Goal: Transaction & Acquisition: Book appointment/travel/reservation

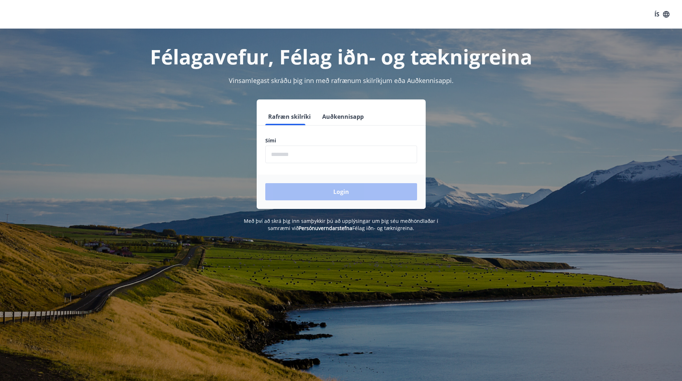
drag, startPoint x: 357, startPoint y: 149, endPoint x: 356, endPoint y: 141, distance: 7.7
click at [357, 149] on input "phone" at bounding box center [341, 155] width 152 height 18
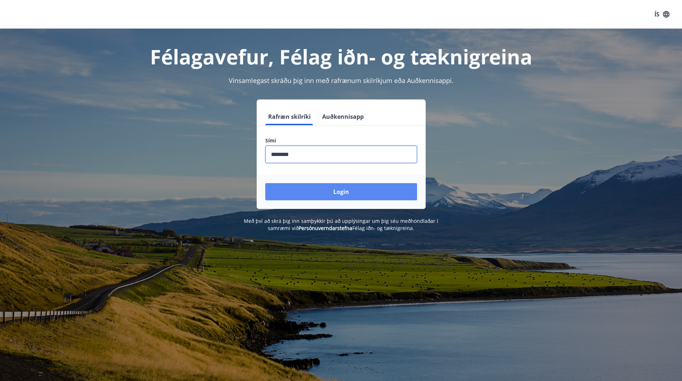
type input "********"
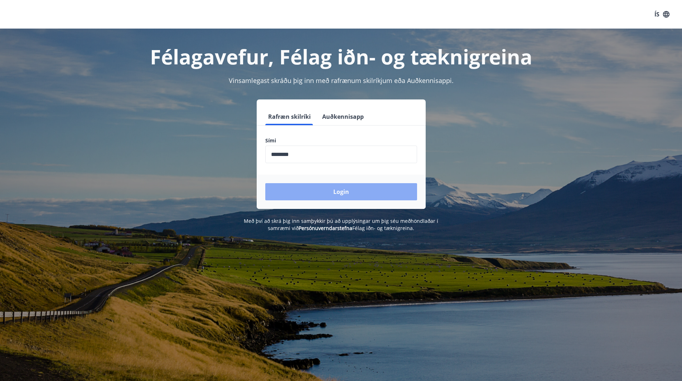
click at [356, 195] on button "Login" at bounding box center [341, 191] width 152 height 17
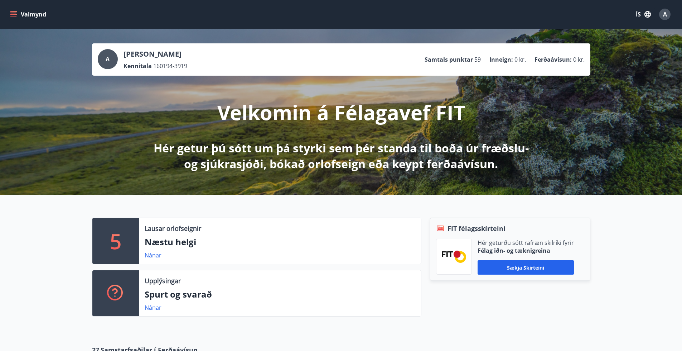
click at [10, 10] on button "Valmynd" at bounding box center [29, 14] width 40 height 13
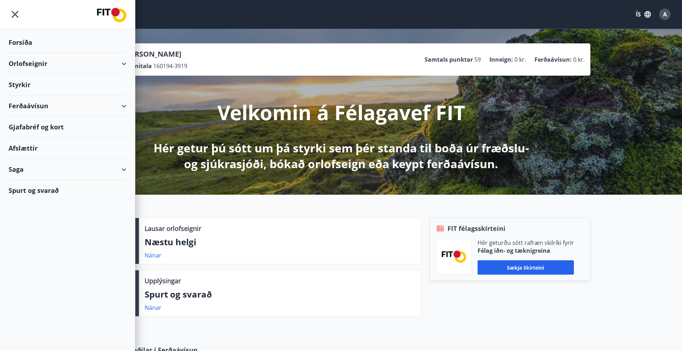
click at [116, 67] on div "Orlofseignir" at bounding box center [68, 63] width 118 height 21
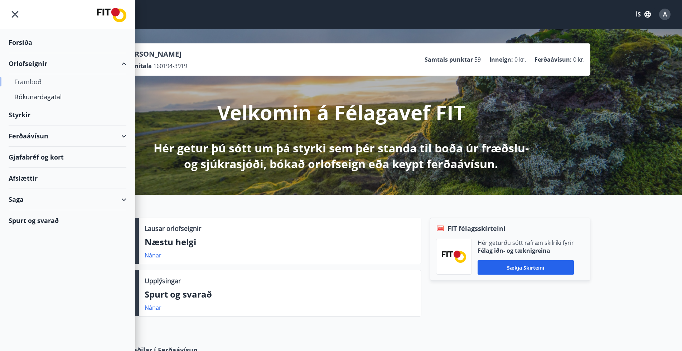
click at [37, 78] on div "Framboð" at bounding box center [67, 81] width 106 height 15
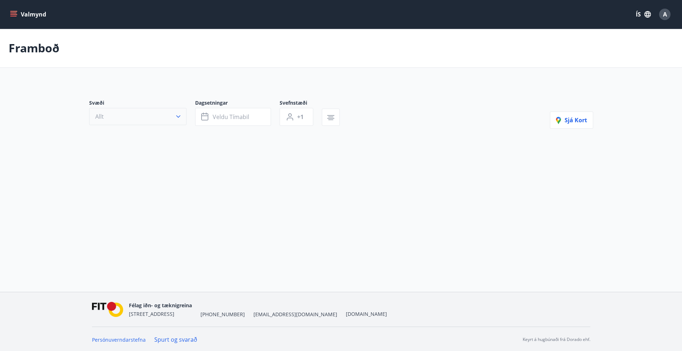
click at [135, 118] on button "Allt" at bounding box center [137, 116] width 97 height 17
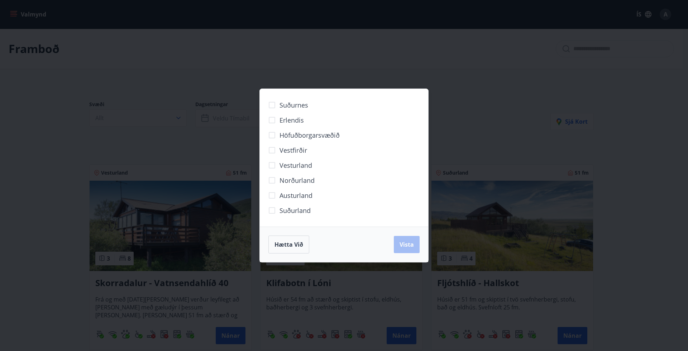
click at [462, 103] on div "Suðurnes Erlendis Höfuðborgarsvæðið Vestfirðir Vesturland Norðurland Austurland…" at bounding box center [344, 175] width 688 height 351
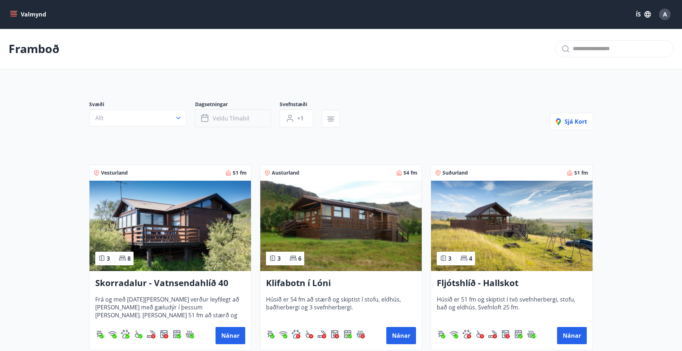
click at [239, 113] on button "Veldu tímabil" at bounding box center [233, 118] width 76 height 18
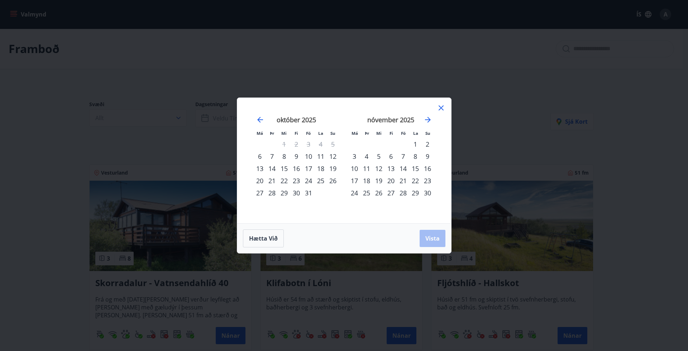
click at [321, 181] on div "25" at bounding box center [320, 180] width 12 height 12
click at [333, 179] on div "26" at bounding box center [333, 180] width 12 height 12
drag, startPoint x: 434, startPoint y: 232, endPoint x: 430, endPoint y: 227, distance: 6.2
click at [433, 231] on button "Vista" at bounding box center [432, 238] width 26 height 17
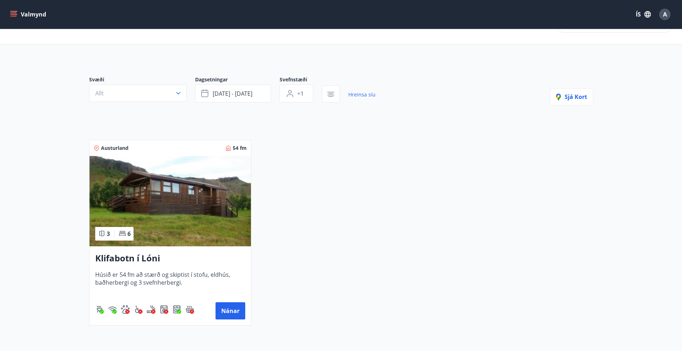
scroll to position [36, 0]
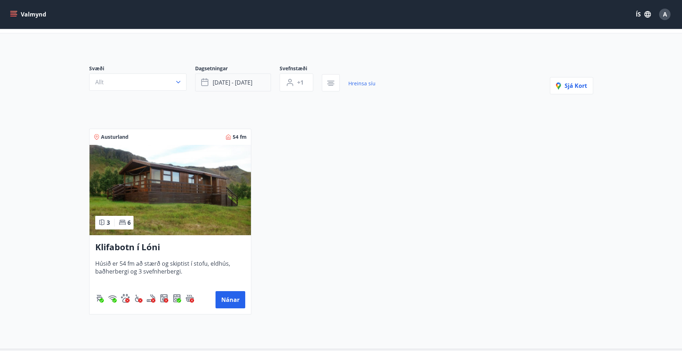
click at [247, 86] on button "okt 25 - okt 26" at bounding box center [233, 82] width 76 height 18
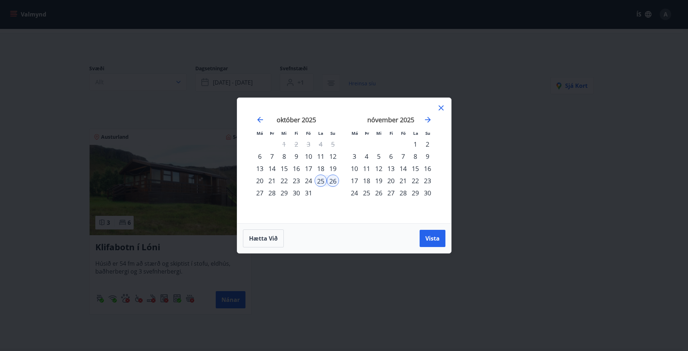
click at [416, 144] on div "1" at bounding box center [415, 144] width 12 height 12
click at [425, 147] on div "2" at bounding box center [427, 144] width 12 height 12
click at [435, 241] on span "Vista" at bounding box center [432, 238] width 14 height 8
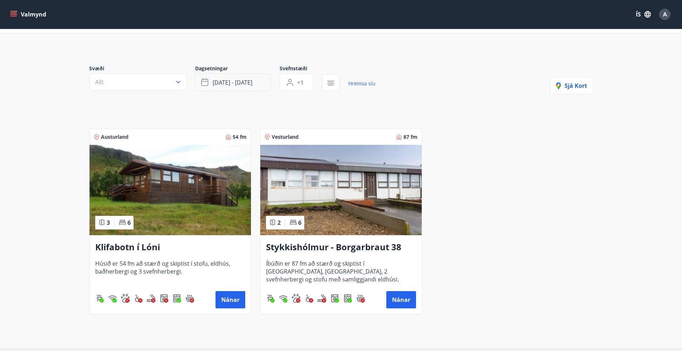
click at [241, 86] on span "nóv 01 - nóv 02" at bounding box center [233, 82] width 40 height 8
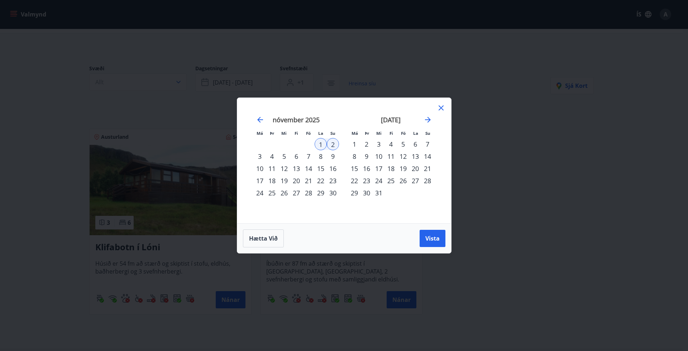
click at [322, 167] on div "15" at bounding box center [320, 168] width 12 height 12
click at [332, 169] on div "16" at bounding box center [333, 168] width 12 height 12
click at [424, 235] on button "Vista" at bounding box center [432, 238] width 26 height 17
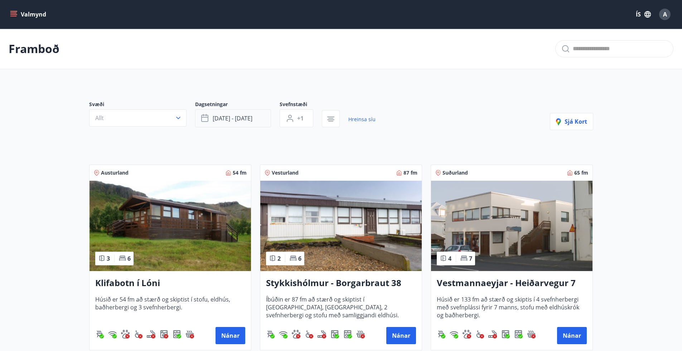
click at [232, 115] on span "nóv 15 - nóv 16" at bounding box center [233, 118] width 40 height 8
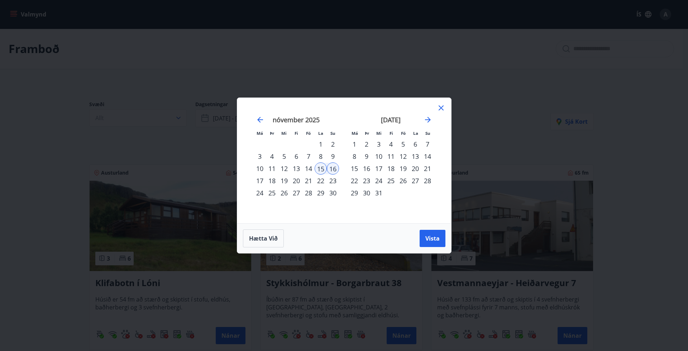
click at [674, 144] on div "Má Þr Mi Fi Fö La Su Má Þr Mi Fi Fö La Su október 2025 1 2 3 4 5 6 7 8 9 10 11 …" at bounding box center [344, 175] width 688 height 351
click at [432, 233] on button "Vista" at bounding box center [432, 238] width 26 height 17
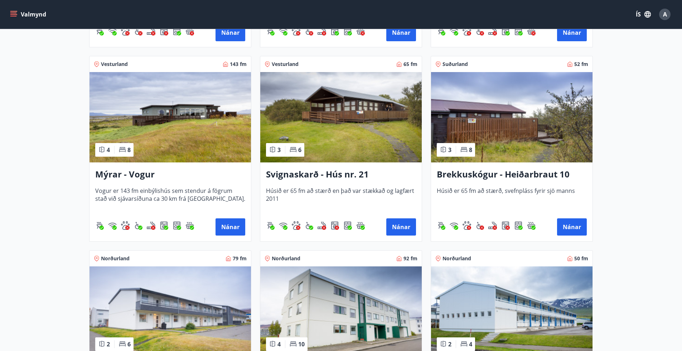
scroll to position [287, 0]
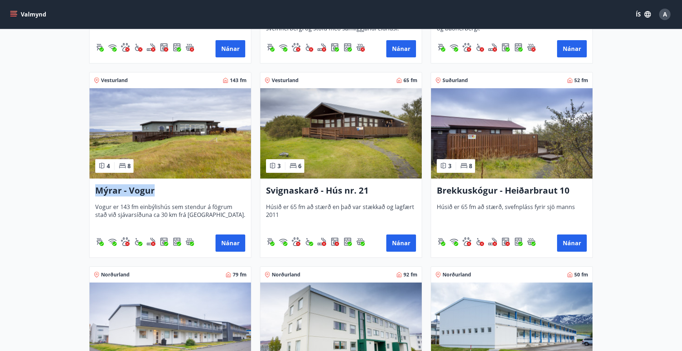
drag, startPoint x: 160, startPoint y: 189, endPoint x: 97, endPoint y: 197, distance: 62.8
click at [97, 197] on div "Mýrar - Vogur Vogur er 143 fm einbýlishús sem stendur á fögrum stað við sjávars…" at bounding box center [171, 217] width 162 height 79
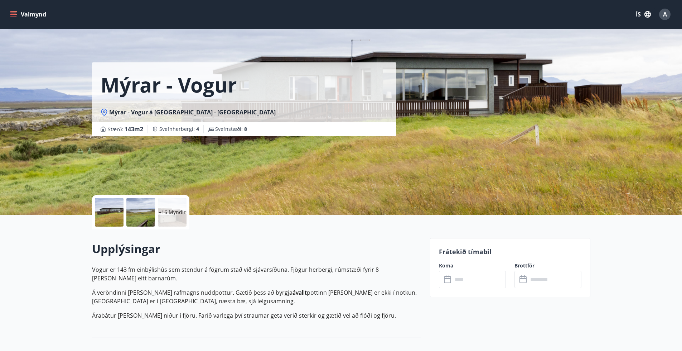
click at [166, 214] on p "+16 Myndir" at bounding box center [172, 211] width 27 height 7
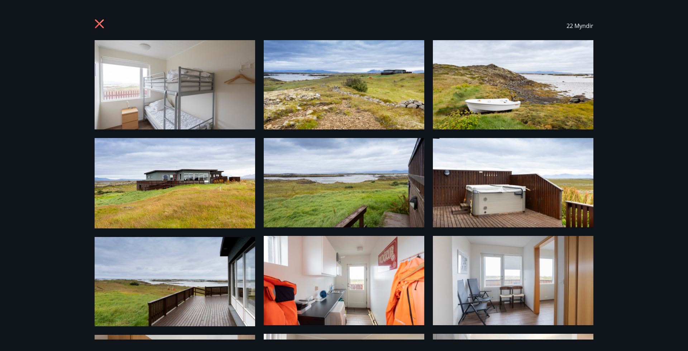
click at [661, 160] on div "22 Myndir" at bounding box center [344, 175] width 688 height 351
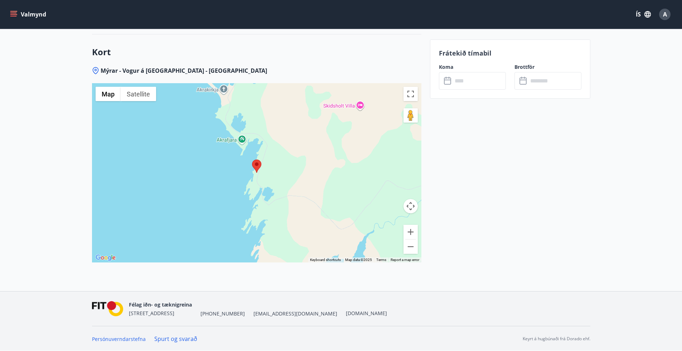
scroll to position [988, 0]
click at [252, 159] on area at bounding box center [252, 159] width 0 height 0
click at [111, 92] on button "Map" at bounding box center [108, 93] width 25 height 14
click at [252, 159] on area at bounding box center [252, 159] width 0 height 0
click at [409, 247] on button "Zoom out" at bounding box center [411, 246] width 14 height 14
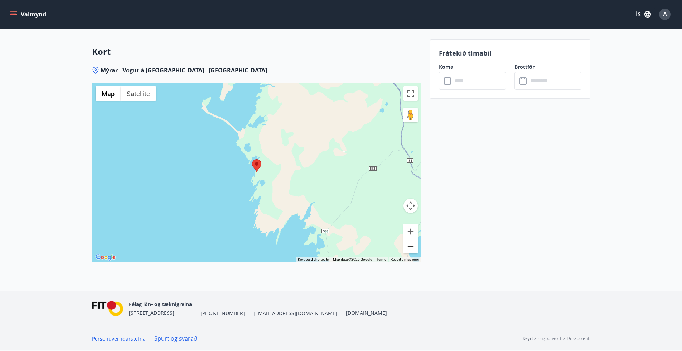
click at [409, 247] on button "Zoom out" at bounding box center [411, 246] width 14 height 14
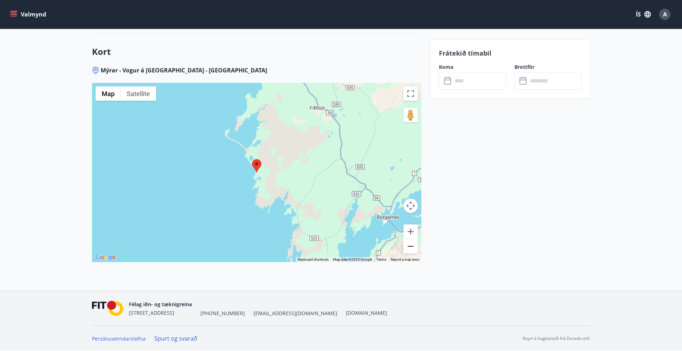
click at [409, 246] on button "Zoom out" at bounding box center [411, 246] width 14 height 14
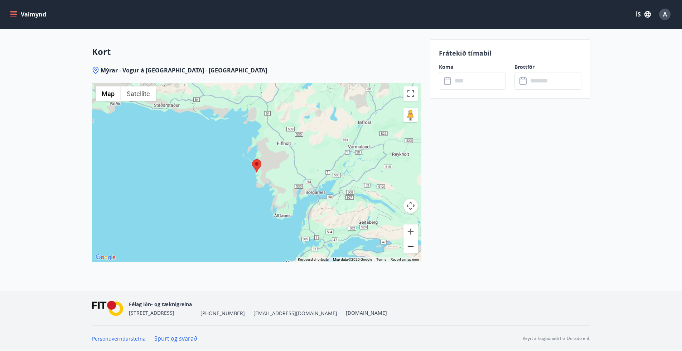
click at [409, 246] on button "Zoom out" at bounding box center [411, 246] width 14 height 14
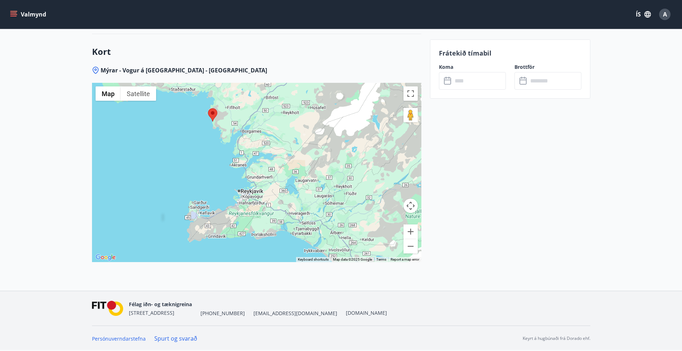
drag, startPoint x: 380, startPoint y: 207, endPoint x: 344, endPoint y: 160, distance: 59.8
click at [344, 160] on div at bounding box center [257, 172] width 330 height 179
drag, startPoint x: 300, startPoint y: 129, endPoint x: 314, endPoint y: 156, distance: 30.6
click at [314, 156] on div at bounding box center [257, 172] width 330 height 179
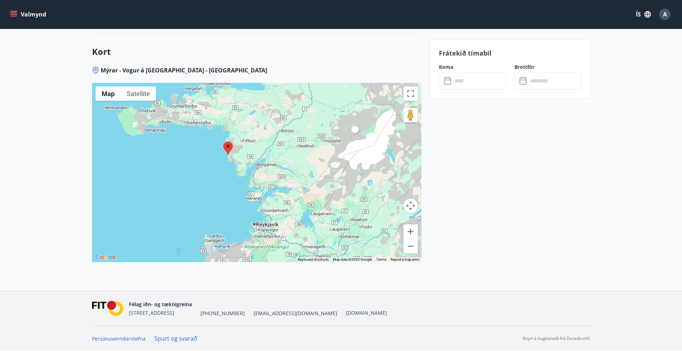
click at [224, 141] on area at bounding box center [224, 141] width 0 height 0
click at [268, 227] on div "To navigate, press the arrow keys." at bounding box center [257, 172] width 330 height 179
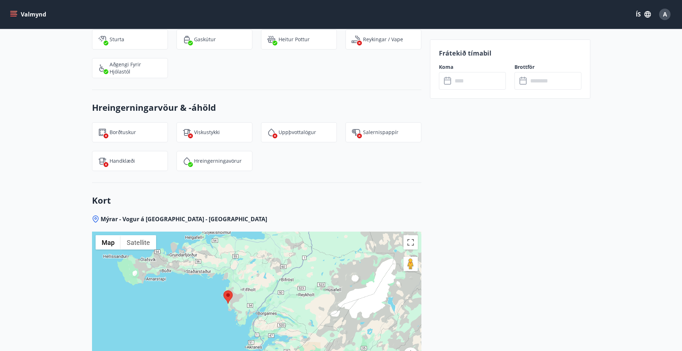
scroll to position [952, 0]
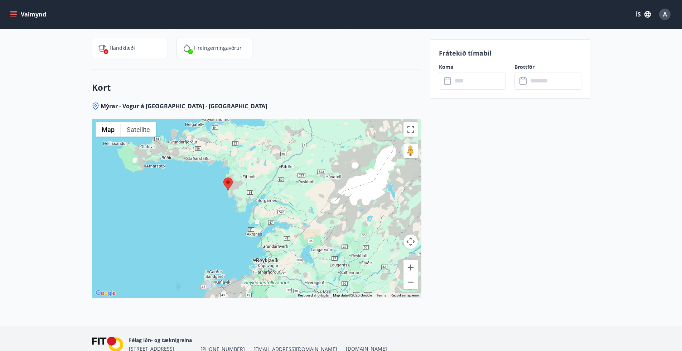
click at [112, 105] on span "Mýrar - Vogur á [GEOGRAPHIC_DATA] - [GEOGRAPHIC_DATA]" at bounding box center [184, 106] width 167 height 8
click at [96, 106] on icon at bounding box center [95, 105] width 3 height 3
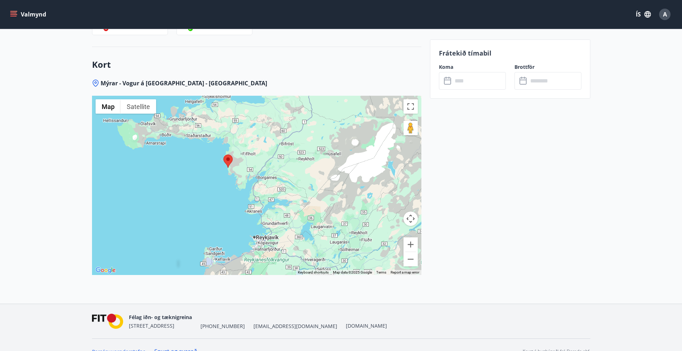
scroll to position [988, 0]
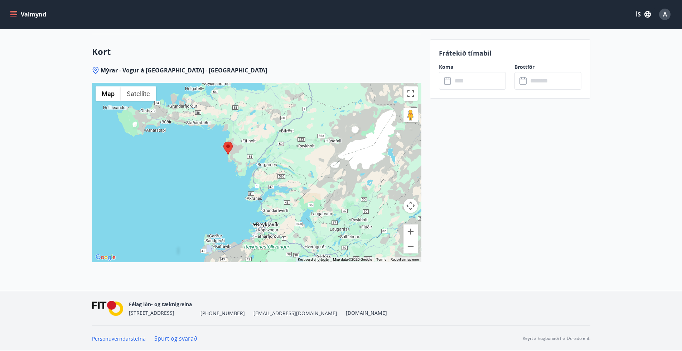
click at [410, 209] on button "Map camera controls" at bounding box center [411, 205] width 14 height 14
click at [224, 141] on area at bounding box center [224, 141] width 0 height 0
click at [107, 94] on button "Map" at bounding box center [108, 93] width 25 height 14
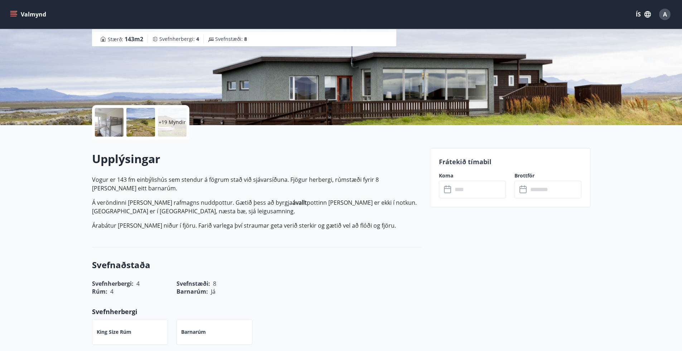
scroll to position [0, 0]
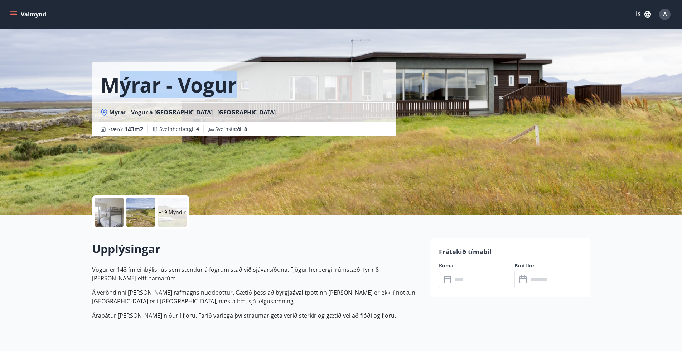
drag, startPoint x: 247, startPoint y: 89, endPoint x: 111, endPoint y: 83, distance: 136.3
click at [110, 83] on div "Mýrar - Vogur" at bounding box center [244, 82] width 304 height 40
click at [111, 82] on h1 "Mýrar - Vogur" at bounding box center [169, 84] width 136 height 27
drag, startPoint x: 105, startPoint y: 88, endPoint x: 231, endPoint y: 93, distance: 126.2
click at [230, 95] on h1 "Mýrar - Vogur" at bounding box center [169, 84] width 136 height 27
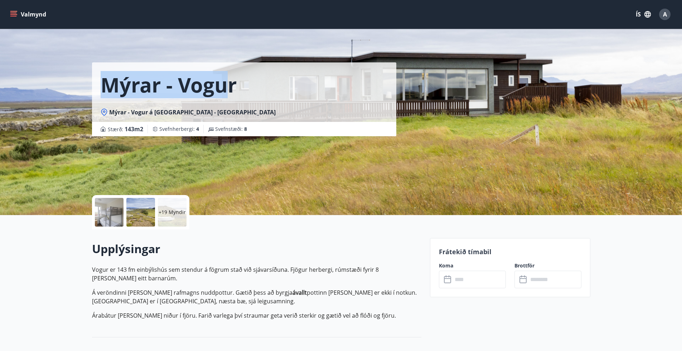
drag, startPoint x: 231, startPoint y: 93, endPoint x: 235, endPoint y: 88, distance: 6.9
click at [231, 93] on h1 "Mýrar - Vogur" at bounding box center [169, 84] width 136 height 27
drag, startPoint x: 235, startPoint y: 88, endPoint x: 104, endPoint y: 76, distance: 131.6
click at [104, 76] on h1 "Mýrar - Vogur" at bounding box center [169, 84] width 136 height 27
copy h1 "Mýrar - Vogur"
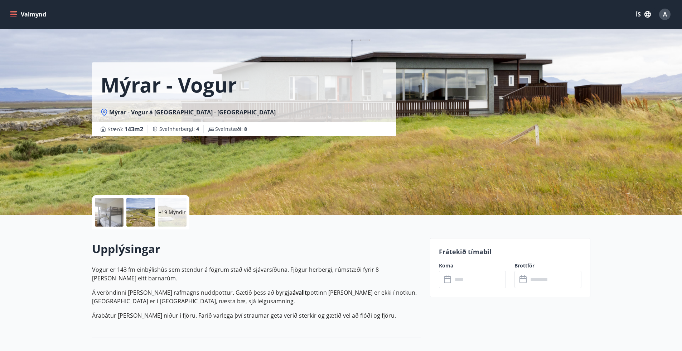
click at [219, 168] on div "Mýrar - Vogur Mýrar - Vogur á Mýrum - Mýrasýslu Stærð : 143 m2 Svefnherbergi : …" at bounding box center [258, 107] width 332 height 215
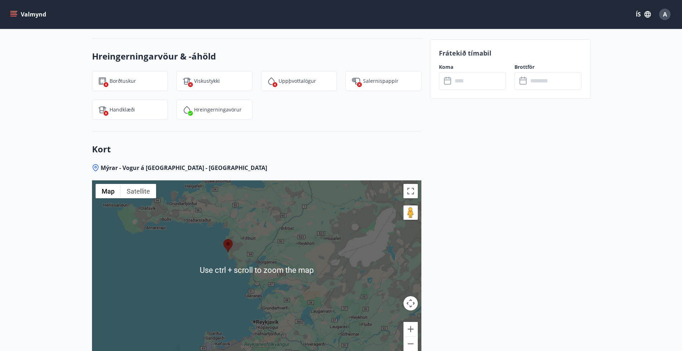
scroll to position [895, 0]
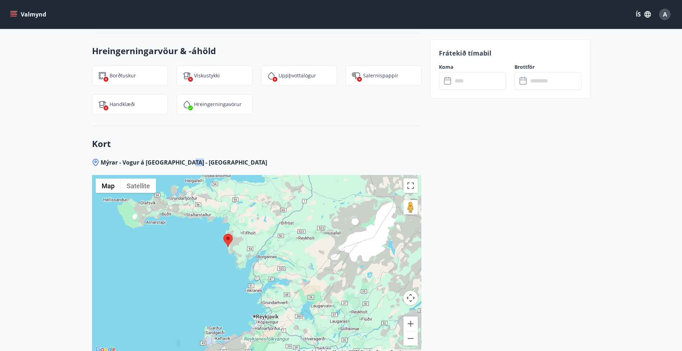
drag, startPoint x: 205, startPoint y: 164, endPoint x: 191, endPoint y: 164, distance: 14.0
click at [191, 164] on div "Mýrar - Vogur á [GEOGRAPHIC_DATA] - [GEOGRAPHIC_DATA]" at bounding box center [257, 162] width 330 height 8
click at [225, 164] on div "Mýrar - Vogur á [GEOGRAPHIC_DATA] - [GEOGRAPHIC_DATA]" at bounding box center [257, 162] width 330 height 8
drag, startPoint x: 207, startPoint y: 164, endPoint x: 104, endPoint y: 164, distance: 102.8
click at [104, 164] on div "Mýrar - Vogur á [GEOGRAPHIC_DATA] - [GEOGRAPHIC_DATA]" at bounding box center [257, 162] width 330 height 8
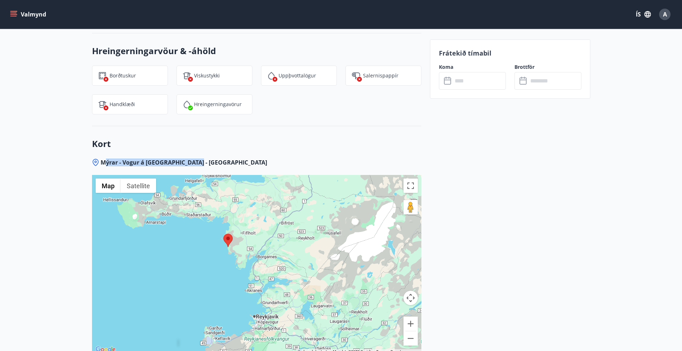
click at [229, 158] on div "Mýrar - Vogur á [GEOGRAPHIC_DATA] - [GEOGRAPHIC_DATA]" at bounding box center [257, 162] width 330 height 8
click at [197, 163] on span "Mýrar - Vogur á [GEOGRAPHIC_DATA] - [GEOGRAPHIC_DATA]" at bounding box center [184, 162] width 167 height 8
drag, startPoint x: 180, startPoint y: 166, endPoint x: 101, endPoint y: 165, distance: 79.2
click at [101, 165] on div "Mýrar - Vogur á [GEOGRAPHIC_DATA] - [GEOGRAPHIC_DATA]" at bounding box center [257, 162] width 330 height 8
copy span "Mýrar - Vogur á [GEOGRAPHIC_DATA] - [GEOGRAPHIC_DATA]"
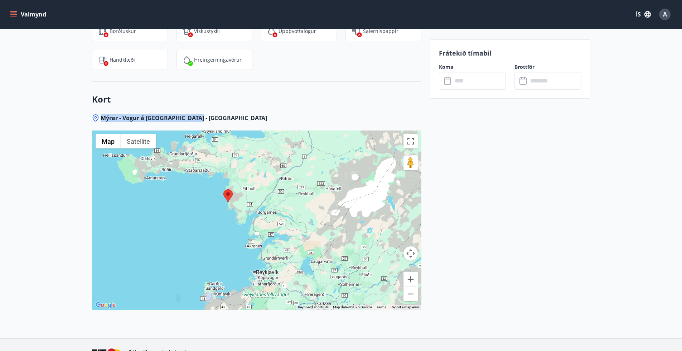
scroll to position [988, 0]
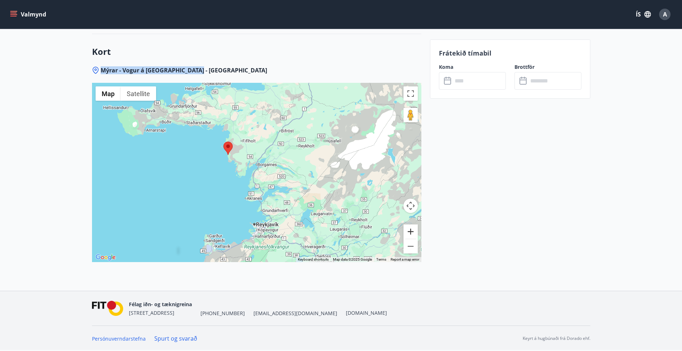
click at [410, 230] on button "Zoom in" at bounding box center [411, 231] width 14 height 14
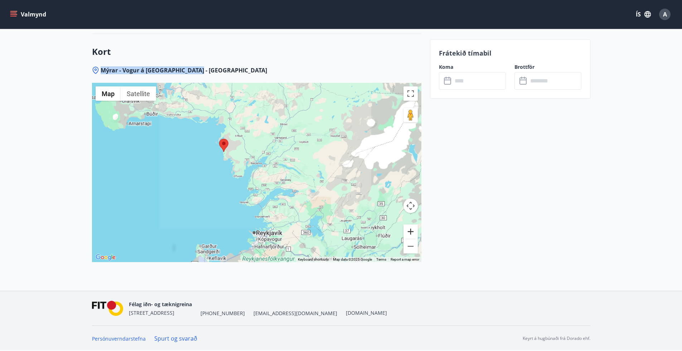
click at [410, 230] on button "Zoom in" at bounding box center [411, 231] width 14 height 14
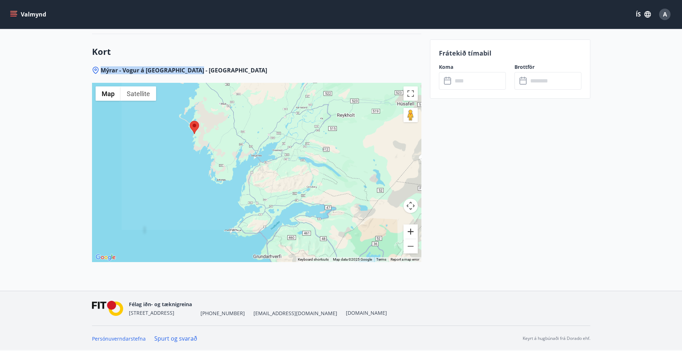
click at [410, 230] on button "Zoom in" at bounding box center [411, 231] width 14 height 14
click at [410, 229] on button "Zoom in" at bounding box center [411, 231] width 14 height 14
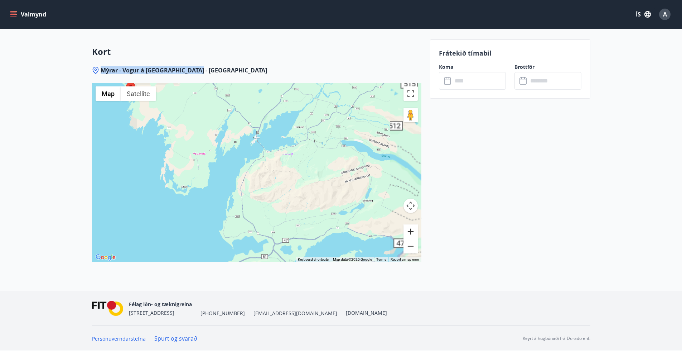
click at [410, 229] on button "Zoom in" at bounding box center [411, 231] width 14 height 14
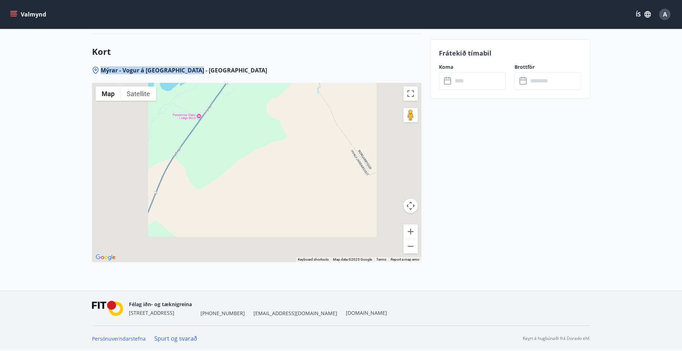
drag, startPoint x: 154, startPoint y: 114, endPoint x: 222, endPoint y: 157, distance: 81.2
click at [222, 157] on div "Use ctrl + scroll to zoom the map Map Terrain Satellite Labels Keyboard shortcu…" at bounding box center [257, 172] width 330 height 179
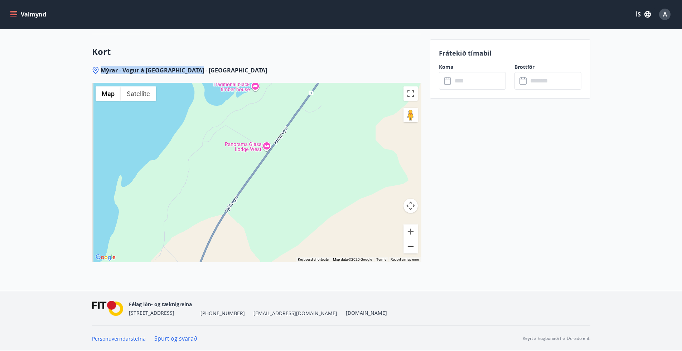
drag, startPoint x: 217, startPoint y: 150, endPoint x: 407, endPoint y: 252, distance: 214.9
click at [407, 252] on div "Use ctrl + scroll to zoom the map Map Terrain Satellite Labels Keyboard shortcu…" at bounding box center [257, 172] width 330 height 179
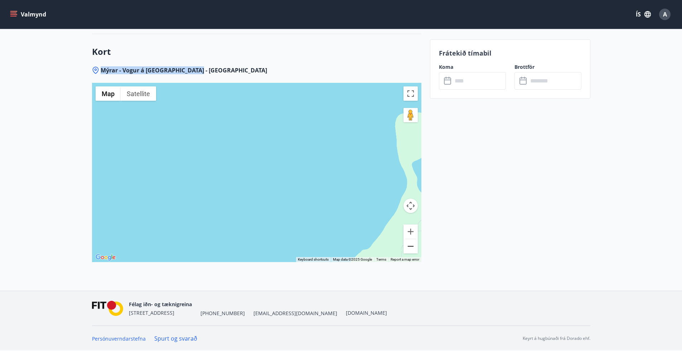
click at [410, 247] on button "Zoom out" at bounding box center [411, 246] width 14 height 14
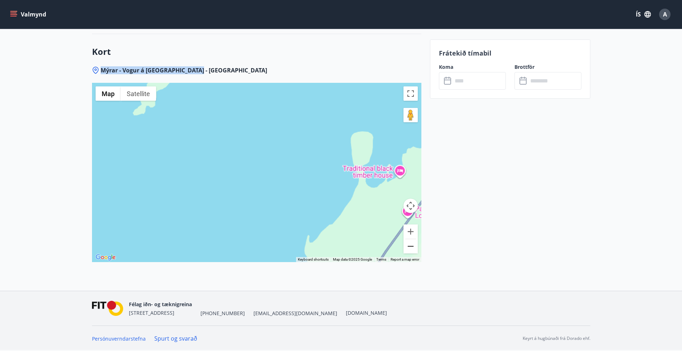
click at [410, 247] on button "Zoom out" at bounding box center [411, 246] width 14 height 14
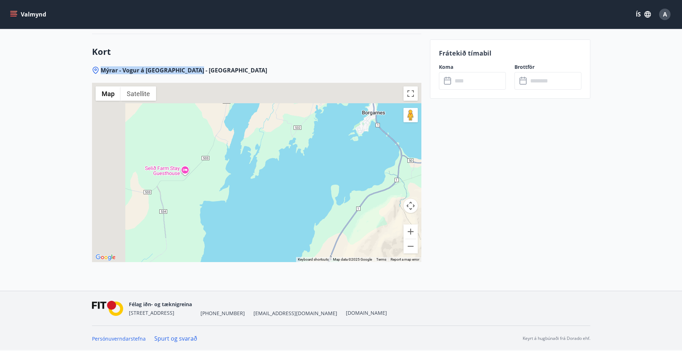
drag, startPoint x: 182, startPoint y: 127, endPoint x: 395, endPoint y: 261, distance: 251.2
click at [391, 260] on div "Use ctrl + scroll to zoom the map Map Terrain Satellite Labels Keyboard shortcu…" at bounding box center [257, 172] width 330 height 179
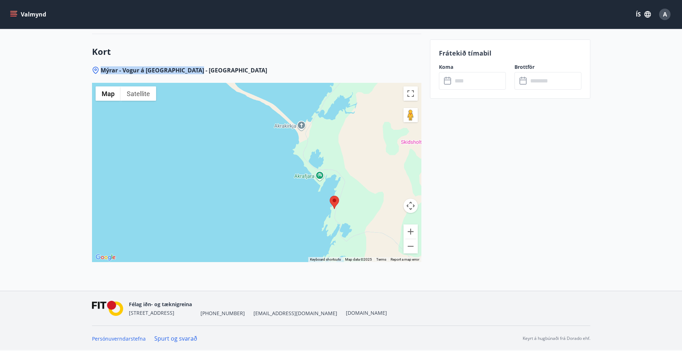
click at [330, 196] on area at bounding box center [330, 196] width 0 height 0
click at [319, 175] on div "To navigate, press the arrow keys." at bounding box center [257, 172] width 330 height 179
click at [413, 113] on button "Drag Pegman onto the map to open Street View" at bounding box center [411, 115] width 14 height 14
click at [416, 92] on button "Toggle fullscreen view" at bounding box center [411, 93] width 14 height 14
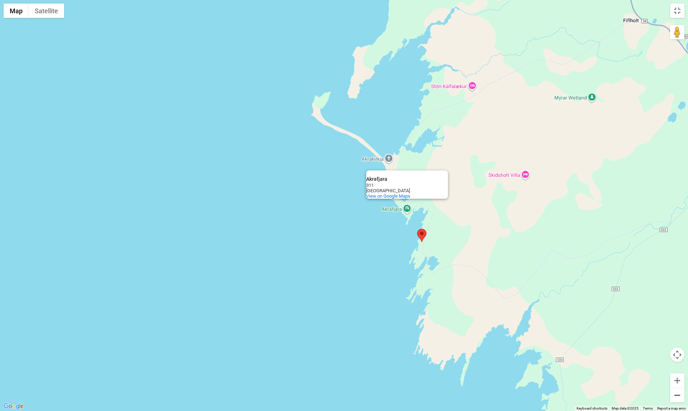
click at [681, 381] on button "Zoom out" at bounding box center [677, 395] width 14 height 14
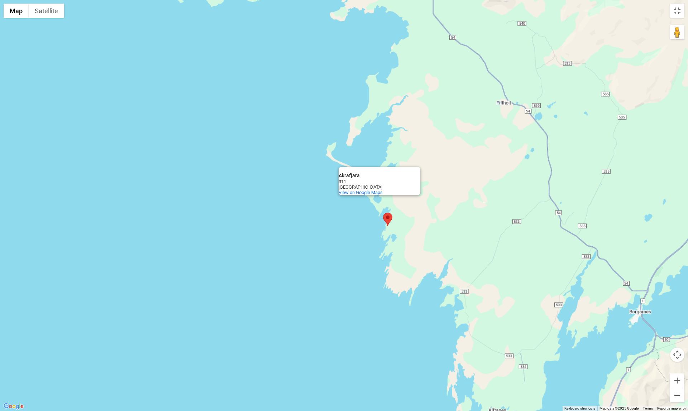
click at [681, 381] on button "Zoom out" at bounding box center [677, 395] width 14 height 14
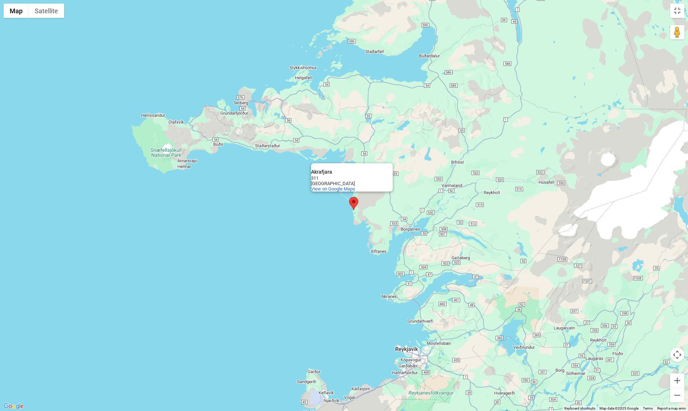
click at [349, 197] on area at bounding box center [349, 197] width 0 height 0
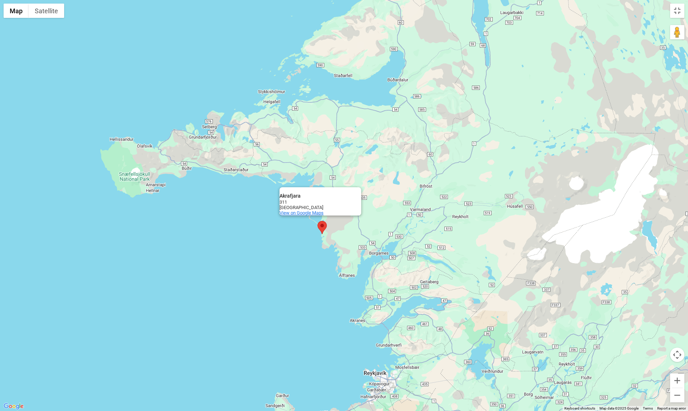
click at [313, 211] on span "View on Google Maps" at bounding box center [301, 212] width 44 height 5
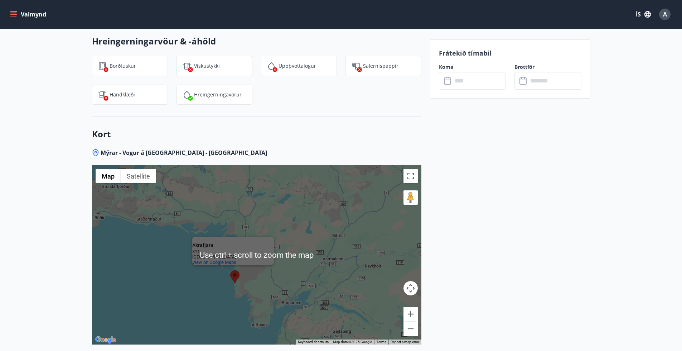
scroll to position [988, 0]
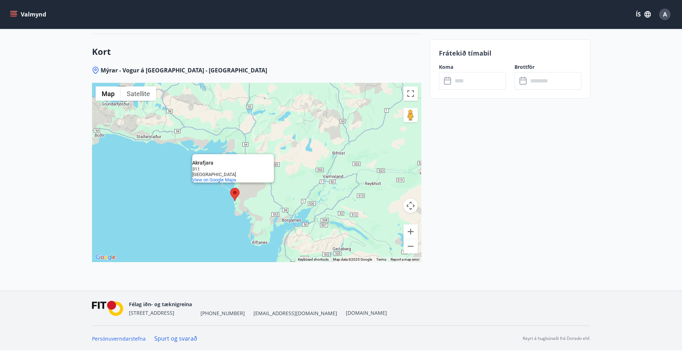
drag, startPoint x: 215, startPoint y: 164, endPoint x: 186, endPoint y: 162, distance: 28.4
click at [186, 162] on div "Akrafjara Akrafjara 311 Iceland View on Google Maps" at bounding box center [257, 172] width 330 height 179
copy div "Akrafjara"
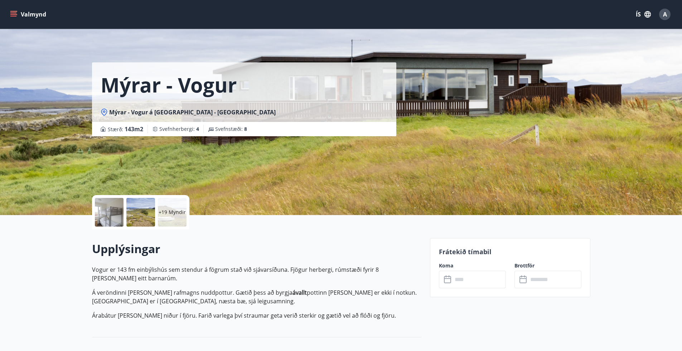
scroll to position [36, 0]
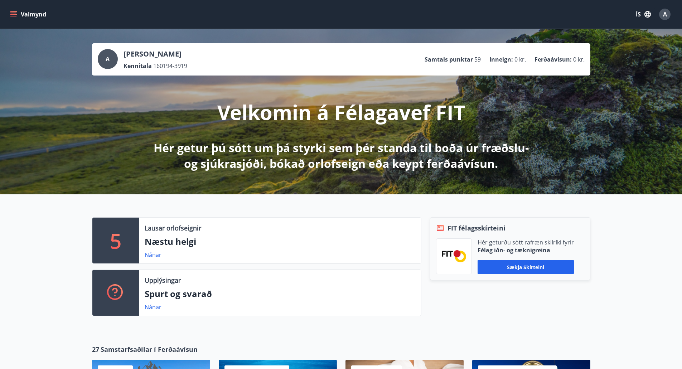
click at [15, 13] on icon "menu" at bounding box center [13, 13] width 6 height 1
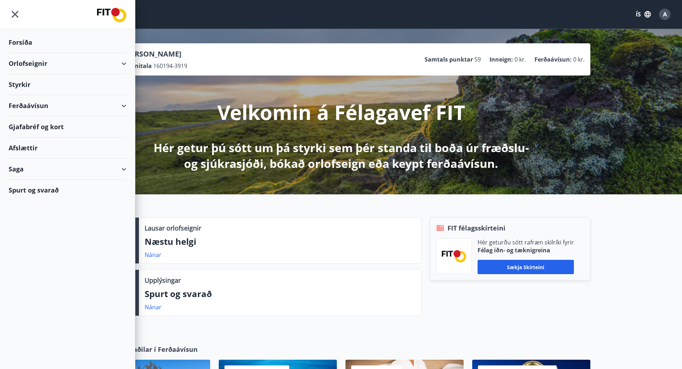
click at [125, 63] on div "Orlofseignir" at bounding box center [68, 63] width 118 height 21
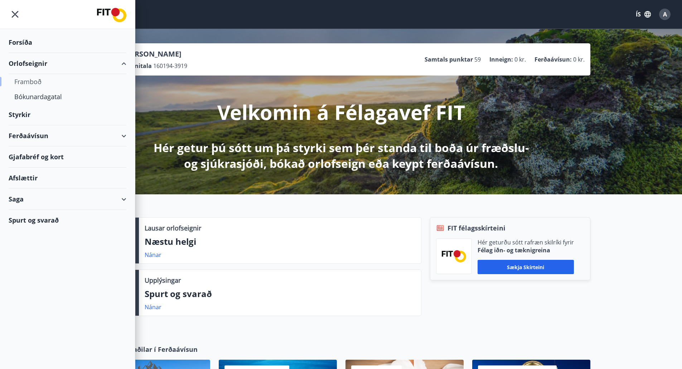
click at [58, 81] on div "Framboð" at bounding box center [67, 81] width 106 height 15
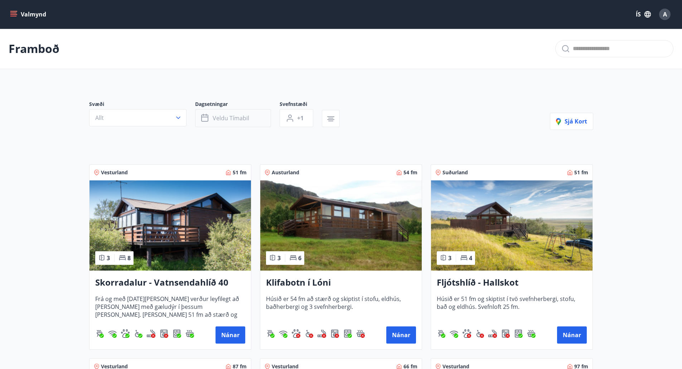
click at [225, 117] on span "Veldu tímabil" at bounding box center [231, 118] width 37 height 8
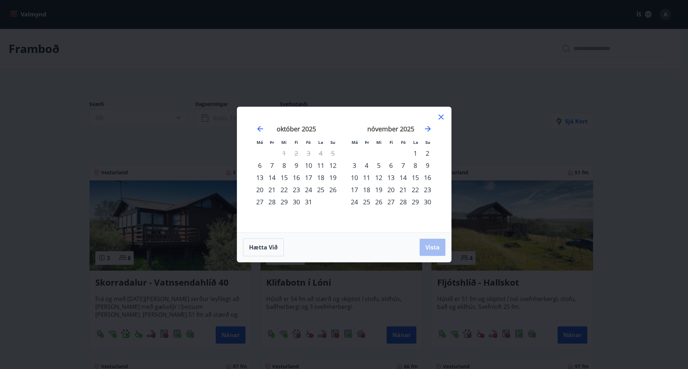
click at [418, 177] on div "15" at bounding box center [415, 178] width 12 height 12
click at [426, 177] on div "16" at bounding box center [427, 178] width 12 height 12
click at [431, 245] on span "Vista" at bounding box center [432, 248] width 14 height 8
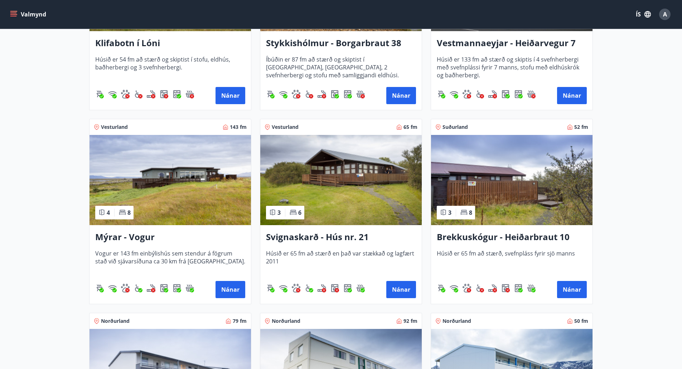
scroll to position [251, 0]
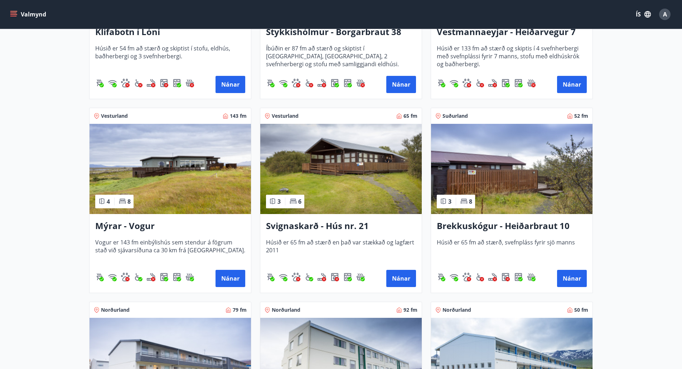
click at [354, 177] on img at bounding box center [341, 169] width 162 height 90
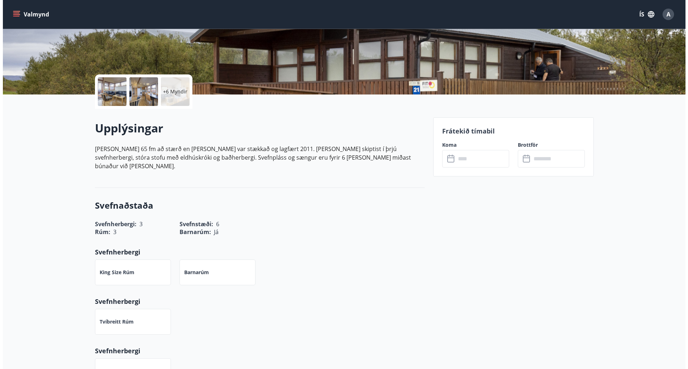
scroll to position [107, 0]
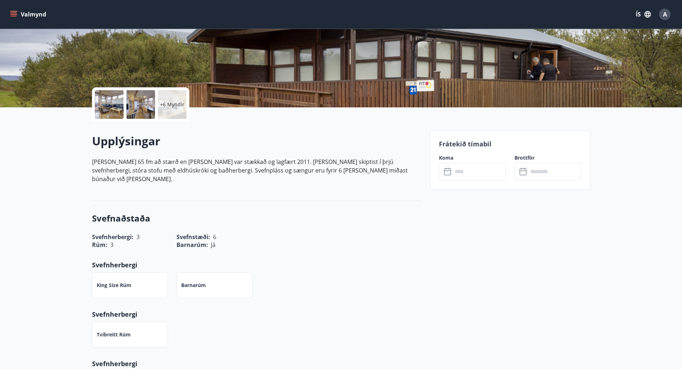
click at [168, 109] on div "+6 Myndir" at bounding box center [172, 104] width 29 height 29
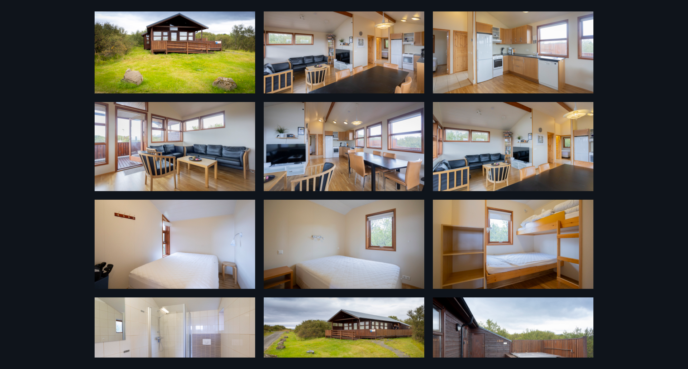
scroll to position [67, 0]
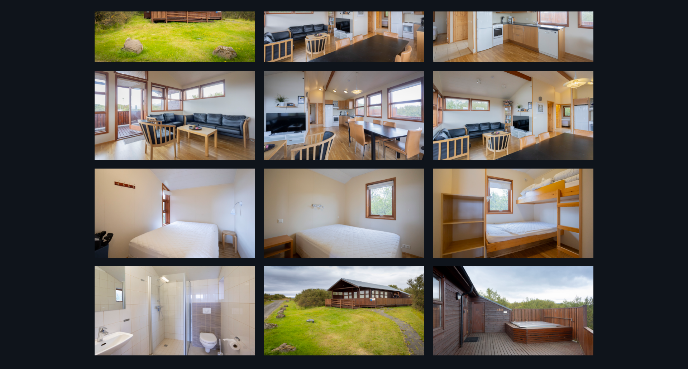
click at [532, 323] on img at bounding box center [513, 310] width 160 height 89
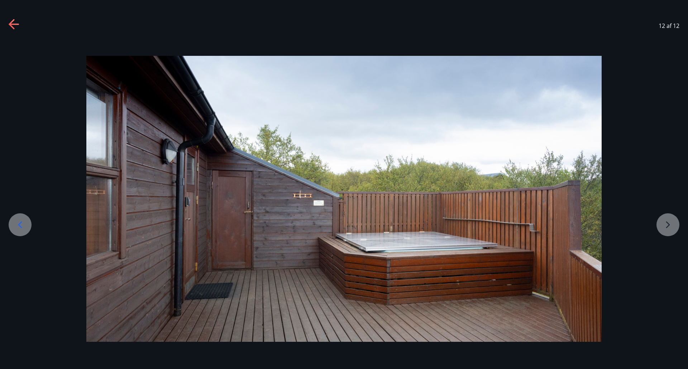
click at [666, 71] on div at bounding box center [344, 199] width 688 height 286
click at [12, 21] on icon at bounding box center [14, 24] width 11 height 11
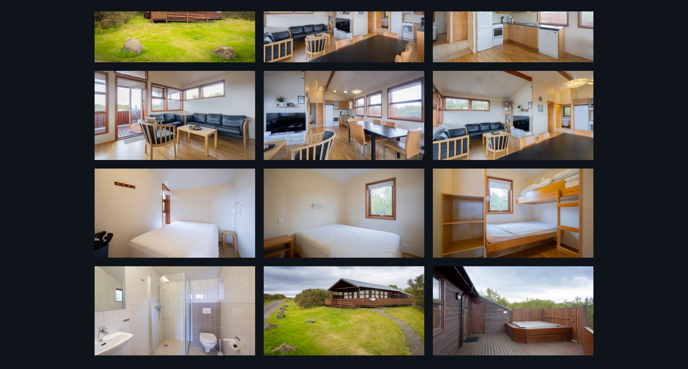
click at [349, 301] on img at bounding box center [344, 310] width 160 height 89
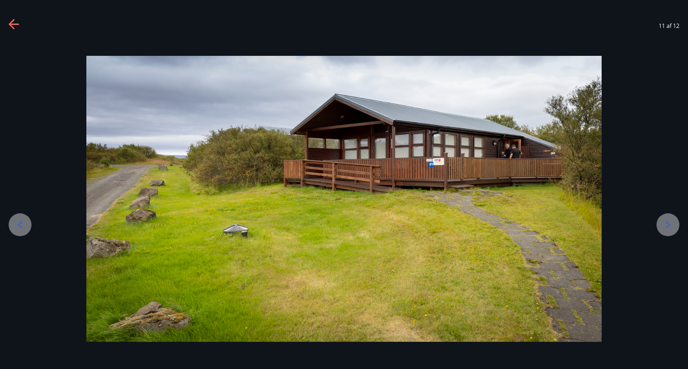
click at [11, 24] on icon at bounding box center [14, 24] width 10 height 1
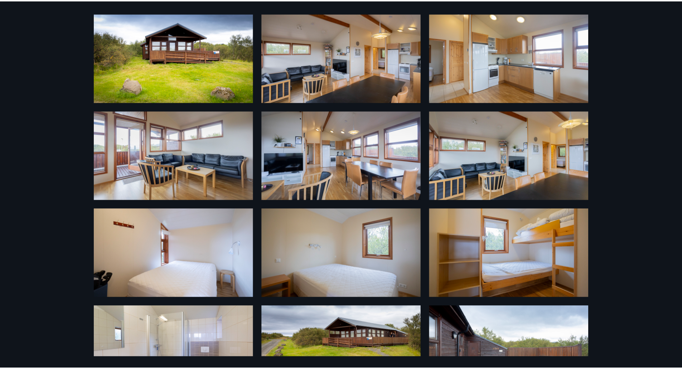
scroll to position [0, 0]
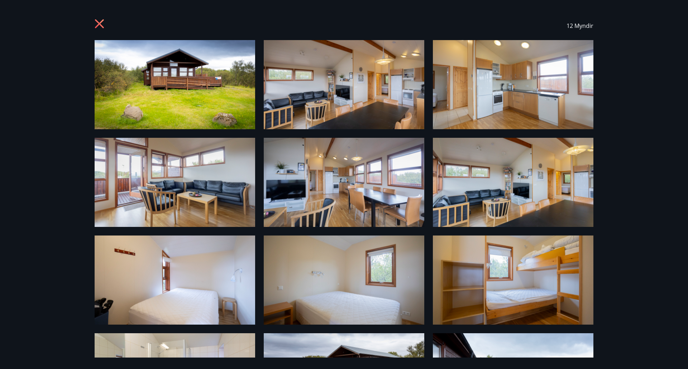
click at [105, 27] on icon at bounding box center [100, 24] width 11 height 11
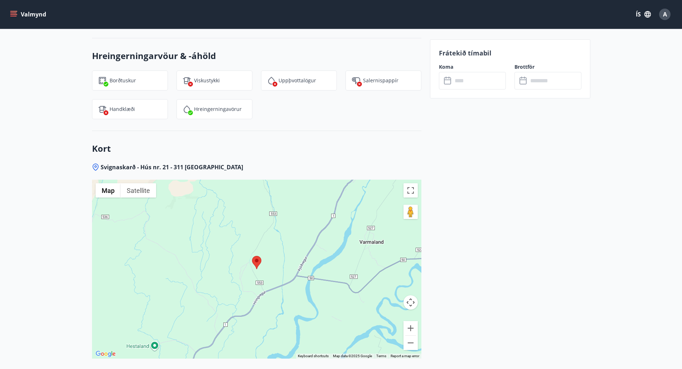
scroll to position [882, 0]
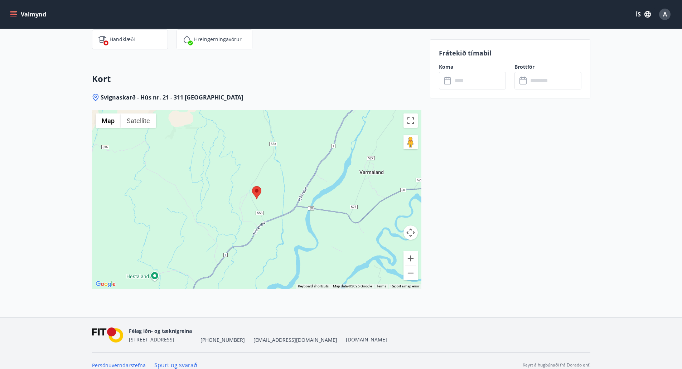
click at [252, 186] on area at bounding box center [252, 186] width 0 height 0
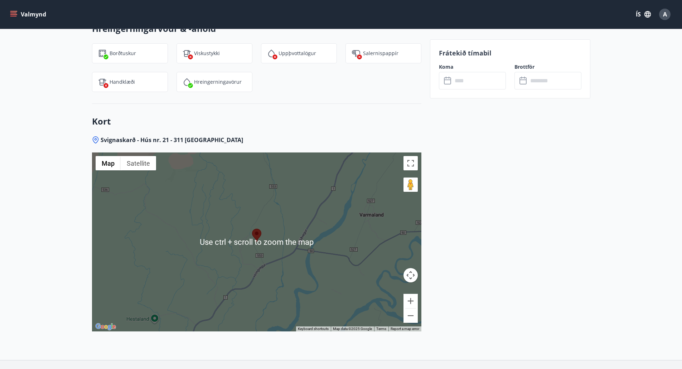
scroll to position [811, 0]
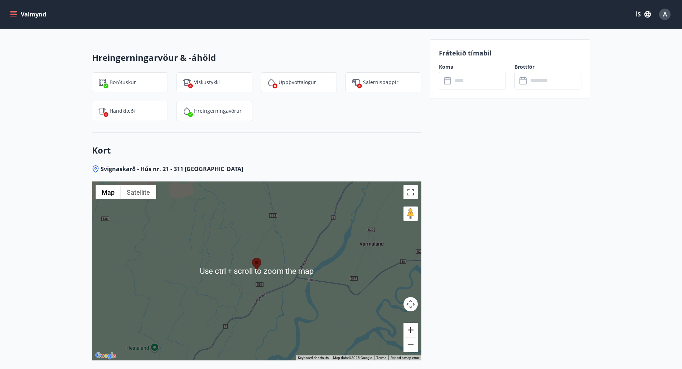
click at [414, 324] on button "Zoom in" at bounding box center [411, 330] width 14 height 14
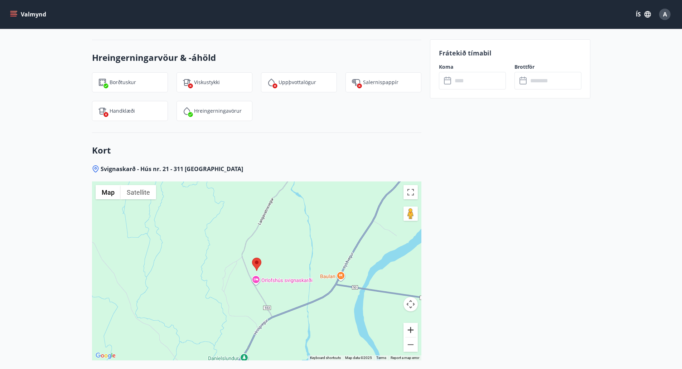
click at [414, 323] on button "Zoom in" at bounding box center [411, 330] width 14 height 14
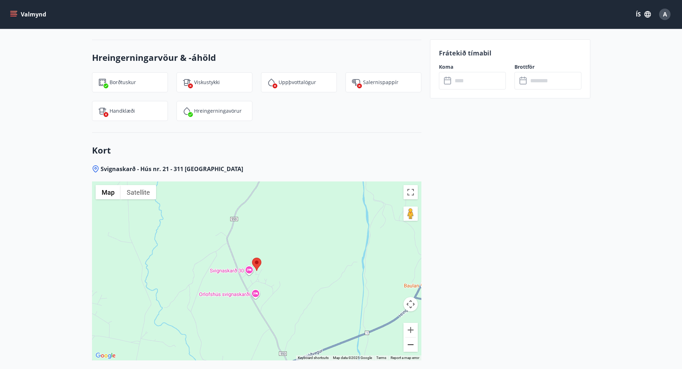
click at [409, 339] on button "Zoom out" at bounding box center [411, 345] width 14 height 14
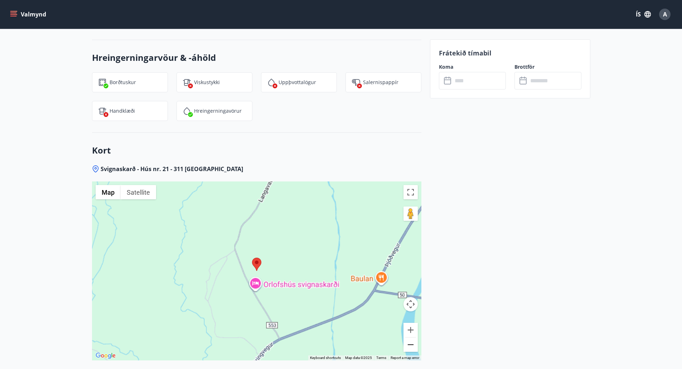
click at [409, 339] on button "Zoom out" at bounding box center [411, 345] width 14 height 14
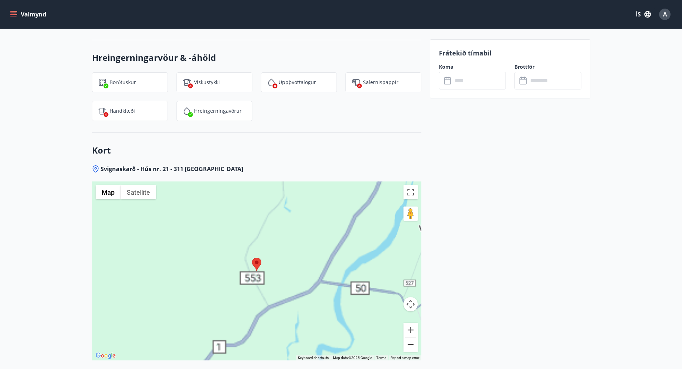
click at [409, 339] on button "Zoom out" at bounding box center [411, 345] width 14 height 14
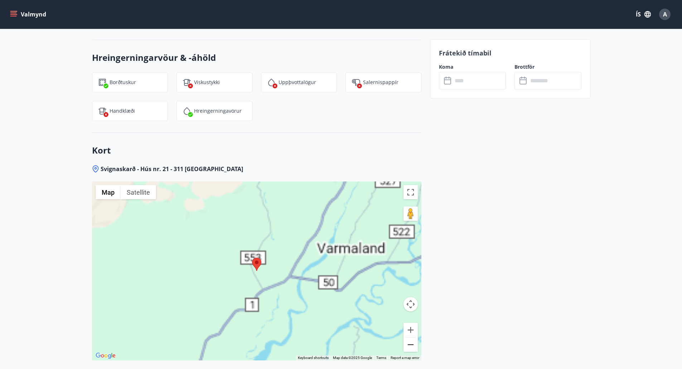
click at [409, 339] on button "Zoom out" at bounding box center [411, 345] width 14 height 14
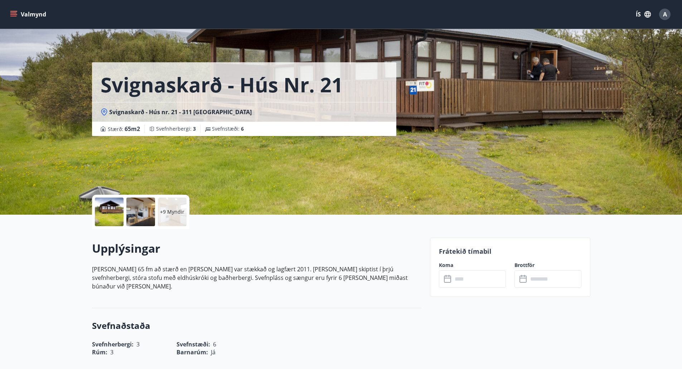
click at [16, 14] on icon "menu" at bounding box center [14, 14] width 8 height 1
click at [16, 15] on icon "menu" at bounding box center [13, 14] width 7 height 7
click at [28, 19] on button "Valmynd" at bounding box center [29, 14] width 40 height 13
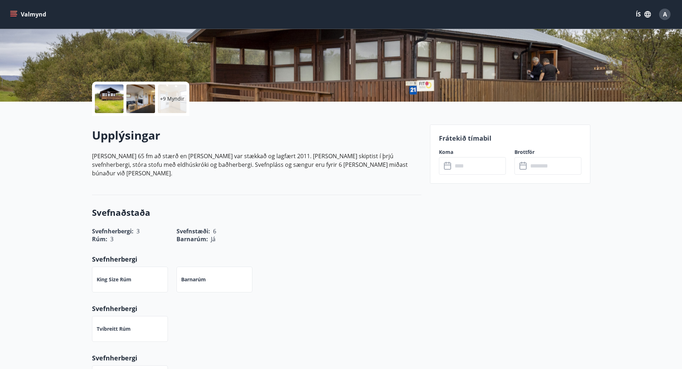
scroll to position [66, 0]
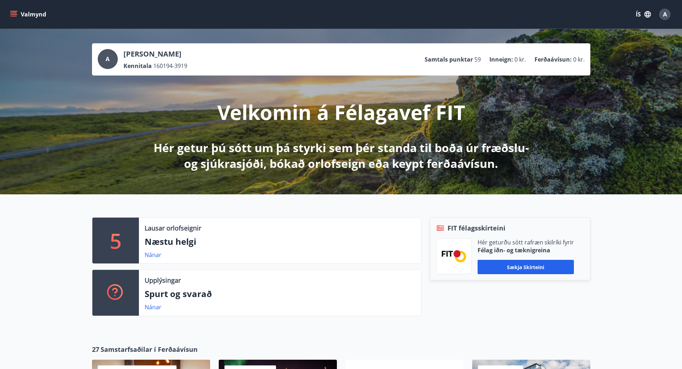
click at [16, 12] on icon "menu" at bounding box center [13, 14] width 7 height 7
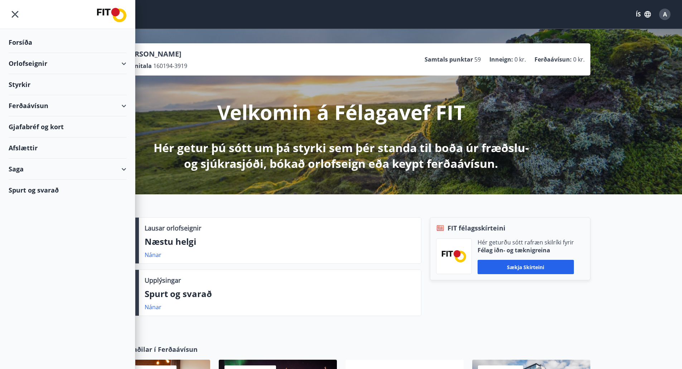
click at [56, 64] on div "Orlofseignir" at bounding box center [68, 63] width 118 height 21
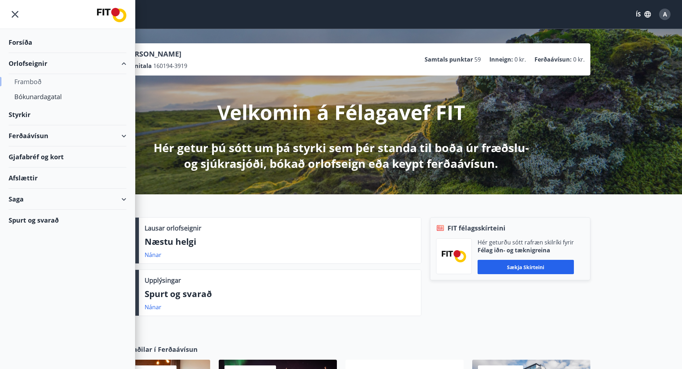
click at [100, 77] on div "Framboð" at bounding box center [67, 81] width 106 height 15
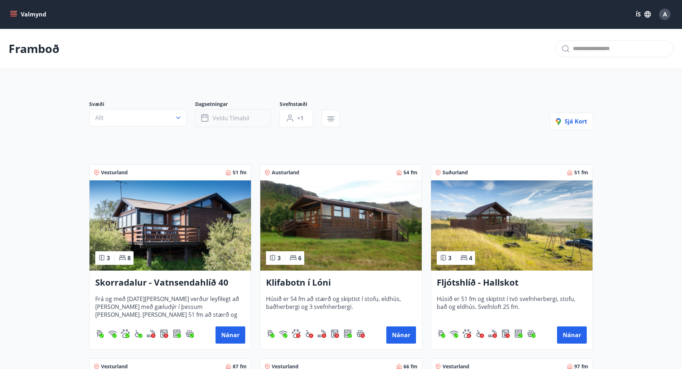
click at [241, 121] on span "Veldu tímabil" at bounding box center [231, 118] width 37 height 8
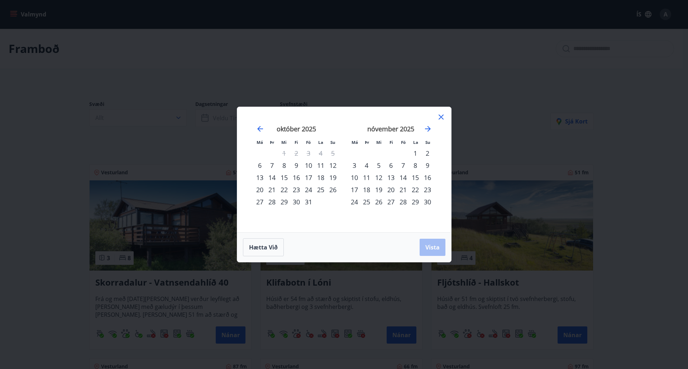
drag, startPoint x: 413, startPoint y: 178, endPoint x: 422, endPoint y: 175, distance: 9.0
click at [414, 178] on div "15" at bounding box center [415, 178] width 12 height 12
click at [425, 175] on div "16" at bounding box center [427, 178] width 12 height 12
click at [434, 245] on span "Vista" at bounding box center [432, 248] width 14 height 8
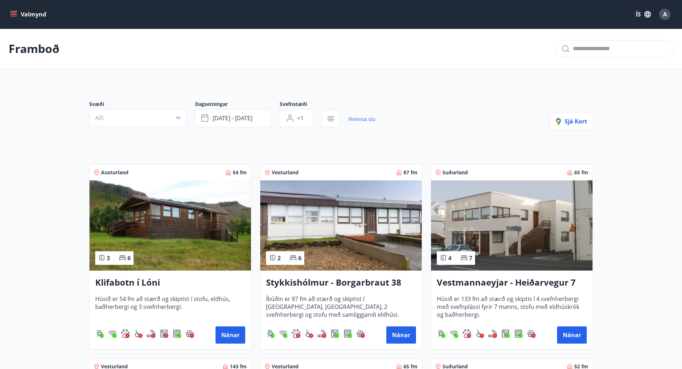
scroll to position [215, 0]
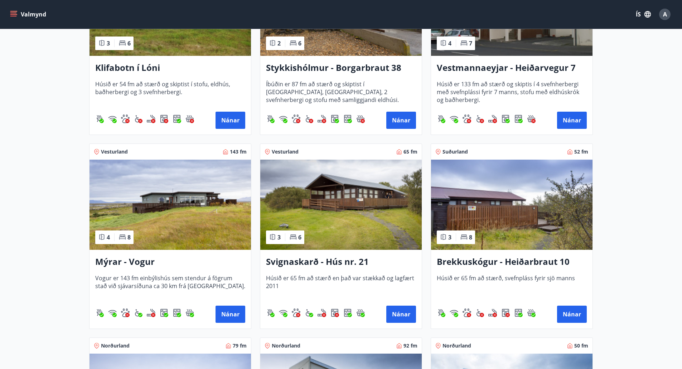
click at [544, 216] on img at bounding box center [512, 205] width 162 height 90
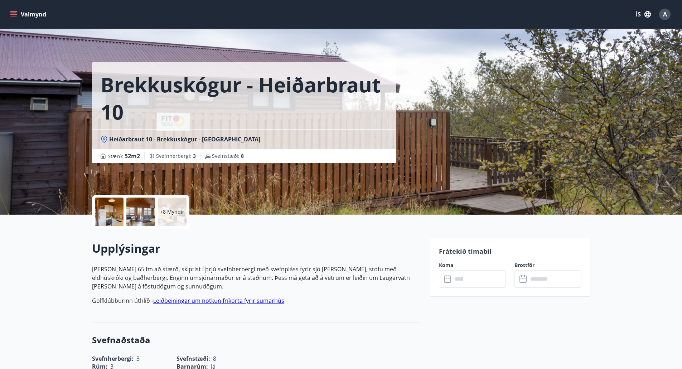
click at [170, 212] on p "+8 Myndir" at bounding box center [172, 211] width 24 height 7
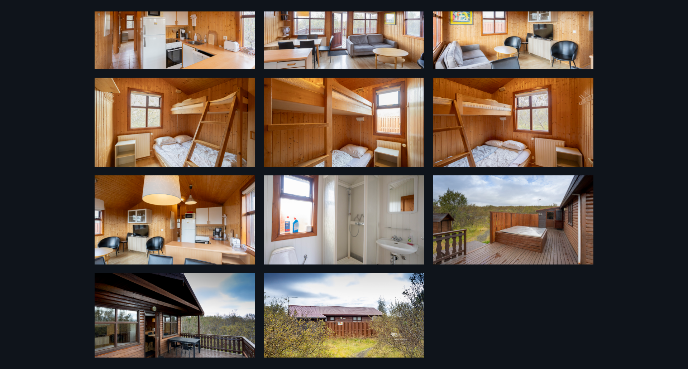
scroll to position [166, 0]
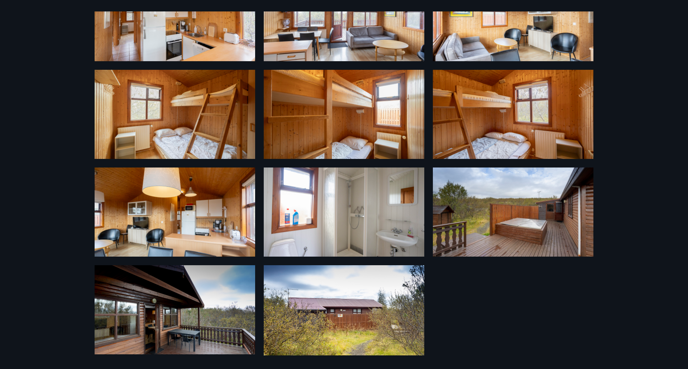
click at [339, 310] on img at bounding box center [344, 310] width 160 height 90
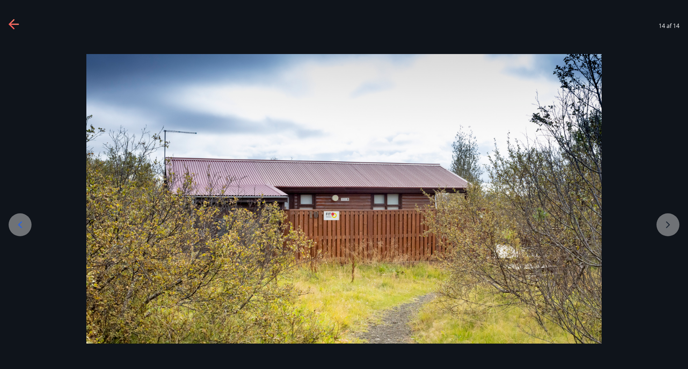
click at [662, 229] on div at bounding box center [344, 199] width 688 height 290
click at [669, 221] on div at bounding box center [344, 199] width 688 height 290
click at [16, 24] on icon at bounding box center [14, 24] width 10 height 1
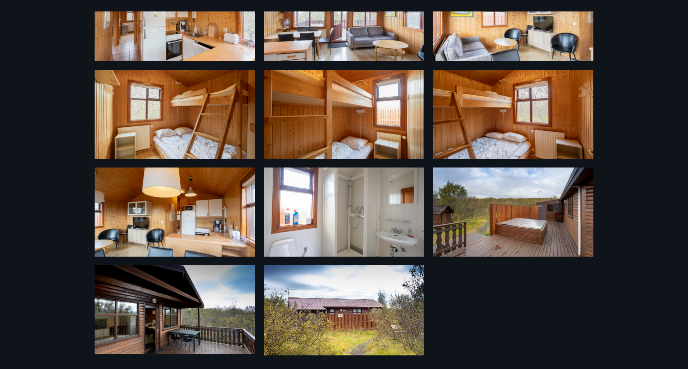
click at [173, 325] on img at bounding box center [175, 309] width 160 height 89
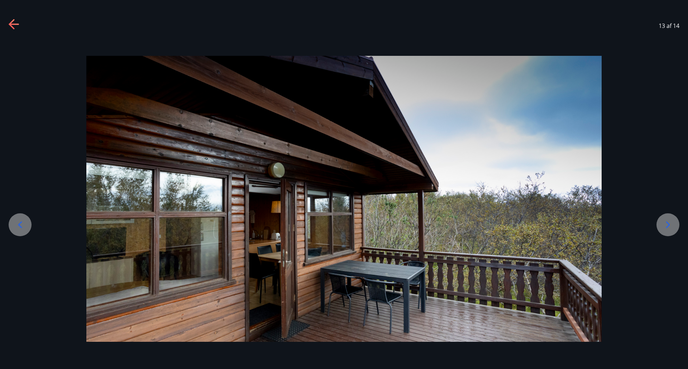
click at [16, 25] on icon at bounding box center [14, 24] width 11 height 11
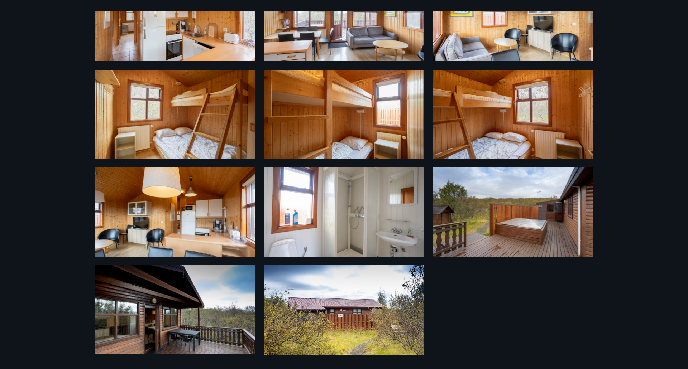
click at [379, 235] on img at bounding box center [344, 212] width 160 height 89
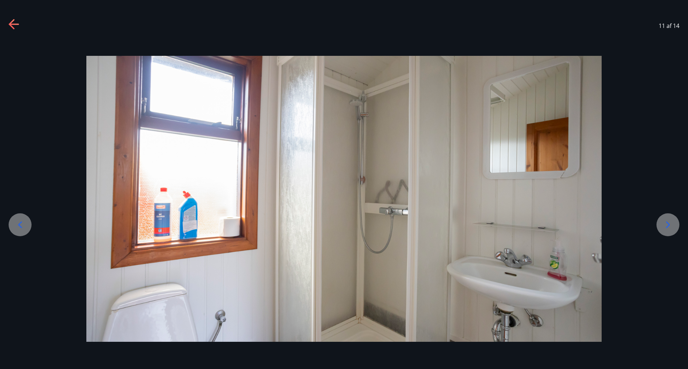
click at [17, 23] on icon at bounding box center [14, 24] width 11 height 11
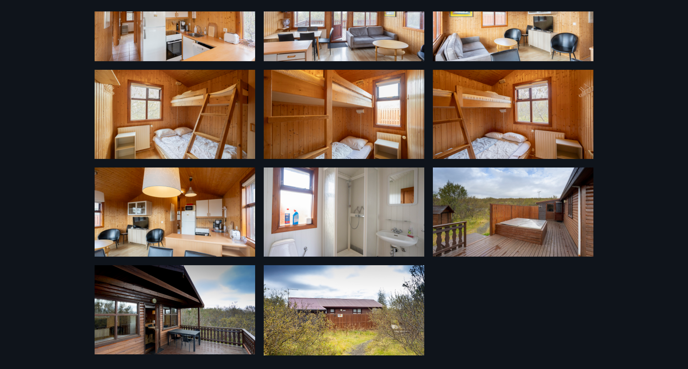
click at [524, 211] on img at bounding box center [513, 212] width 160 height 89
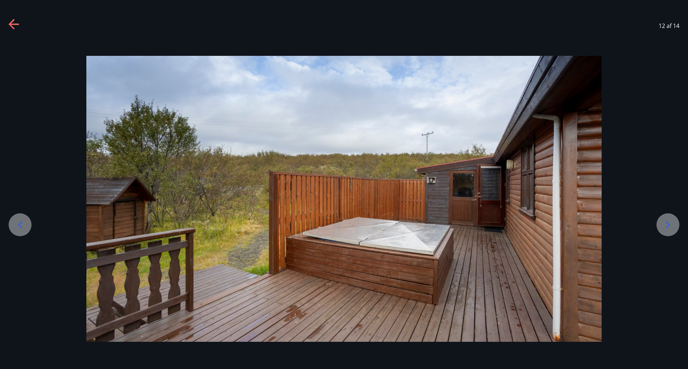
click at [9, 24] on icon at bounding box center [12, 24] width 6 height 10
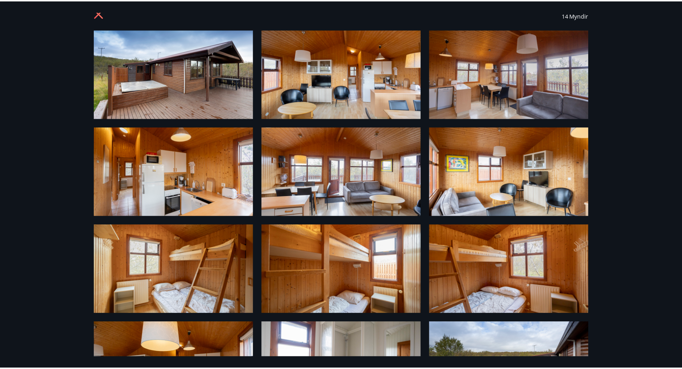
scroll to position [0, 0]
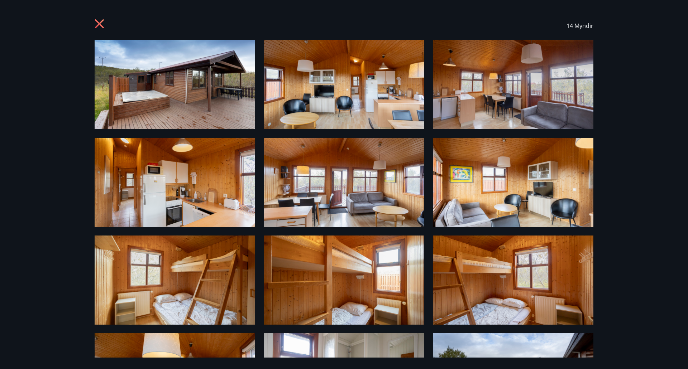
click at [99, 23] on icon at bounding box center [99, 23] width 9 height 9
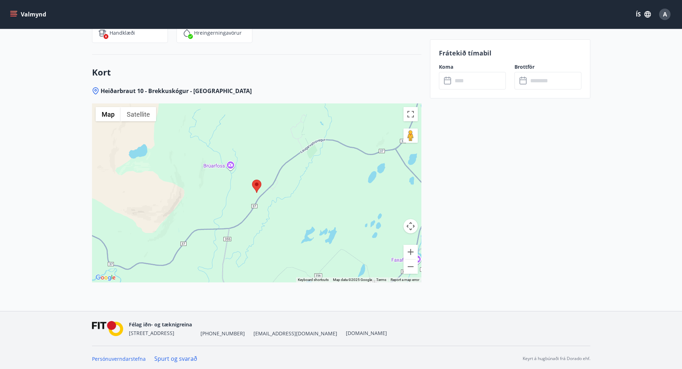
scroll to position [877, 0]
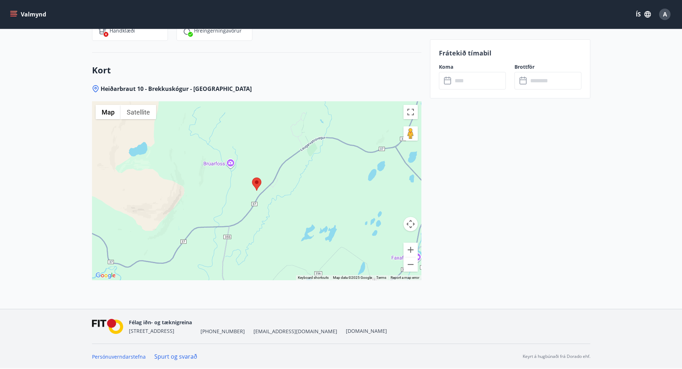
click at [273, 202] on div at bounding box center [257, 190] width 330 height 179
click at [411, 264] on button "Zoom out" at bounding box center [411, 265] width 14 height 14
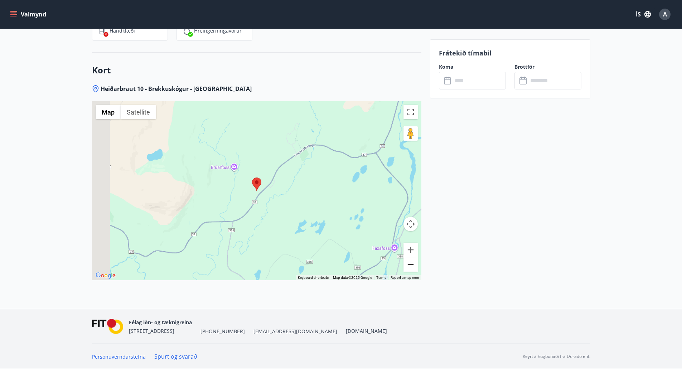
click at [411, 263] on button "Zoom out" at bounding box center [411, 265] width 14 height 14
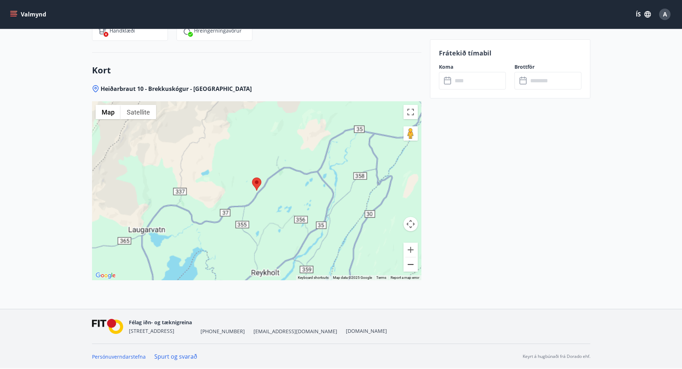
click at [411, 263] on button "Zoom out" at bounding box center [411, 265] width 14 height 14
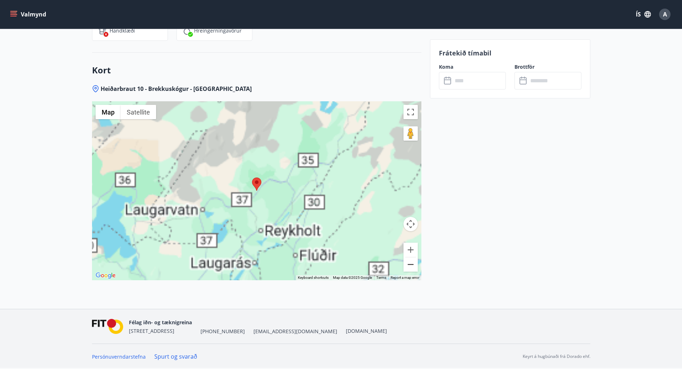
click at [411, 263] on button "Zoom out" at bounding box center [411, 265] width 14 height 14
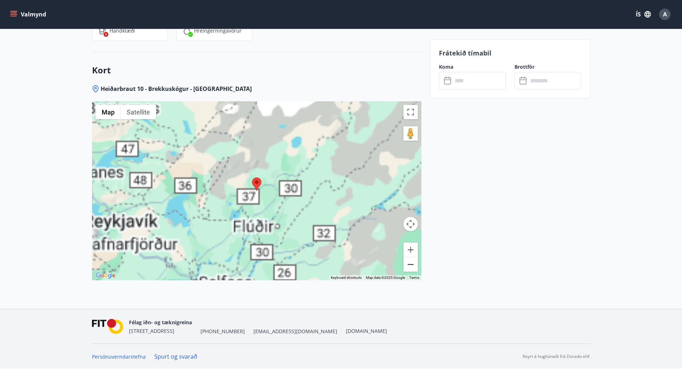
click at [411, 263] on button "Zoom out" at bounding box center [411, 265] width 14 height 14
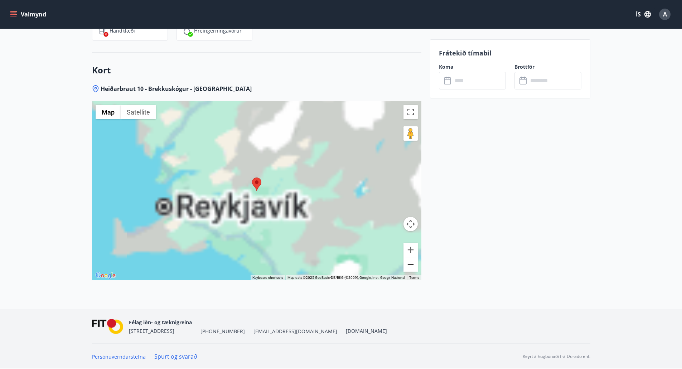
click at [411, 263] on button "Zoom out" at bounding box center [411, 265] width 14 height 14
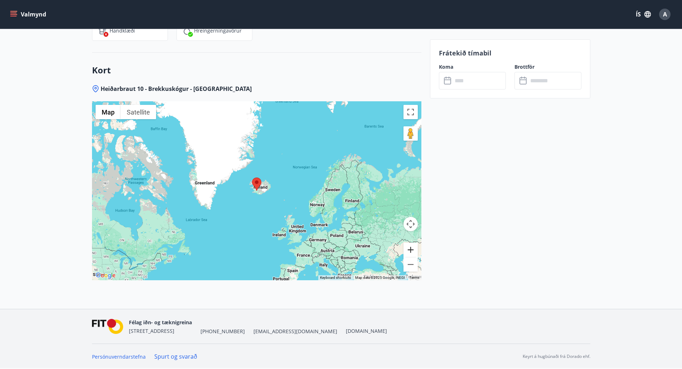
click at [415, 250] on button "Zoom in" at bounding box center [411, 250] width 14 height 14
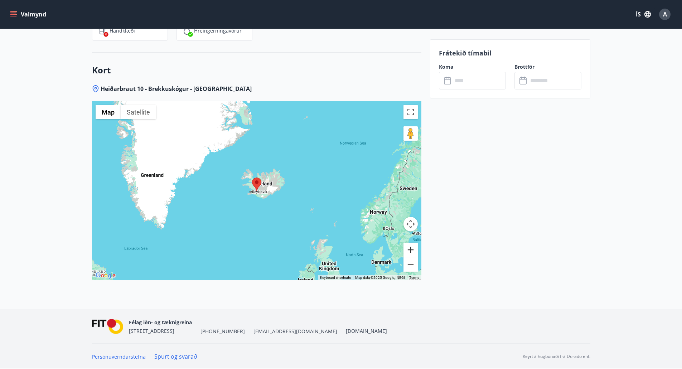
click at [415, 249] on button "Zoom in" at bounding box center [411, 250] width 14 height 14
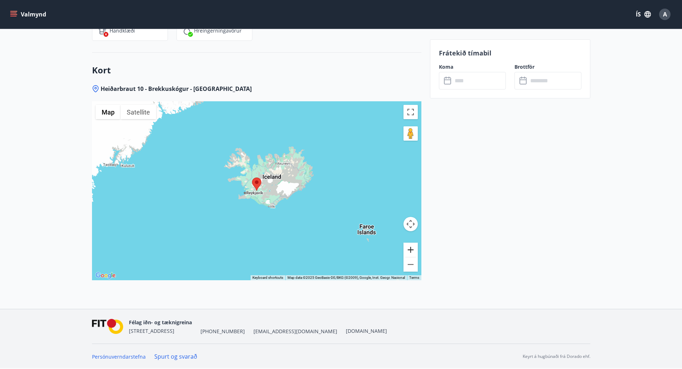
click at [415, 249] on button "Zoom in" at bounding box center [411, 250] width 14 height 14
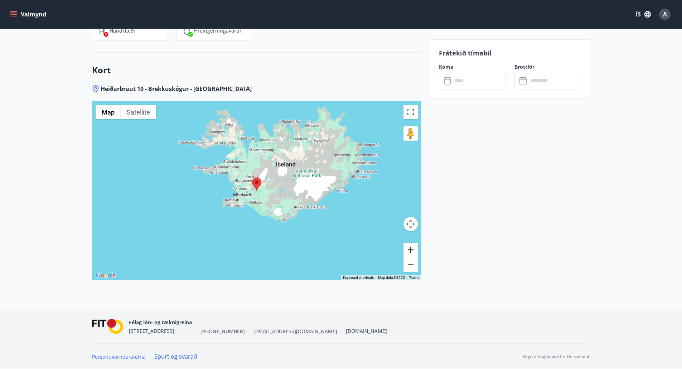
click at [415, 249] on button "Zoom in" at bounding box center [411, 250] width 14 height 14
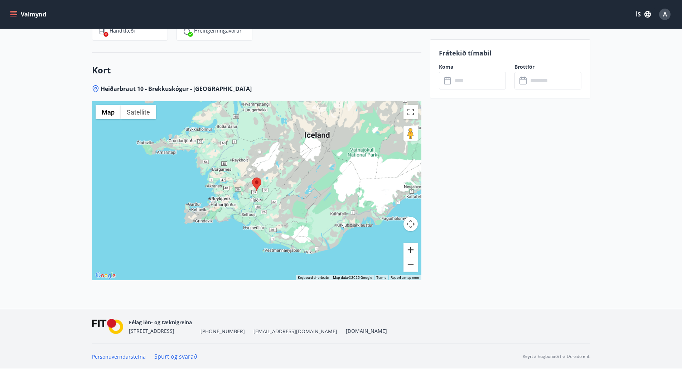
click at [415, 249] on button "Zoom in" at bounding box center [411, 250] width 14 height 14
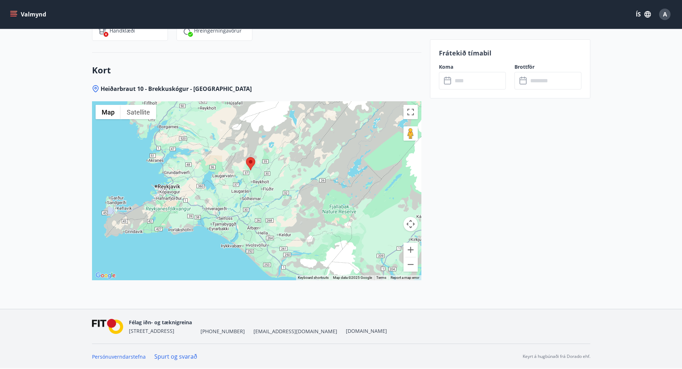
drag, startPoint x: 337, startPoint y: 231, endPoint x: 331, endPoint y: 211, distance: 21.3
click at [331, 211] on div at bounding box center [257, 190] width 330 height 179
click at [417, 250] on button "Zoom in" at bounding box center [411, 250] width 14 height 14
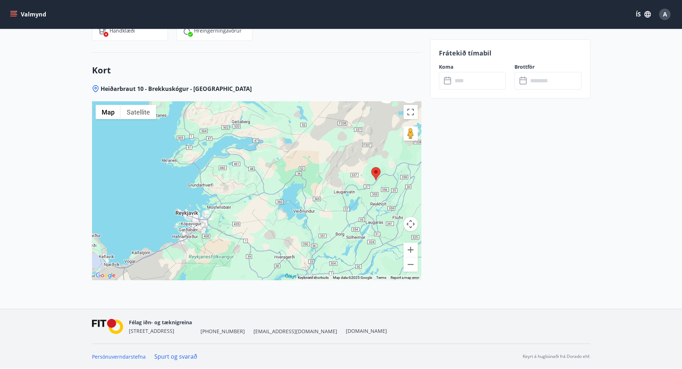
drag, startPoint x: 289, startPoint y: 175, endPoint x: 395, endPoint y: 200, distance: 109.0
click at [401, 203] on div at bounding box center [257, 190] width 330 height 179
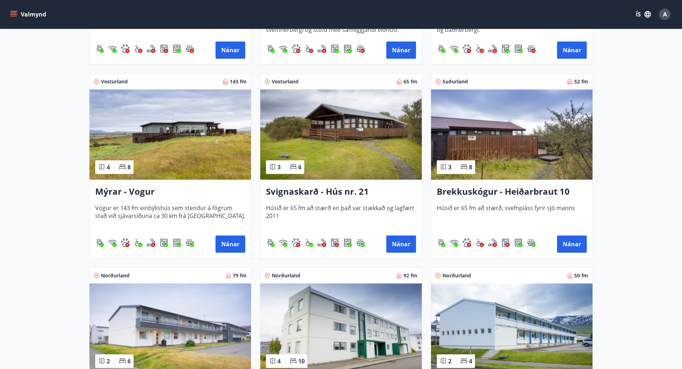
scroll to position [251, 0]
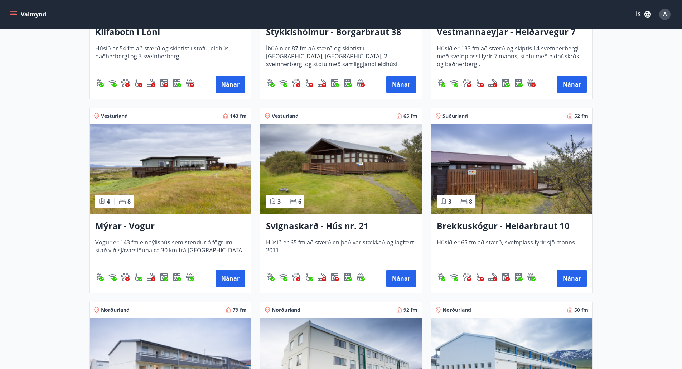
click at [195, 172] on img at bounding box center [171, 169] width 162 height 90
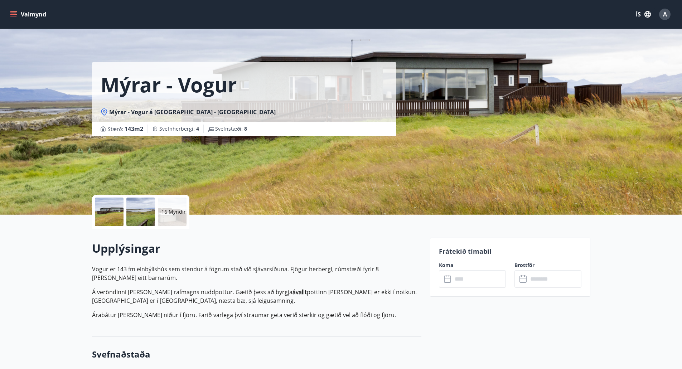
click at [174, 212] on p "+16 Myndir" at bounding box center [172, 211] width 27 height 7
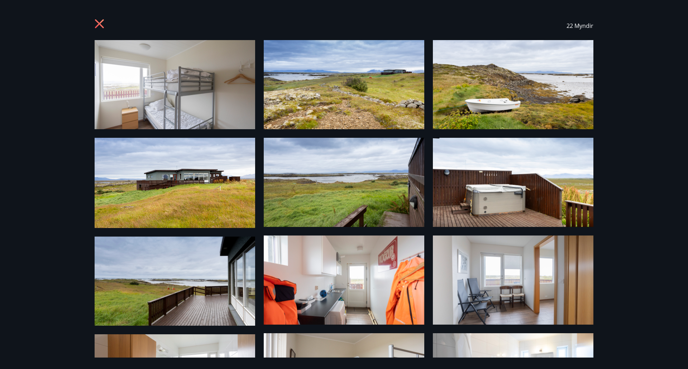
scroll to position [179, 0]
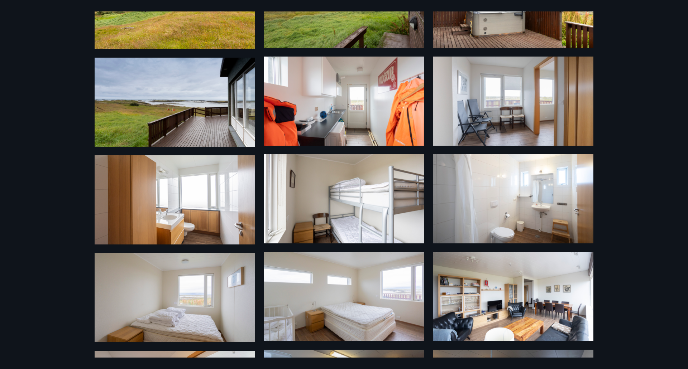
click at [355, 112] on img at bounding box center [344, 101] width 160 height 89
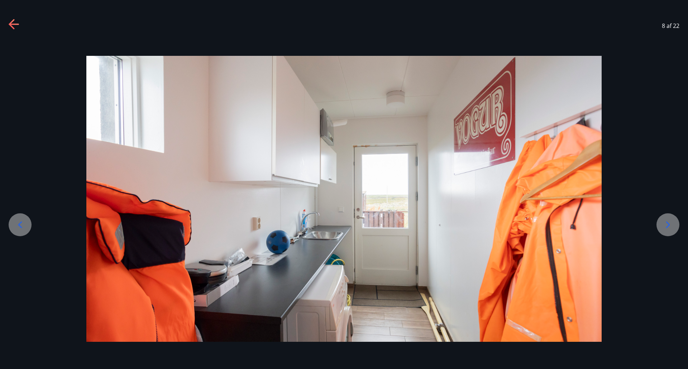
click at [13, 20] on icon at bounding box center [14, 24] width 11 height 11
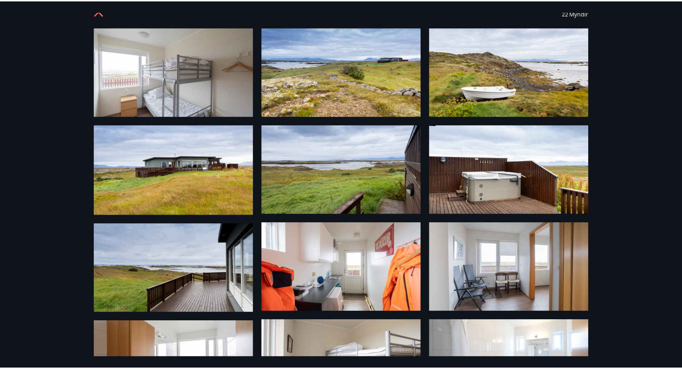
scroll to position [0, 0]
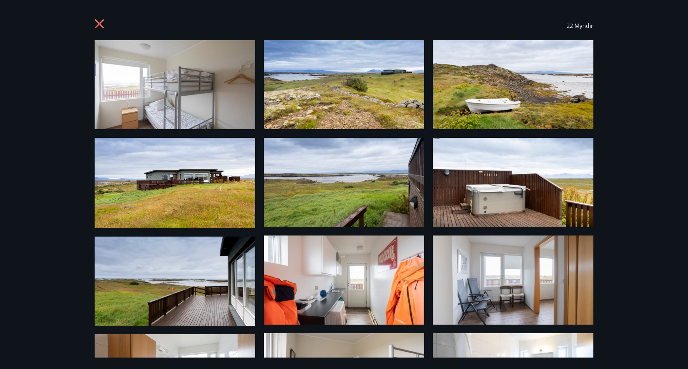
click at [203, 106] on img at bounding box center [175, 84] width 160 height 89
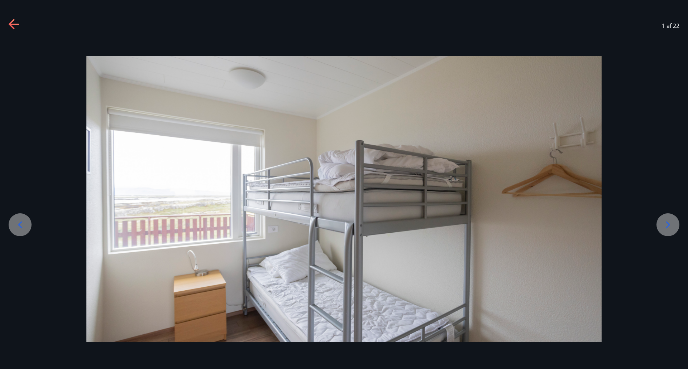
click at [672, 218] on div at bounding box center [667, 224] width 23 height 23
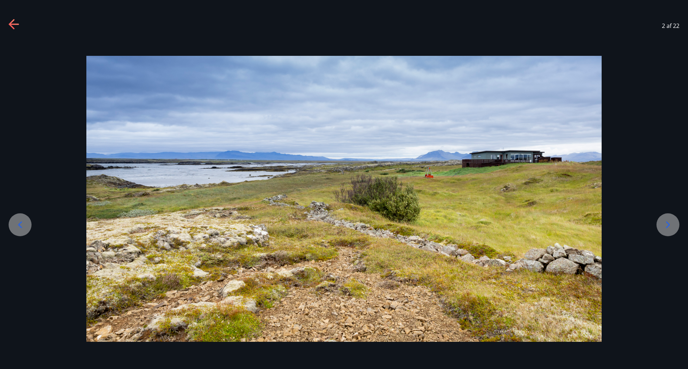
click at [667, 225] on icon at bounding box center [667, 224] width 11 height 11
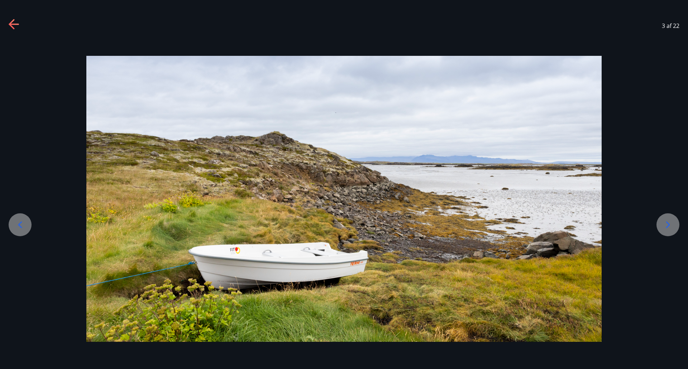
click at [669, 226] on icon at bounding box center [667, 224] width 11 height 11
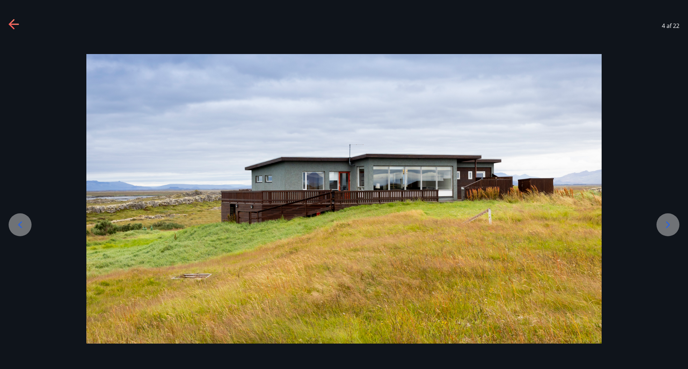
click at [669, 226] on icon at bounding box center [667, 224] width 11 height 11
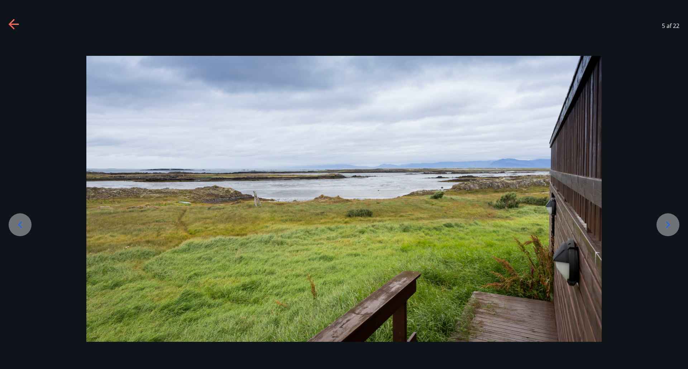
click at [669, 226] on icon at bounding box center [667, 224] width 11 height 11
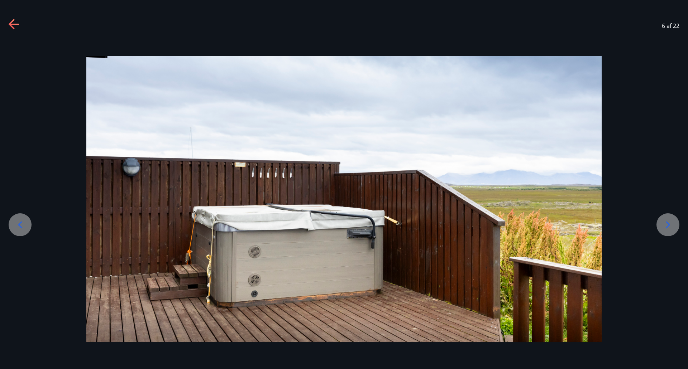
click at [669, 226] on icon at bounding box center [667, 224] width 11 height 11
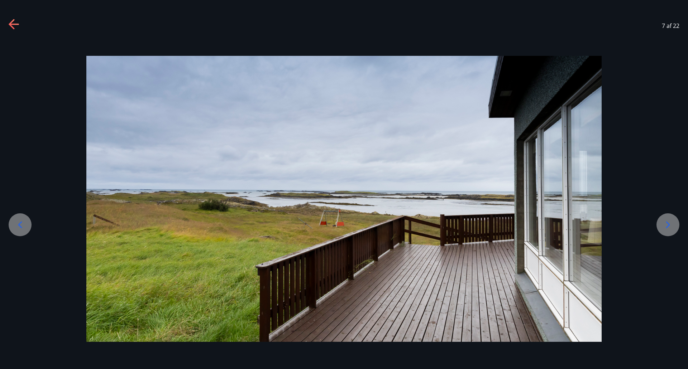
click at [669, 226] on icon at bounding box center [667, 224] width 11 height 11
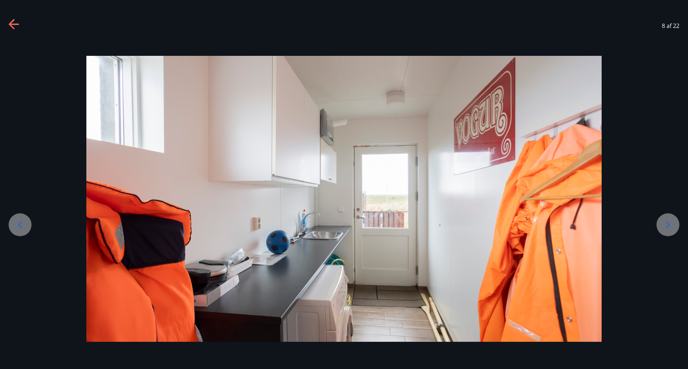
click at [669, 226] on icon at bounding box center [667, 224] width 11 height 11
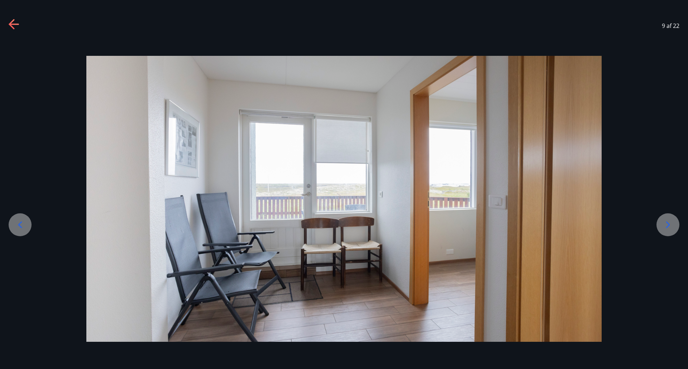
click at [21, 220] on icon at bounding box center [19, 224] width 11 height 11
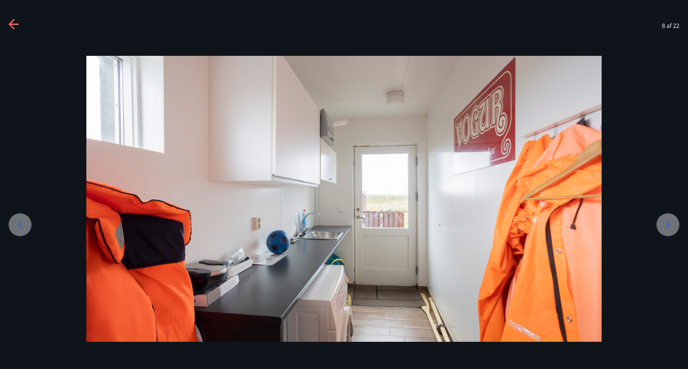
click at [675, 231] on div at bounding box center [667, 224] width 23 height 23
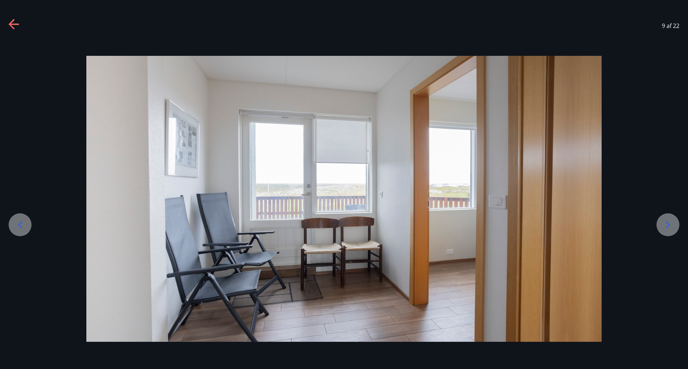
click at [674, 230] on div at bounding box center [667, 224] width 23 height 23
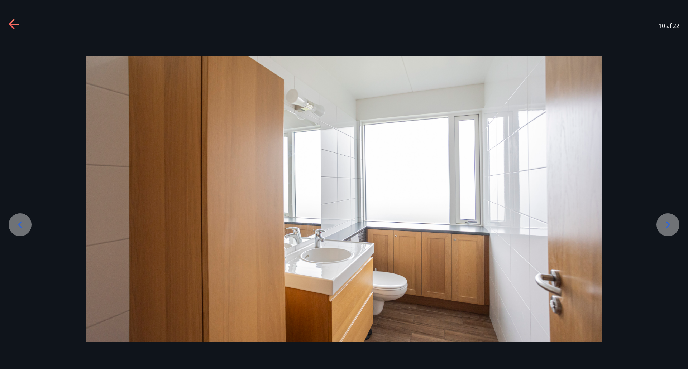
click at [675, 226] on div at bounding box center [667, 224] width 23 height 23
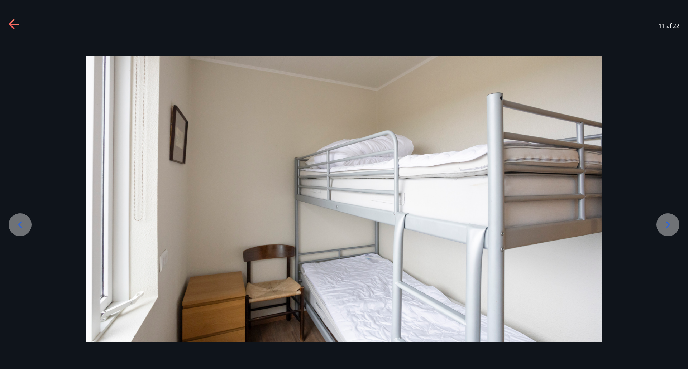
click at [676, 227] on div at bounding box center [667, 224] width 23 height 23
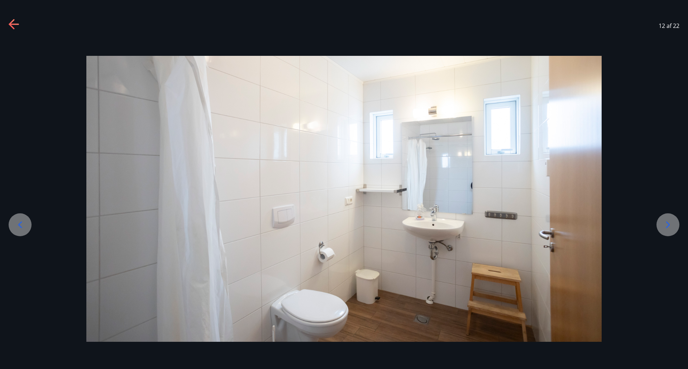
click at [674, 224] on div at bounding box center [667, 224] width 23 height 23
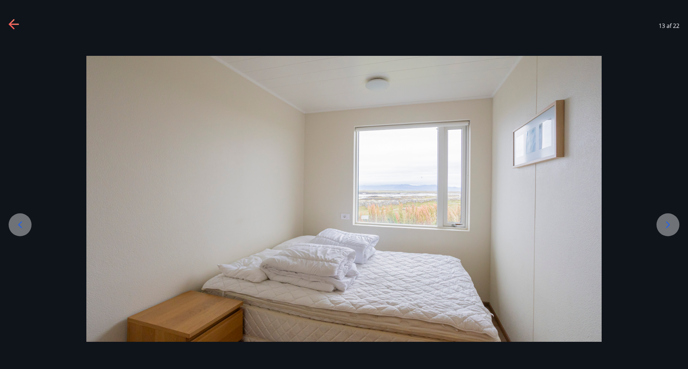
click at [11, 220] on div at bounding box center [20, 224] width 23 height 23
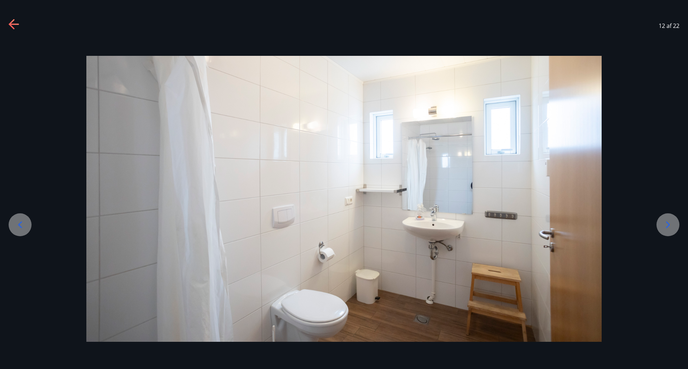
click at [676, 225] on div at bounding box center [667, 224] width 23 height 23
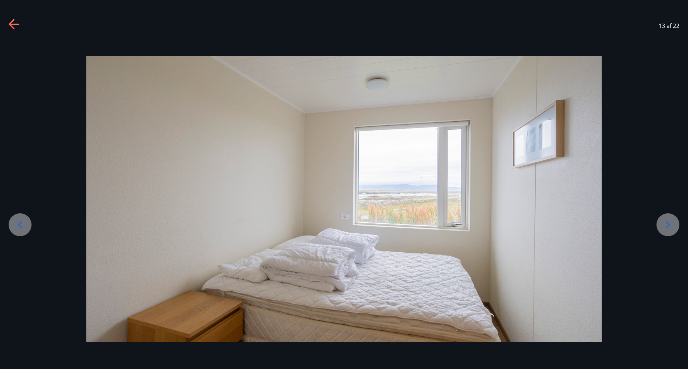
click at [675, 225] on div at bounding box center [667, 224] width 23 height 23
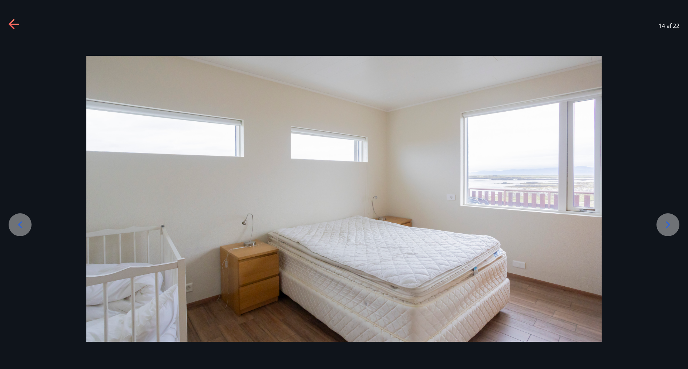
click at [675, 225] on div at bounding box center [667, 224] width 23 height 23
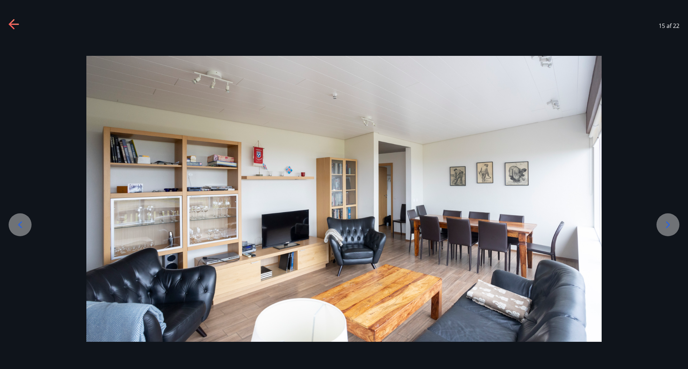
click at [672, 227] on icon at bounding box center [667, 224] width 11 height 11
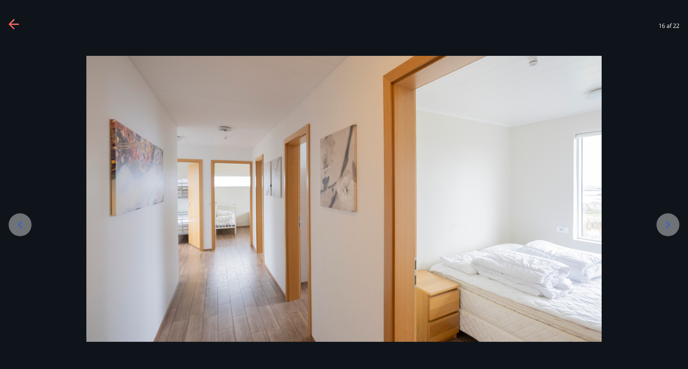
click at [672, 227] on icon at bounding box center [667, 224] width 11 height 11
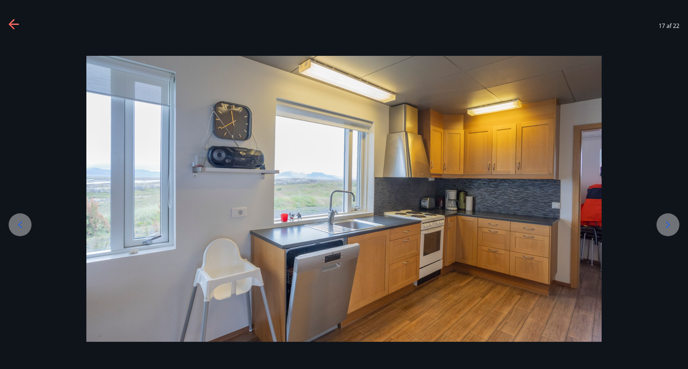
click at [672, 227] on icon at bounding box center [667, 224] width 11 height 11
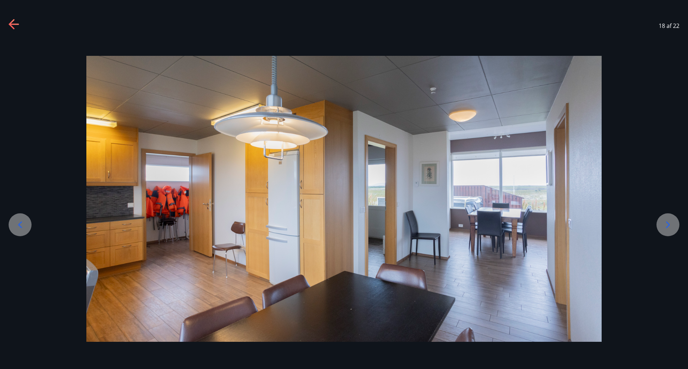
click at [672, 227] on icon at bounding box center [667, 224] width 11 height 11
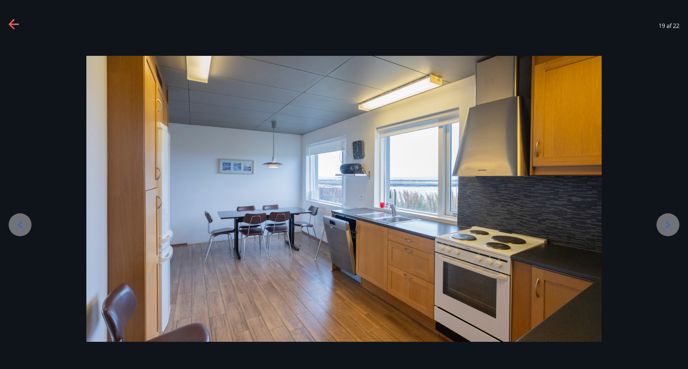
click at [672, 227] on icon at bounding box center [667, 224] width 11 height 11
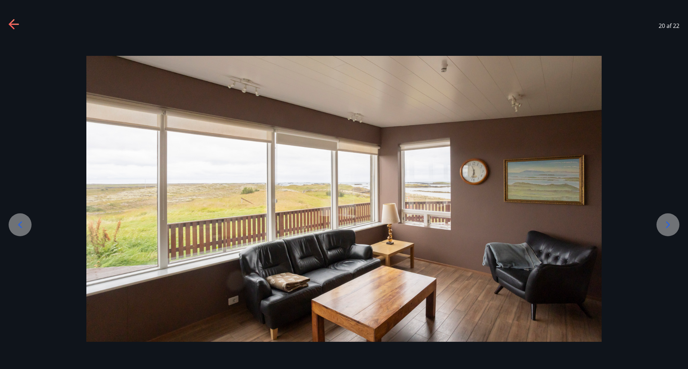
click at [672, 227] on icon at bounding box center [667, 224] width 11 height 11
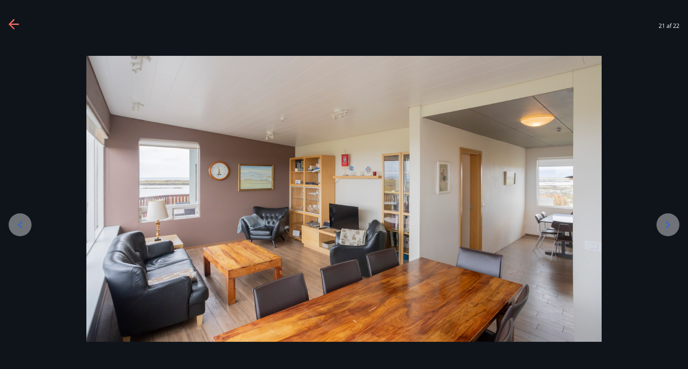
click at [672, 226] on icon at bounding box center [667, 224] width 11 height 11
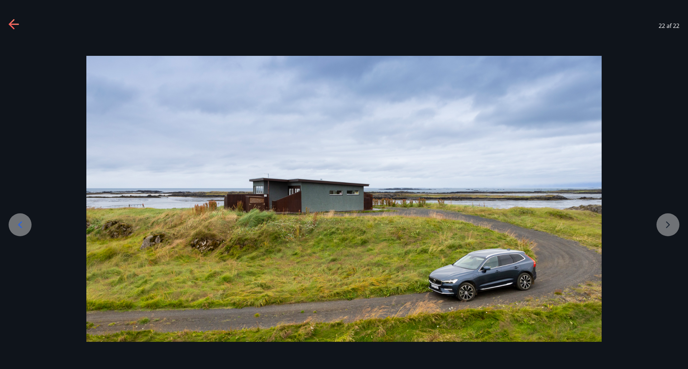
click at [672, 226] on div at bounding box center [344, 199] width 688 height 286
click at [6, 18] on div "22 af 22" at bounding box center [344, 25] width 688 height 29
click at [9, 25] on icon at bounding box center [14, 24] width 11 height 11
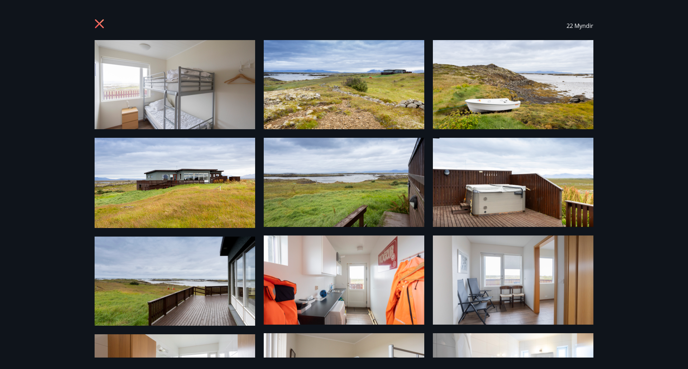
click at [97, 23] on icon at bounding box center [100, 24] width 11 height 11
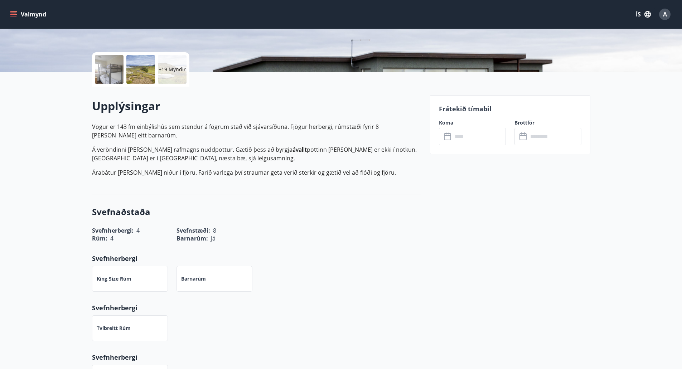
scroll to position [143, 0]
click at [454, 140] on input "text" at bounding box center [479, 136] width 53 height 18
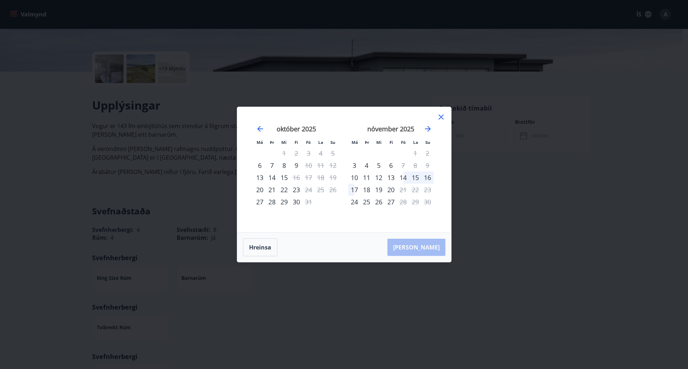
click at [406, 180] on div "14" at bounding box center [403, 178] width 12 height 12
click at [426, 179] on div "16" at bounding box center [427, 178] width 12 height 12
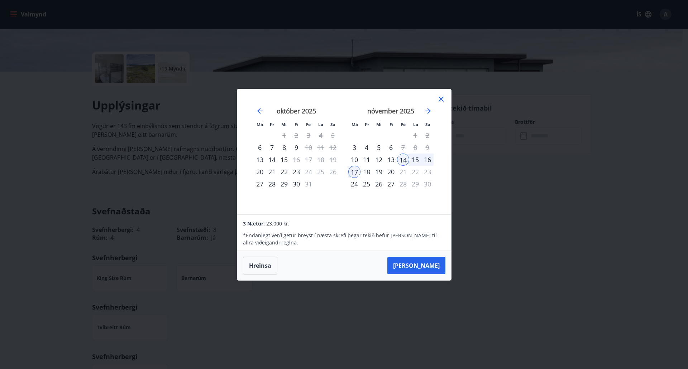
click at [426, 159] on div "16" at bounding box center [427, 160] width 12 height 12
click at [407, 161] on div "14" at bounding box center [403, 160] width 12 height 12
click at [417, 158] on div "15" at bounding box center [415, 160] width 12 height 12
click at [403, 164] on div "14" at bounding box center [403, 160] width 12 height 12
click at [350, 172] on div "17" at bounding box center [354, 172] width 12 height 12
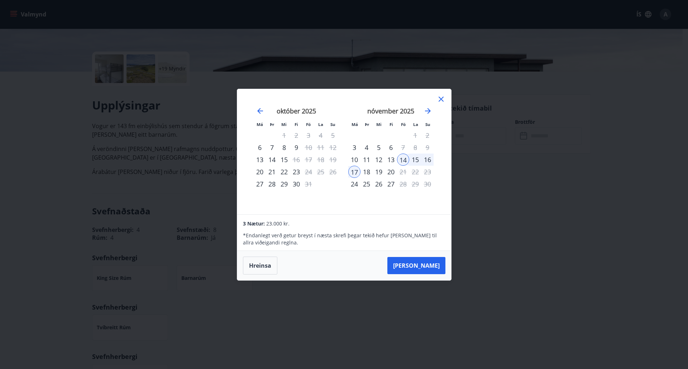
click at [442, 101] on icon at bounding box center [440, 99] width 5 height 5
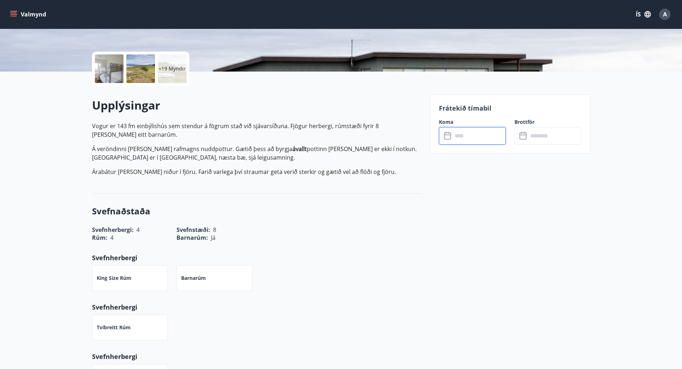
click at [457, 143] on input "text" at bounding box center [479, 136] width 53 height 18
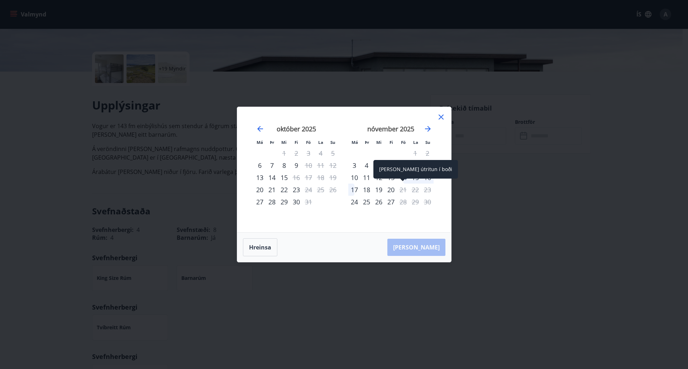
click at [405, 179] on div "Aðeins útritun í boði" at bounding box center [415, 172] width 85 height 24
click at [417, 178] on div "15" at bounding box center [415, 178] width 12 height 12
click at [429, 176] on div "16" at bounding box center [427, 178] width 12 height 12
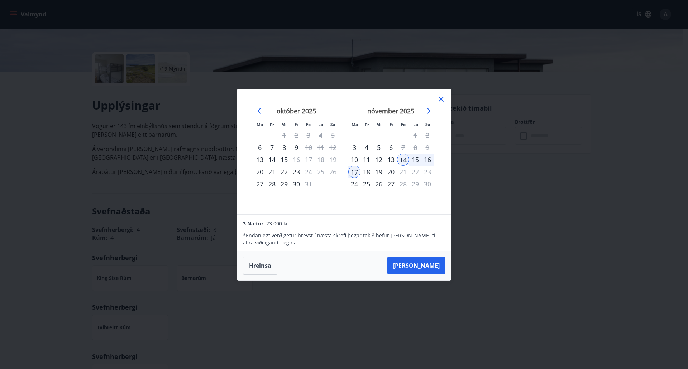
click at [441, 98] on icon at bounding box center [440, 99] width 5 height 5
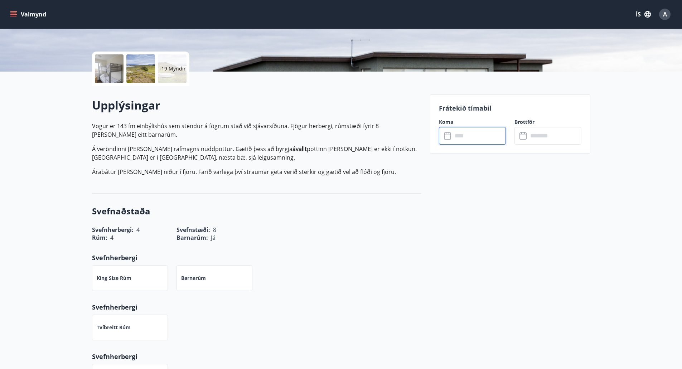
click at [465, 140] on input "text" at bounding box center [479, 136] width 53 height 18
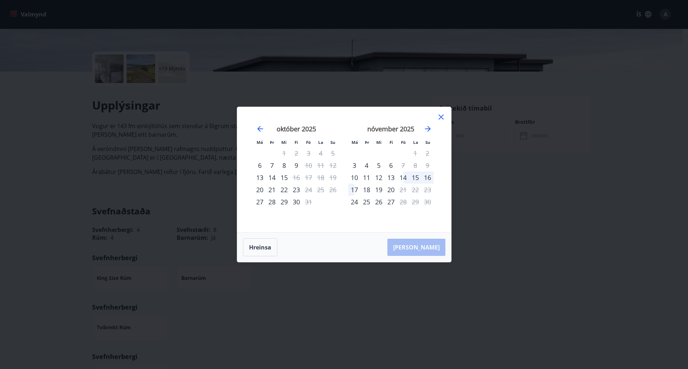
click at [406, 178] on div "14" at bounding box center [403, 178] width 12 height 12
click at [356, 190] on div "17" at bounding box center [354, 190] width 12 height 12
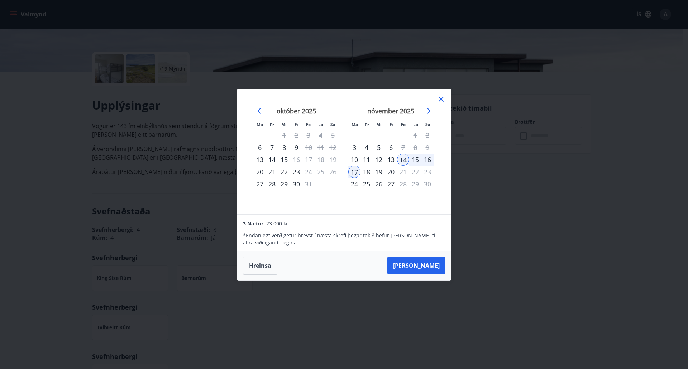
click at [445, 100] on icon at bounding box center [441, 99] width 9 height 9
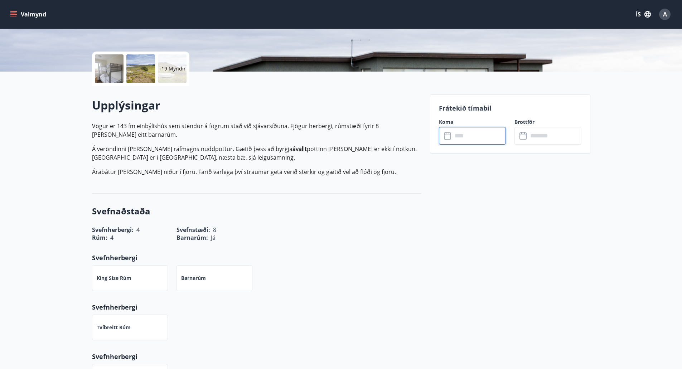
click at [451, 134] on icon at bounding box center [448, 136] width 9 height 9
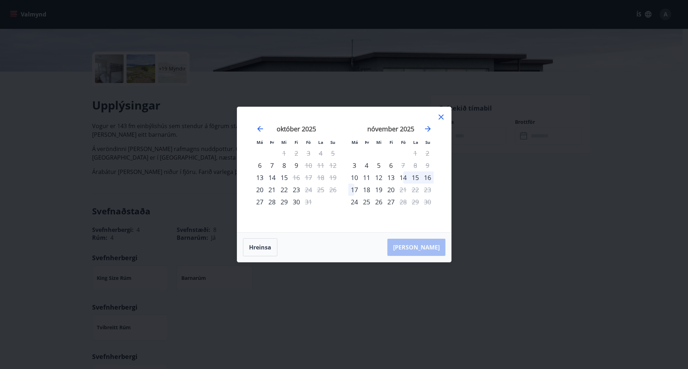
click at [272, 179] on div "14" at bounding box center [272, 178] width 12 height 12
click at [273, 179] on div "14" at bounding box center [272, 178] width 12 height 12
click at [285, 177] on div "15" at bounding box center [284, 178] width 12 height 12
click at [259, 191] on div "20" at bounding box center [260, 190] width 12 height 12
click at [271, 193] on div "21" at bounding box center [272, 190] width 12 height 12
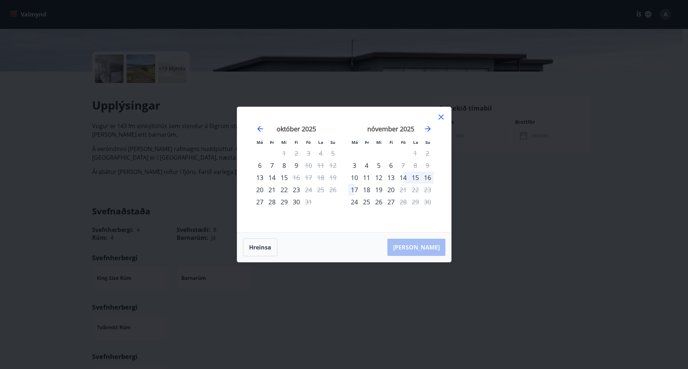
click at [297, 191] on div "23" at bounding box center [296, 190] width 12 height 12
click at [357, 203] on div "24" at bounding box center [354, 202] width 12 height 12
click at [367, 204] on div "25" at bounding box center [366, 202] width 12 height 12
click at [376, 204] on div "26" at bounding box center [379, 202] width 12 height 12
click at [382, 201] on div "26" at bounding box center [379, 202] width 12 height 12
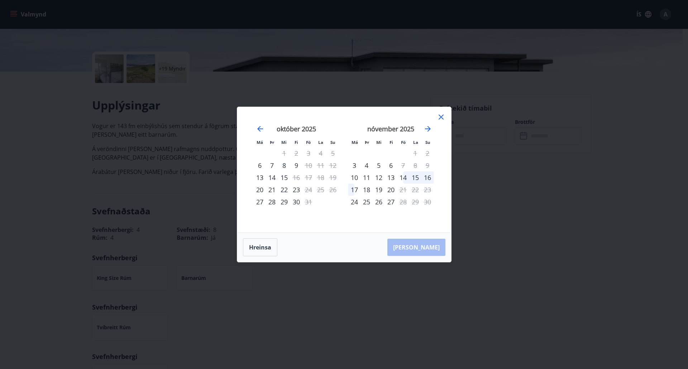
drag, startPoint x: 384, startPoint y: 201, endPoint x: 390, endPoint y: 200, distance: 6.1
click at [384, 201] on tr "24 25 26 27 28 29 30" at bounding box center [390, 202] width 85 height 12
click at [390, 200] on div "27" at bounding box center [391, 202] width 12 height 12
click at [404, 178] on div "14" at bounding box center [403, 178] width 12 height 12
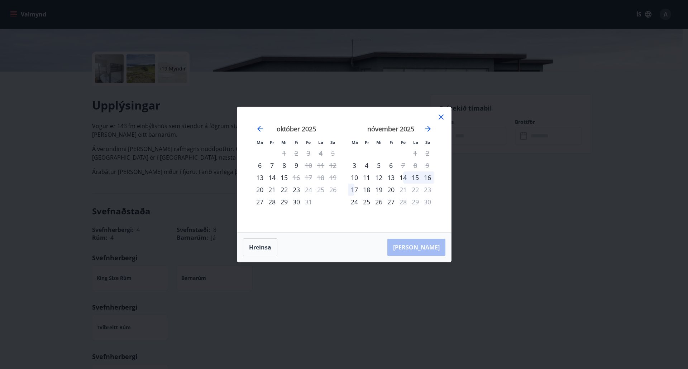
click at [354, 192] on div "17" at bounding box center [354, 190] width 12 height 12
click at [404, 180] on div "14" at bounding box center [403, 178] width 12 height 12
drag, startPoint x: 404, startPoint y: 180, endPoint x: 431, endPoint y: 135, distance: 52.2
click at [404, 179] on div "14" at bounding box center [403, 178] width 12 height 12
click at [441, 111] on div "Má Þr Mi Fi Fö La Su Má Þr Mi Fi Fö La Su september 2025 1 2 3 4 5 6 7 8 9 10 1…" at bounding box center [344, 169] width 214 height 125
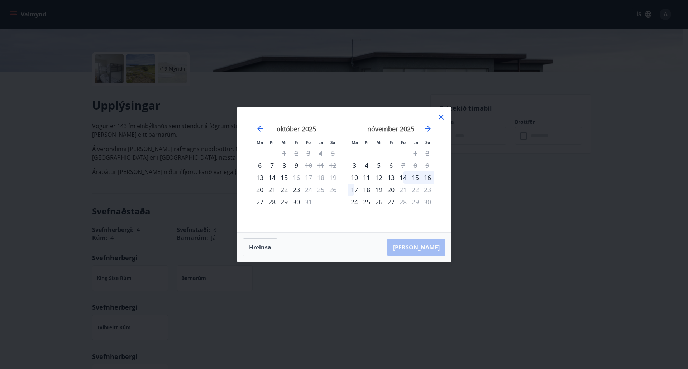
click at [441, 115] on icon at bounding box center [441, 117] width 9 height 9
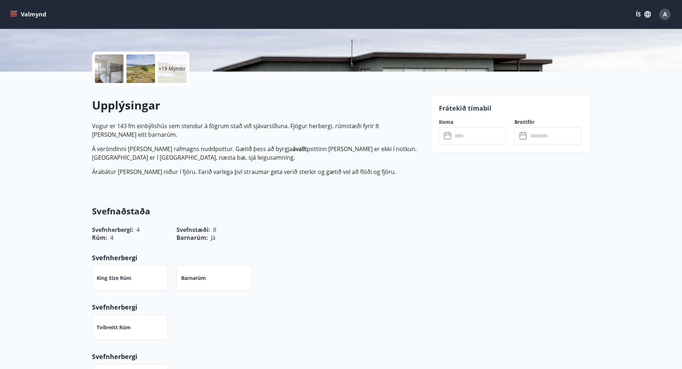
click at [481, 138] on input "text" at bounding box center [479, 136] width 53 height 18
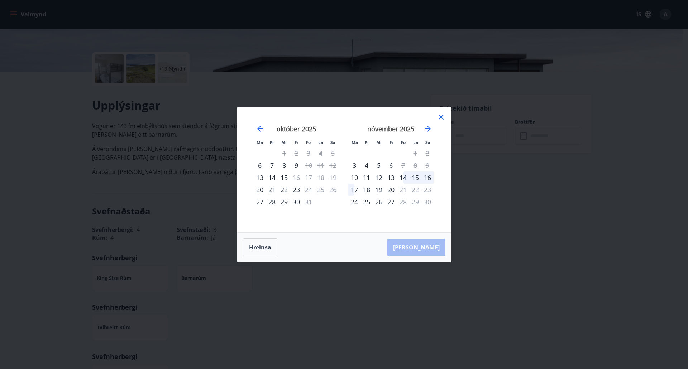
click at [411, 177] on div "15" at bounding box center [415, 178] width 12 height 12
click at [354, 189] on div "17" at bounding box center [354, 190] width 12 height 12
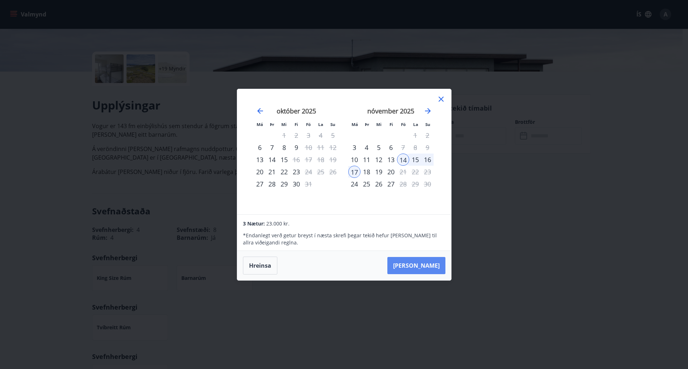
click at [431, 266] on button "Taka Frá" at bounding box center [416, 265] width 58 height 17
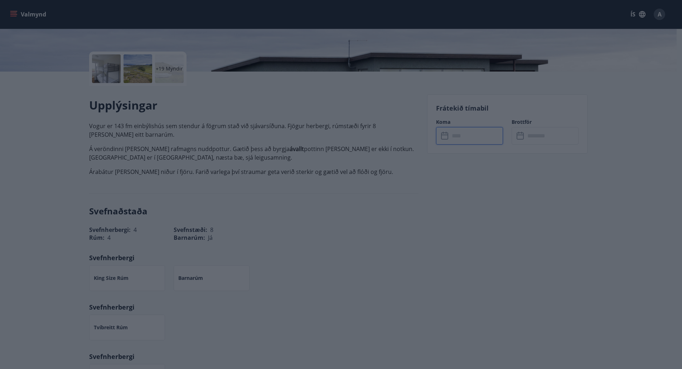
type input "******"
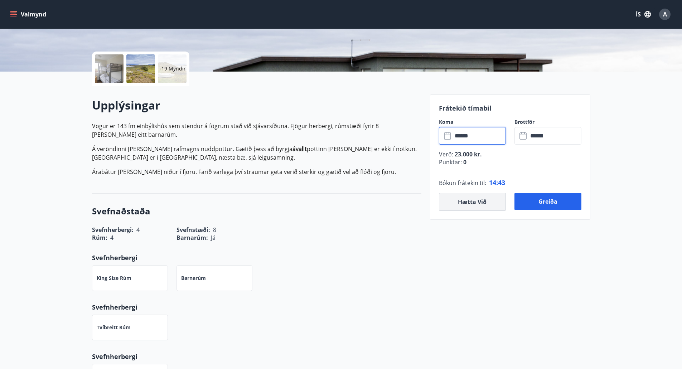
click at [475, 206] on button "Hætta við" at bounding box center [472, 202] width 67 height 18
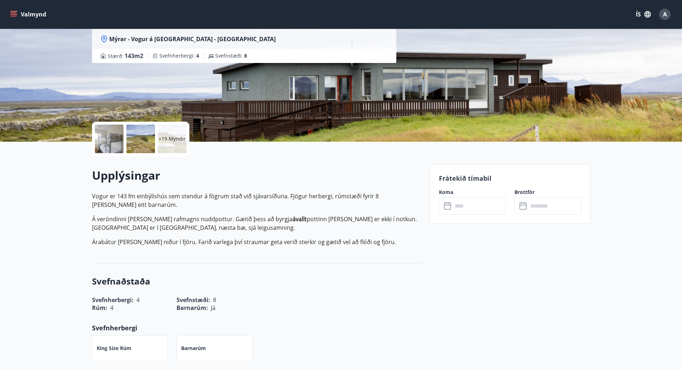
scroll to position [72, 0]
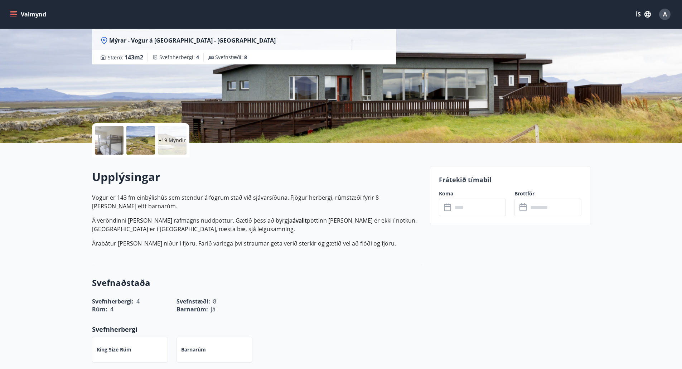
click at [475, 207] on input "text" at bounding box center [479, 208] width 53 height 18
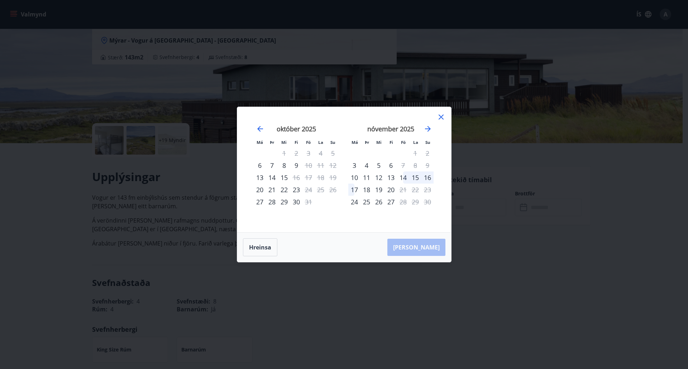
click at [405, 174] on div "14" at bounding box center [403, 178] width 12 height 12
click at [355, 189] on div "17" at bounding box center [354, 190] width 12 height 12
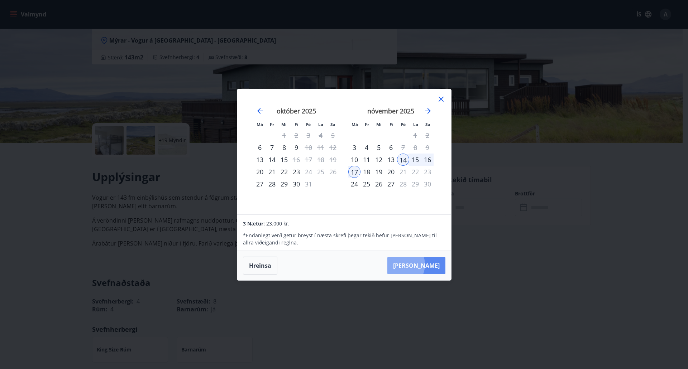
click at [422, 265] on button "Taka Frá" at bounding box center [416, 265] width 58 height 17
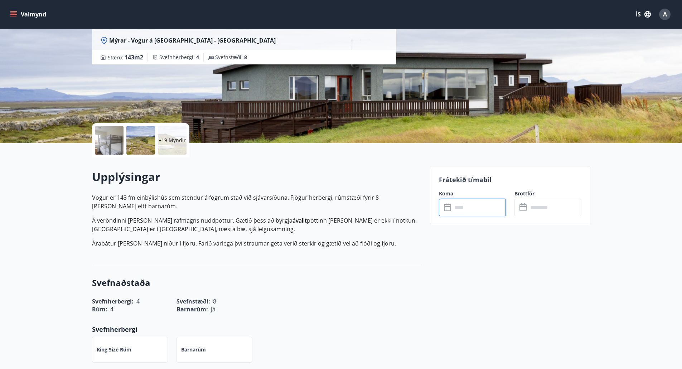
type input "******"
click at [548, 275] on button "Greiða" at bounding box center [548, 273] width 67 height 17
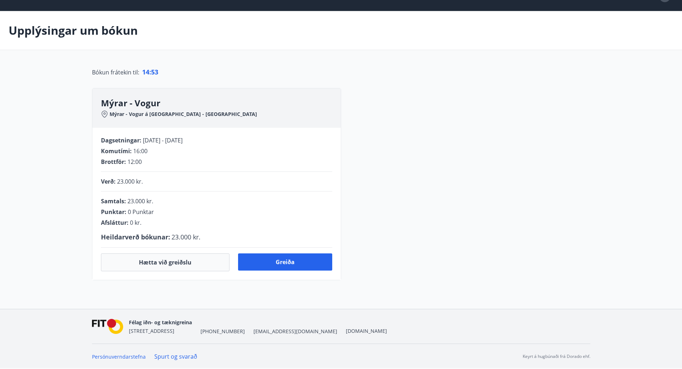
scroll to position [72, 0]
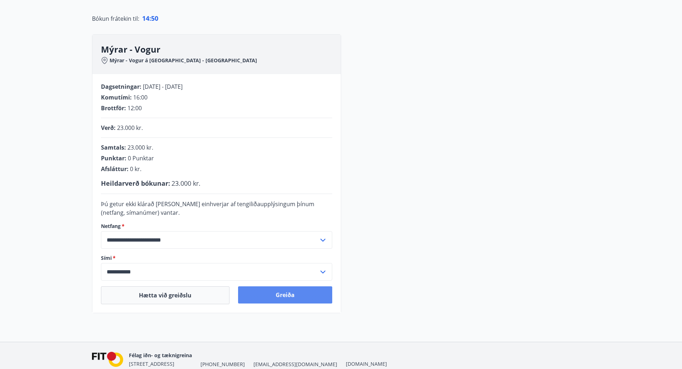
click at [288, 292] on button "Greiða" at bounding box center [285, 295] width 94 height 17
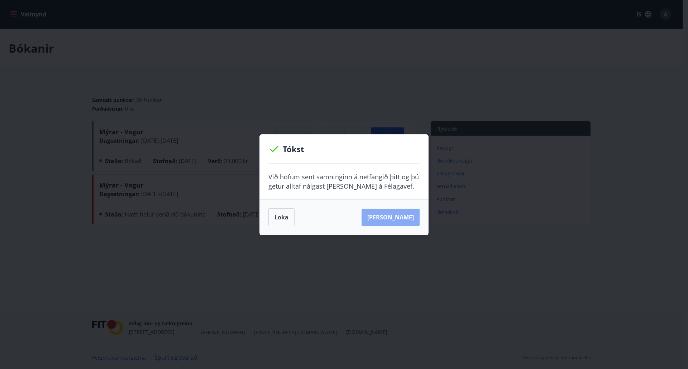
click at [409, 217] on button "[PERSON_NAME]" at bounding box center [390, 217] width 58 height 17
click at [282, 215] on button "Loka" at bounding box center [281, 217] width 26 height 18
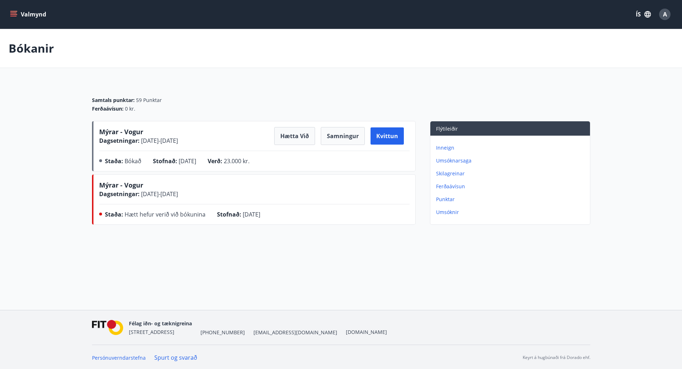
scroll to position [1, 0]
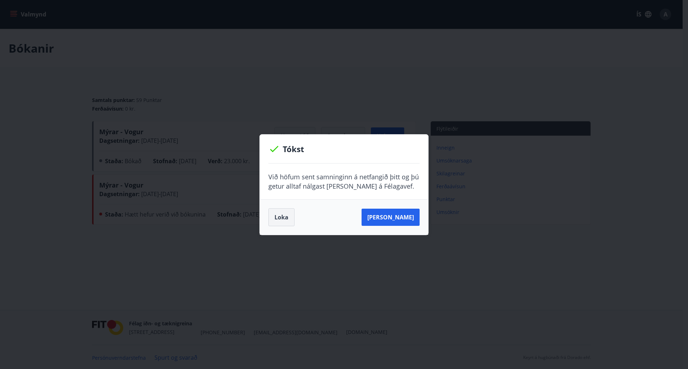
click at [283, 217] on button "Loka" at bounding box center [281, 217] width 26 height 18
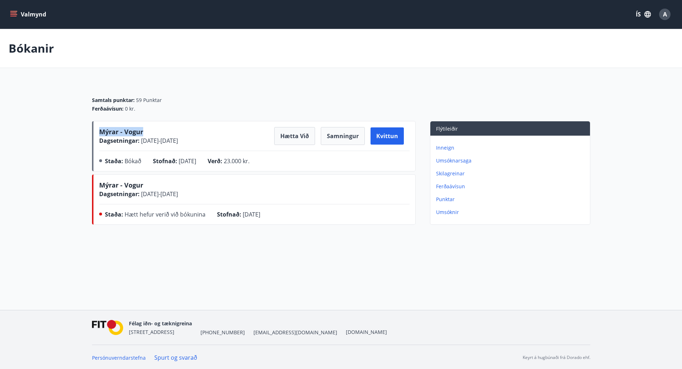
drag, startPoint x: 142, startPoint y: 130, endPoint x: 101, endPoint y: 131, distance: 41.2
click at [101, 131] on div "Mýrar - Vogur Dagsetningar : [DATE] - [DATE]" at bounding box center [138, 136] width 79 height 18
copy span "Mýrar - Vogur"
click at [18, 13] on button "Valmynd" at bounding box center [29, 14] width 40 height 13
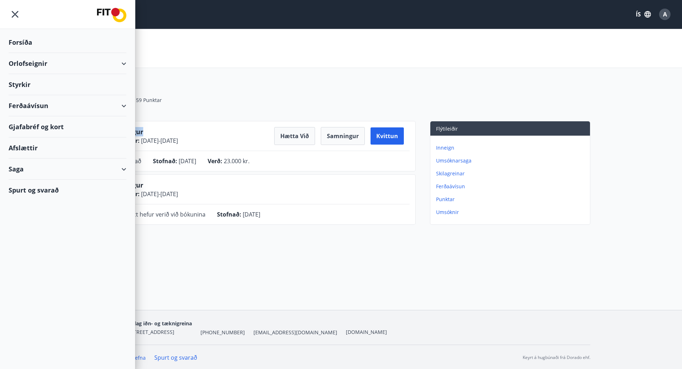
click at [121, 80] on div "Styrkir" at bounding box center [68, 84] width 118 height 21
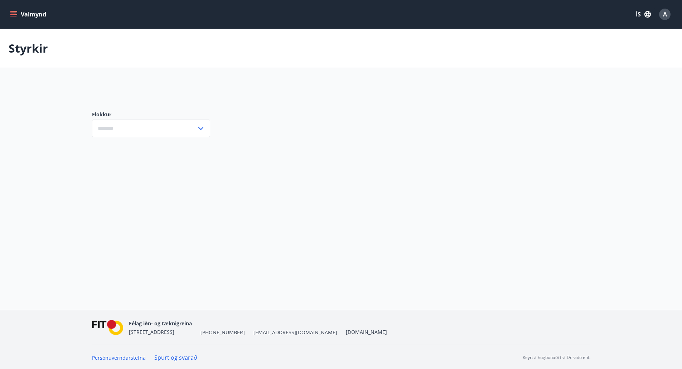
type input "***"
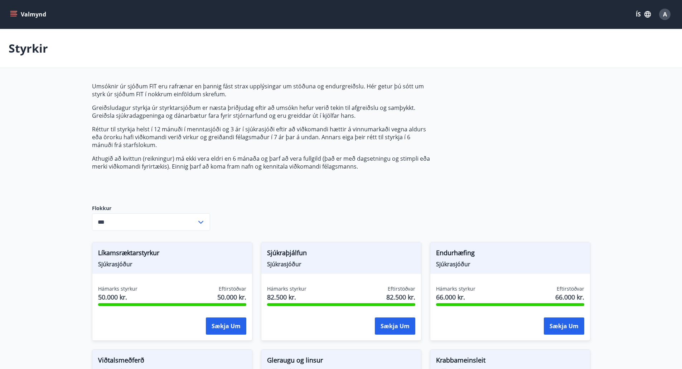
click at [15, 13] on icon "menu" at bounding box center [13, 13] width 6 height 1
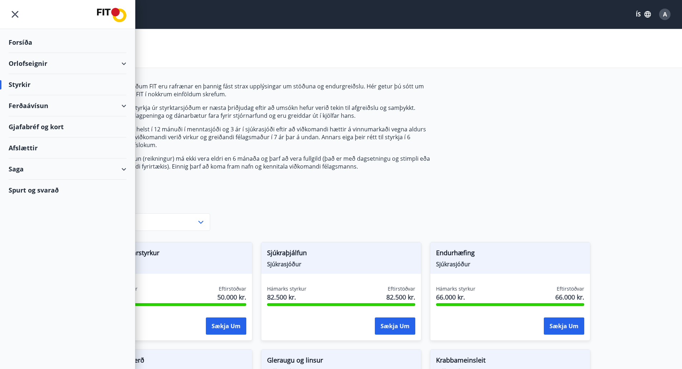
click at [122, 67] on div "Orlofseignir" at bounding box center [68, 63] width 118 height 21
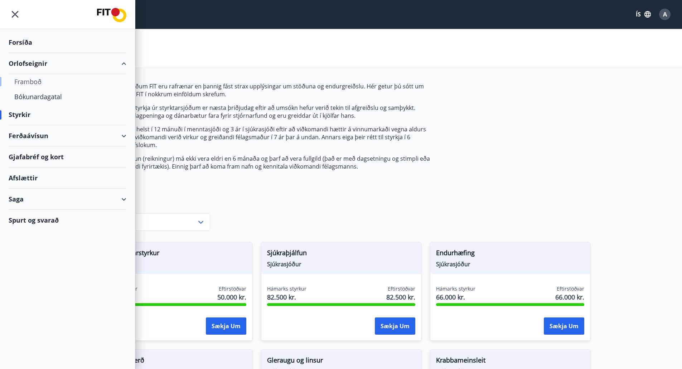
click at [95, 78] on div "Framboð" at bounding box center [67, 81] width 106 height 15
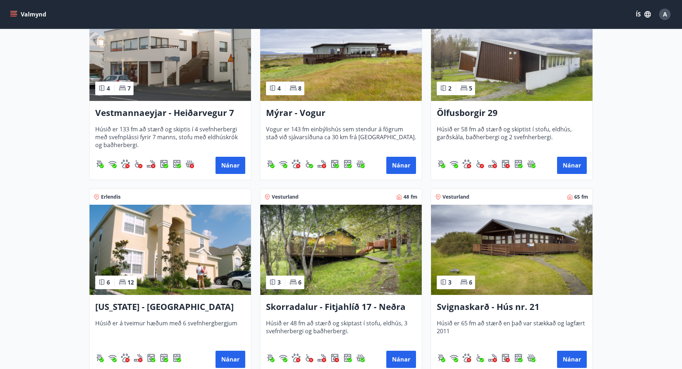
scroll to position [645, 0]
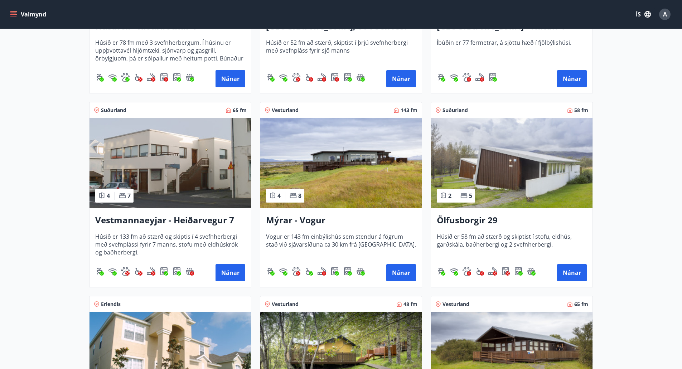
click at [342, 186] on img at bounding box center [341, 163] width 162 height 90
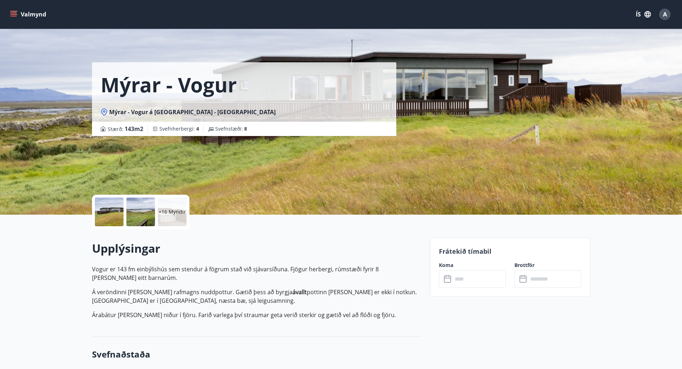
click at [167, 211] on p "+16 Myndir" at bounding box center [172, 211] width 27 height 7
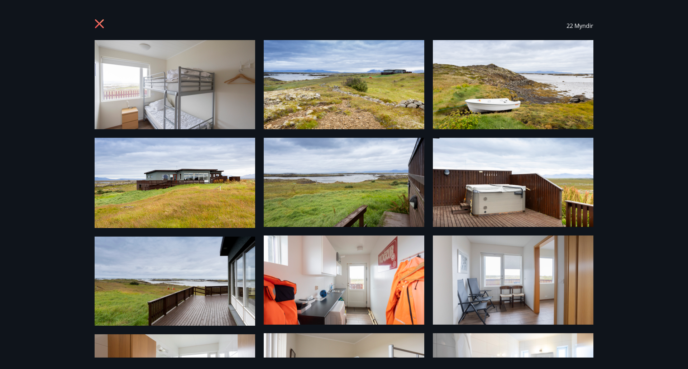
click at [505, 196] on img at bounding box center [513, 182] width 160 height 89
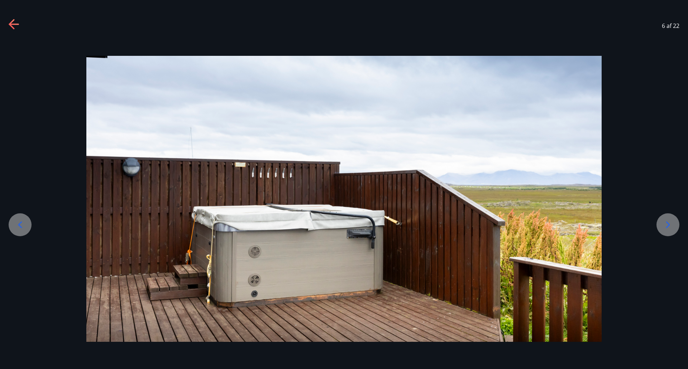
click at [672, 227] on icon at bounding box center [667, 224] width 11 height 11
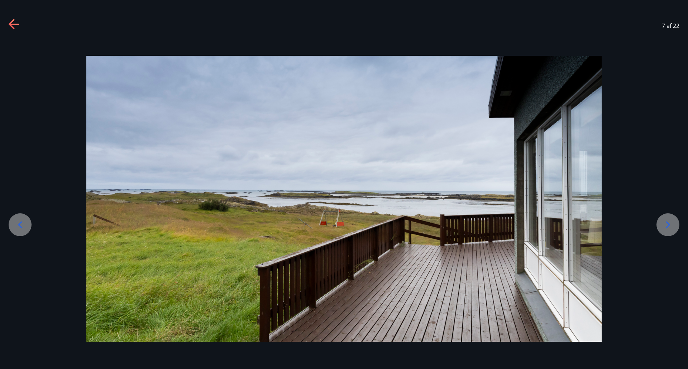
click at [17, 228] on icon at bounding box center [19, 224] width 11 height 11
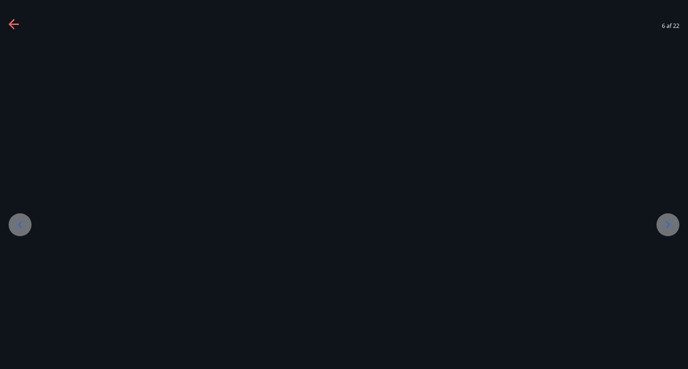
click at [17, 228] on icon at bounding box center [19, 224] width 11 height 11
click at [18, 226] on icon at bounding box center [19, 224] width 11 height 11
click at [19, 225] on icon at bounding box center [19, 224] width 11 height 11
click at [19, 225] on icon at bounding box center [20, 224] width 4 height 7
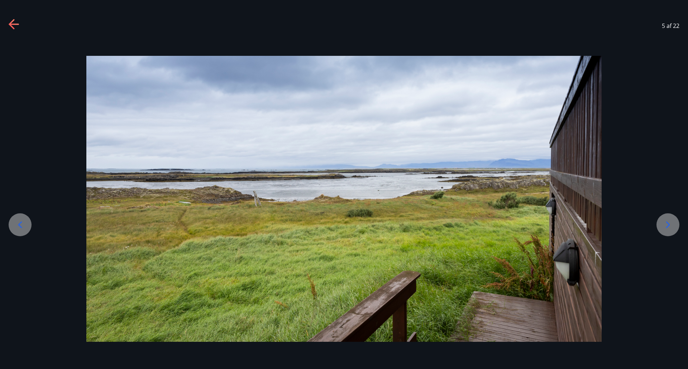
click at [20, 224] on icon at bounding box center [20, 224] width 4 height 7
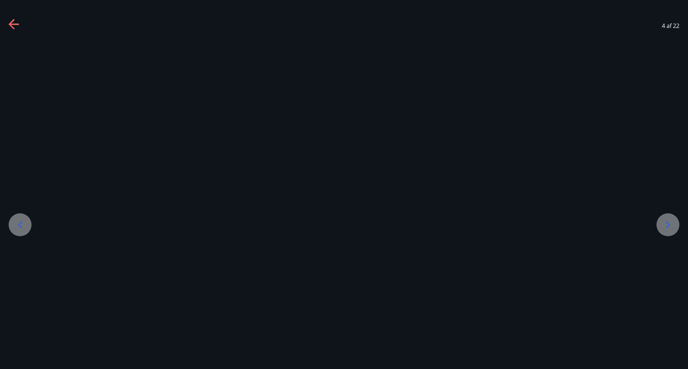
click at [20, 224] on icon at bounding box center [19, 224] width 11 height 11
click at [21, 224] on icon at bounding box center [19, 224] width 11 height 11
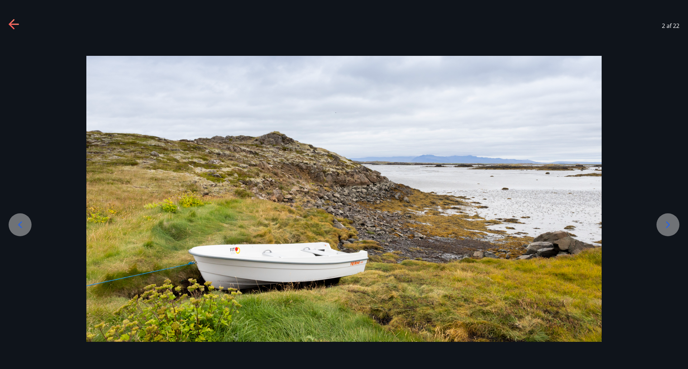
click at [21, 224] on icon at bounding box center [19, 224] width 11 height 11
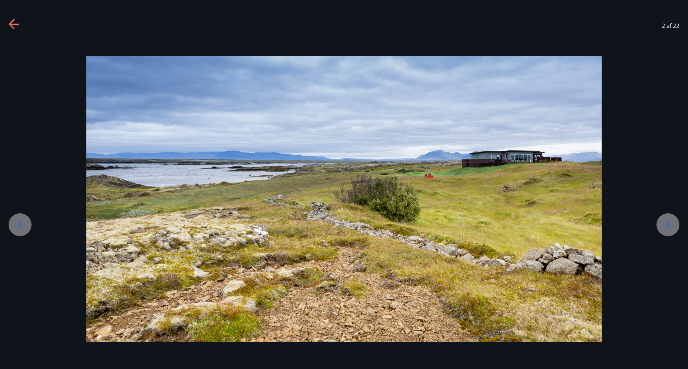
click at [667, 236] on div at bounding box center [667, 224] width 23 height 23
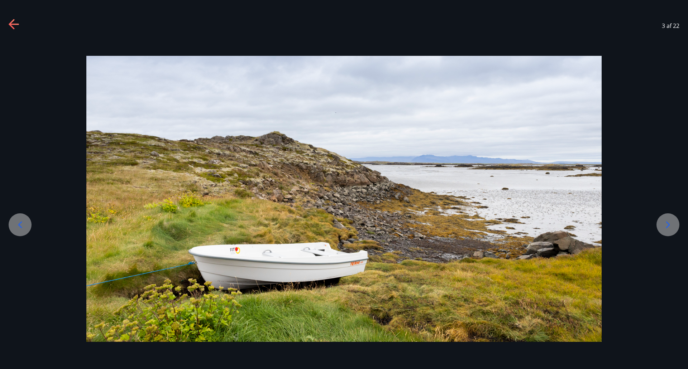
click at [679, 226] on div at bounding box center [667, 224] width 23 height 23
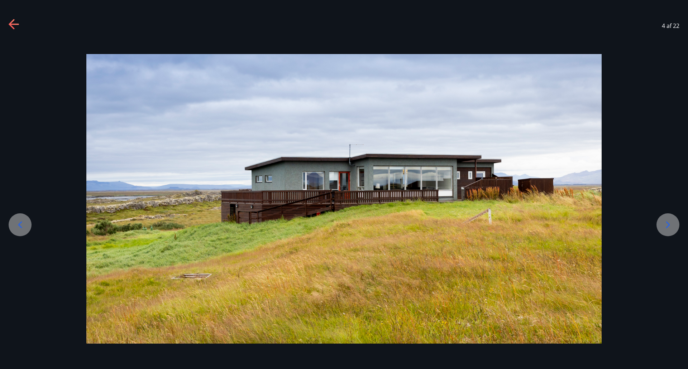
click at [679, 225] on div at bounding box center [667, 224] width 23 height 23
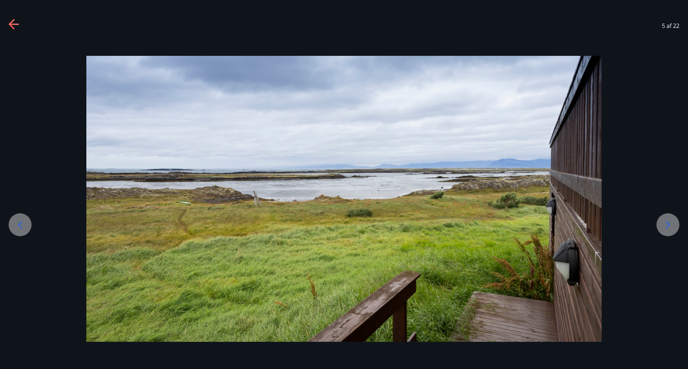
click at [679, 225] on div at bounding box center [667, 224] width 23 height 23
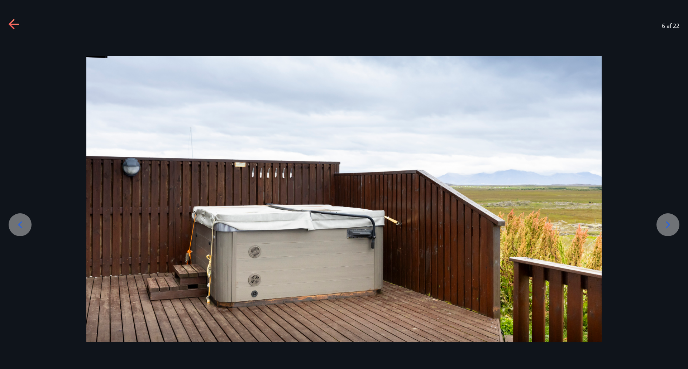
click at [678, 225] on div at bounding box center [667, 224] width 23 height 23
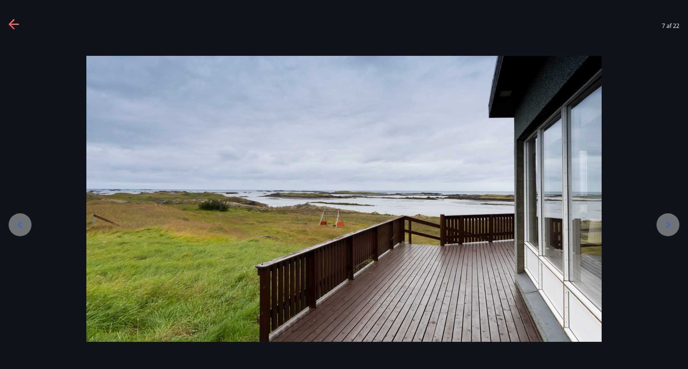
click at [678, 225] on div at bounding box center [667, 224] width 23 height 23
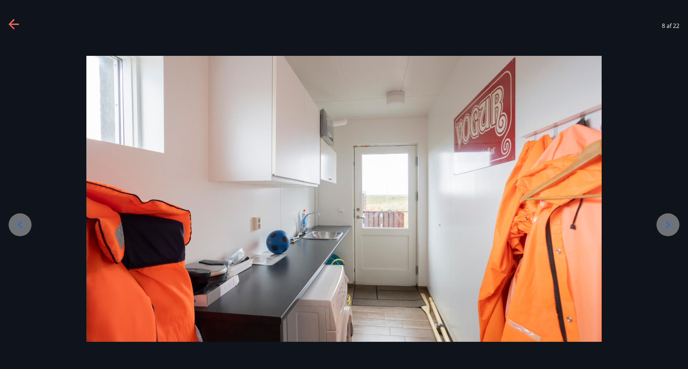
click at [679, 225] on div at bounding box center [344, 199] width 688 height 318
click at [679, 225] on div at bounding box center [344, 199] width 688 height 286
click at [673, 229] on icon at bounding box center [667, 224] width 11 height 11
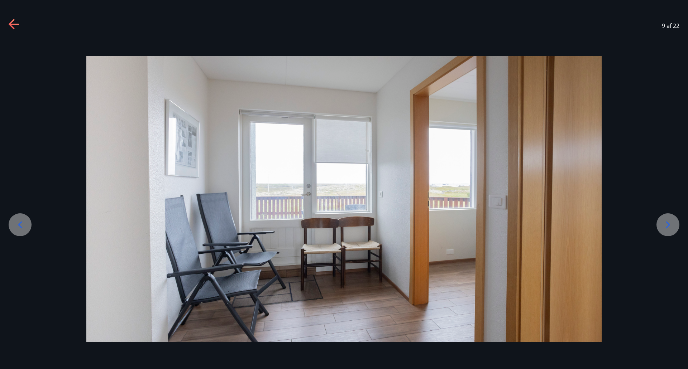
click at [673, 228] on icon at bounding box center [667, 224] width 11 height 11
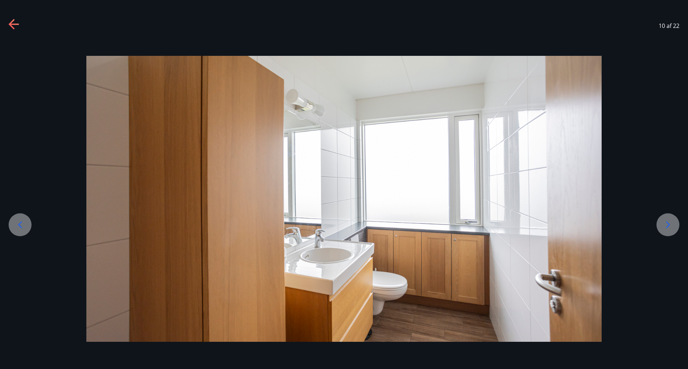
click at [673, 228] on icon at bounding box center [667, 224] width 11 height 11
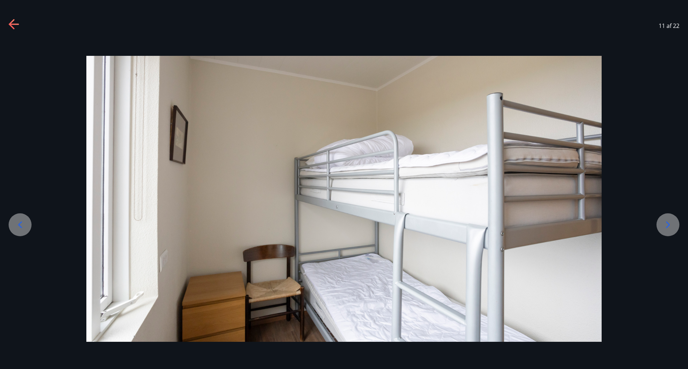
click at [673, 228] on icon at bounding box center [667, 224] width 11 height 11
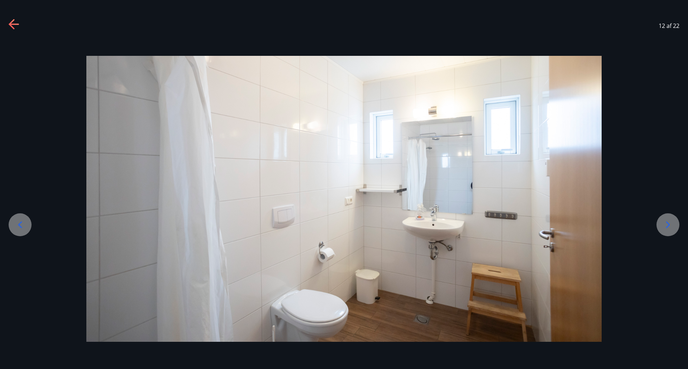
click at [673, 227] on icon at bounding box center [667, 224] width 11 height 11
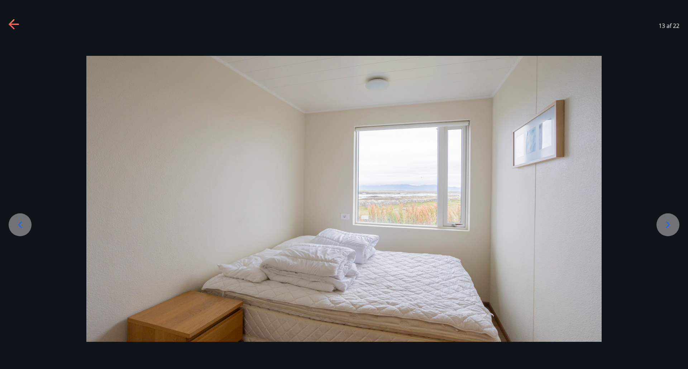
click at [673, 227] on div at bounding box center [667, 224] width 23 height 23
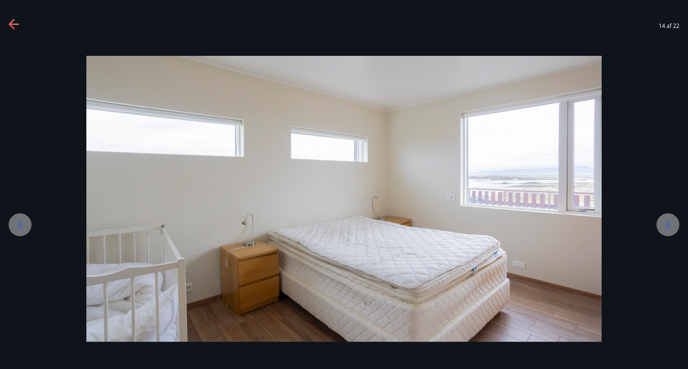
click at [673, 227] on div at bounding box center [667, 224] width 23 height 23
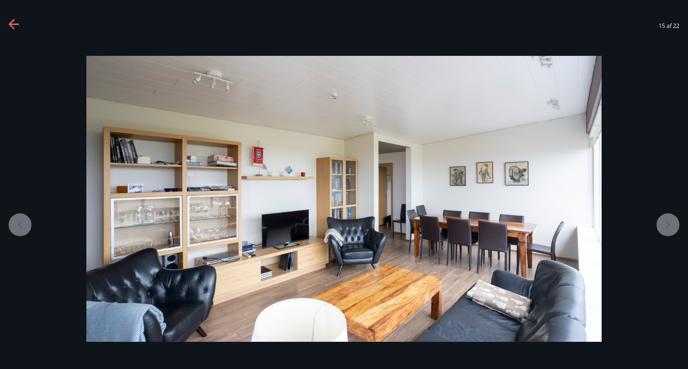
click at [673, 227] on div at bounding box center [667, 224] width 23 height 23
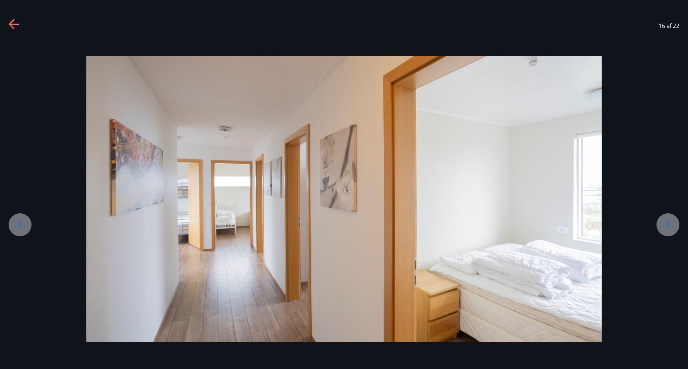
click at [674, 227] on div at bounding box center [667, 224] width 23 height 23
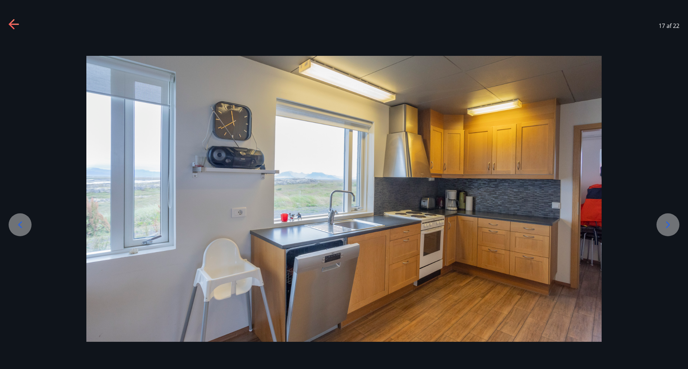
click at [674, 227] on div at bounding box center [667, 224] width 23 height 23
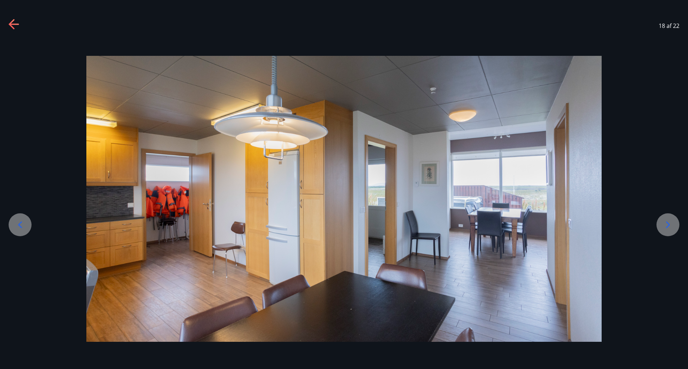
click at [674, 227] on div at bounding box center [667, 224] width 23 height 23
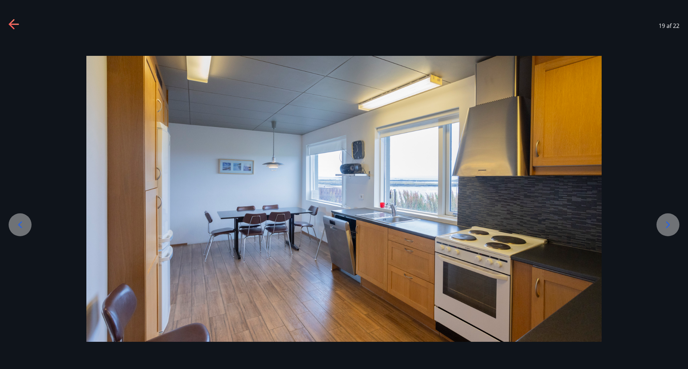
click at [674, 227] on div at bounding box center [667, 224] width 23 height 23
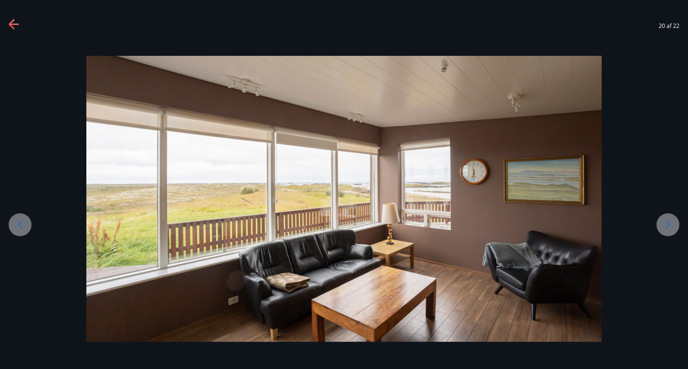
click at [26, 220] on div at bounding box center [20, 224] width 23 height 23
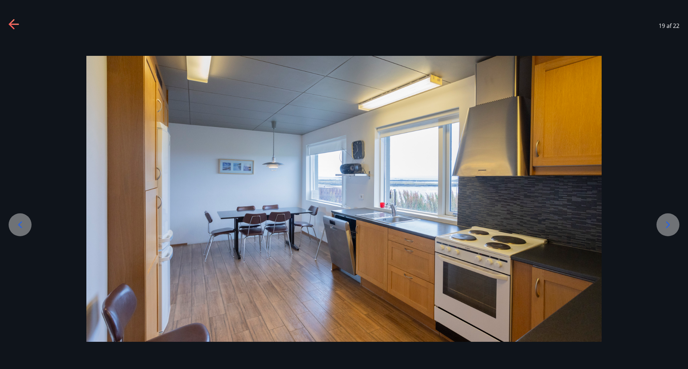
click at [662, 218] on div at bounding box center [344, 199] width 688 height 318
click at [667, 225] on icon at bounding box center [667, 224] width 11 height 11
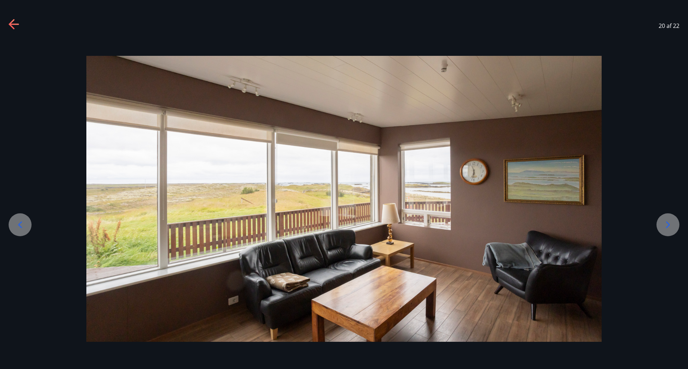
click at [667, 225] on icon at bounding box center [667, 224] width 11 height 11
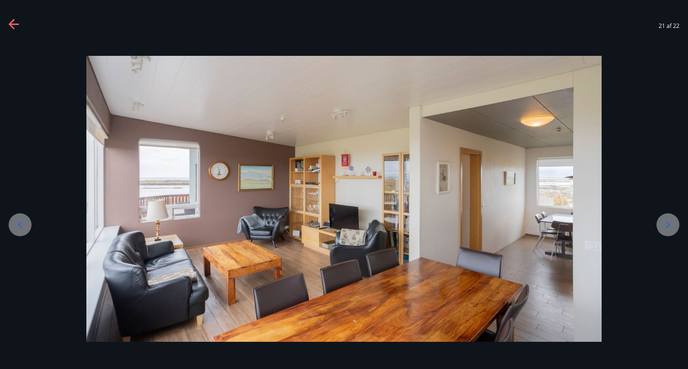
click at [666, 227] on icon at bounding box center [667, 224] width 11 height 11
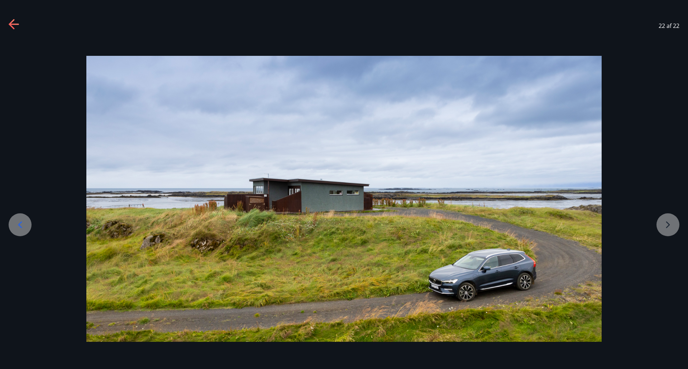
click at [662, 217] on div at bounding box center [344, 199] width 688 height 286
click at [671, 225] on div at bounding box center [344, 199] width 688 height 286
click at [14, 27] on icon at bounding box center [14, 24] width 11 height 11
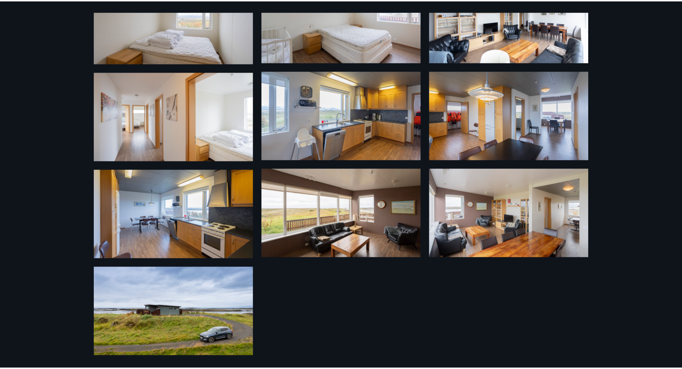
scroll to position [459, 0]
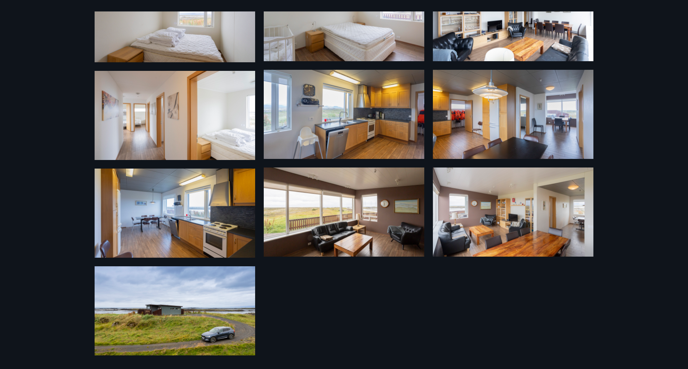
click at [45, 66] on div "22 Myndir" at bounding box center [344, 184] width 688 height 369
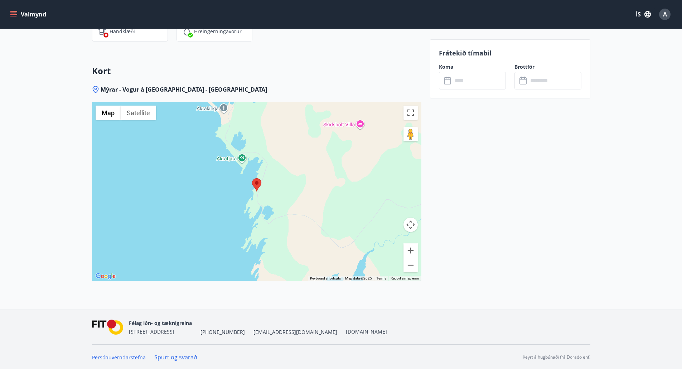
scroll to position [969, 0]
drag, startPoint x: 416, startPoint y: 139, endPoint x: 411, endPoint y: 138, distance: 4.8
click at [411, 138] on button "Drag Pegman onto the map to open Street View" at bounding box center [411, 133] width 14 height 14
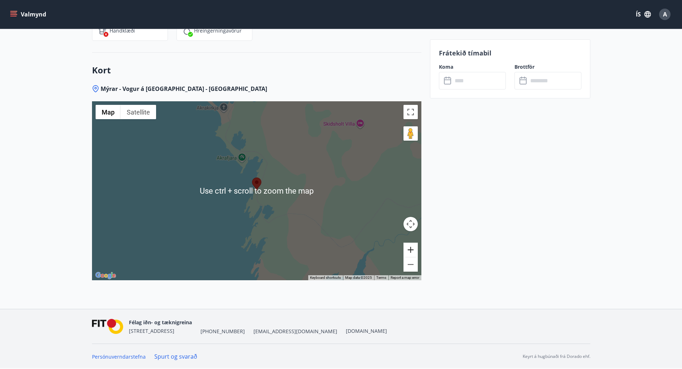
click at [412, 253] on button "Zoom in" at bounding box center [411, 250] width 14 height 14
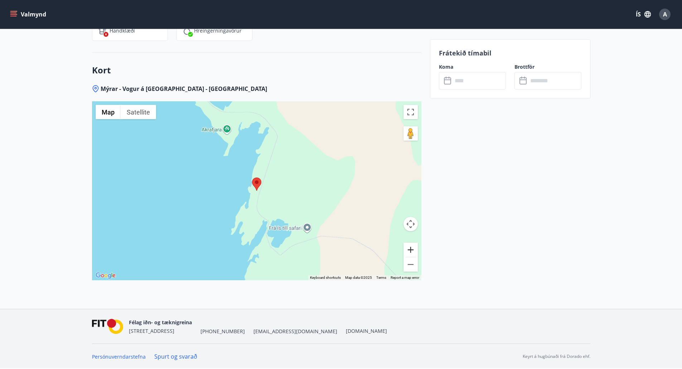
click at [413, 251] on button "Zoom in" at bounding box center [411, 250] width 14 height 14
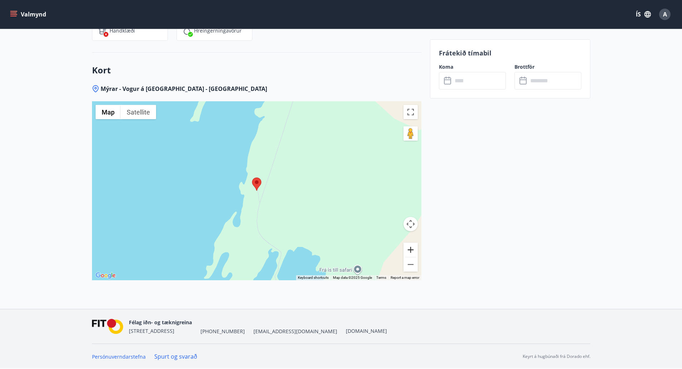
click at [413, 251] on button "Zoom in" at bounding box center [411, 250] width 14 height 14
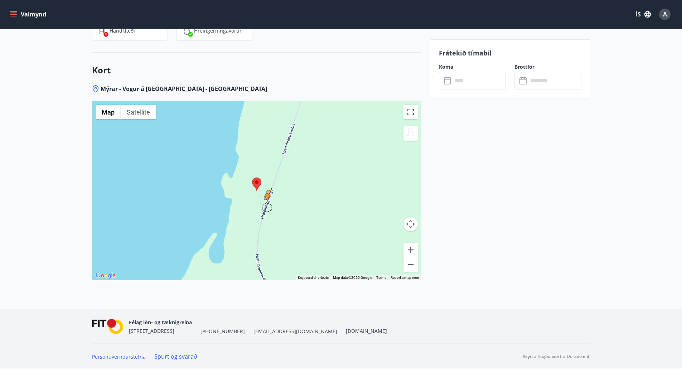
drag, startPoint x: 411, startPoint y: 134, endPoint x: 266, endPoint y: 208, distance: 162.1
click at [266, 208] on div "To activate drag with keyboard, press Alt + Enter. Once in keyboard drag state,…" at bounding box center [257, 190] width 330 height 179
click at [266, 206] on div "To navigate, press the arrow keys. No data available." at bounding box center [257, 190] width 330 height 179
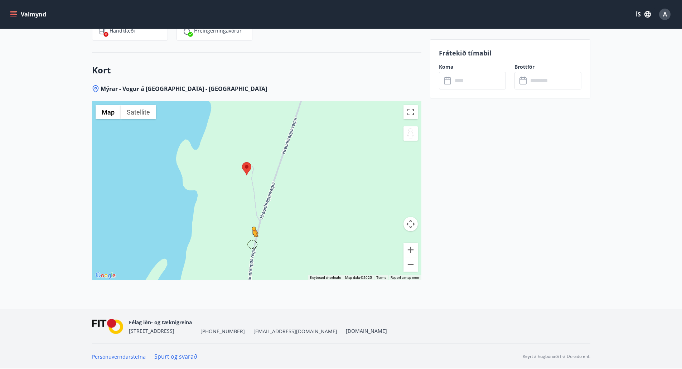
drag, startPoint x: 414, startPoint y: 135, endPoint x: 252, endPoint y: 245, distance: 195.6
click at [252, 245] on div "To activate drag with keyboard, press Alt + Enter. Once in keyboard drag state,…" at bounding box center [257, 190] width 330 height 179
click at [416, 254] on button "Zoom in" at bounding box center [411, 250] width 14 height 14
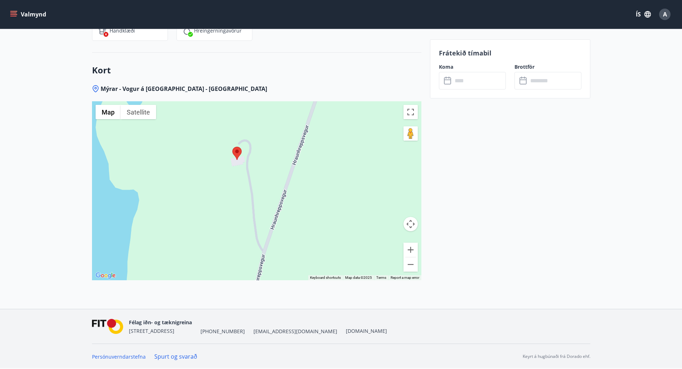
click at [413, 225] on button "Map camera controls" at bounding box center [411, 224] width 14 height 14
click at [413, 228] on button "Map camera controls" at bounding box center [411, 224] width 14 height 14
click at [251, 167] on div "No data available." at bounding box center [257, 190] width 330 height 179
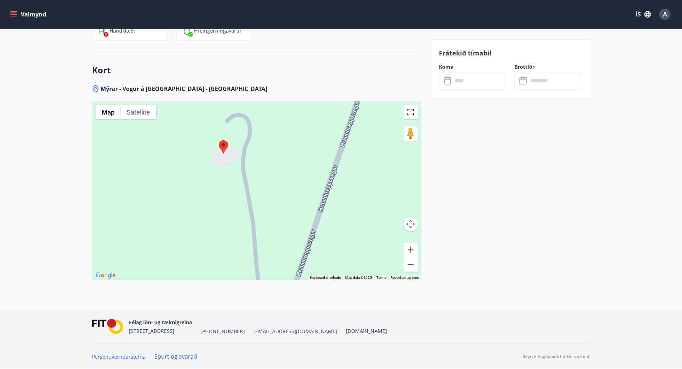
click at [410, 114] on button "Toggle fullscreen view" at bounding box center [411, 112] width 14 height 14
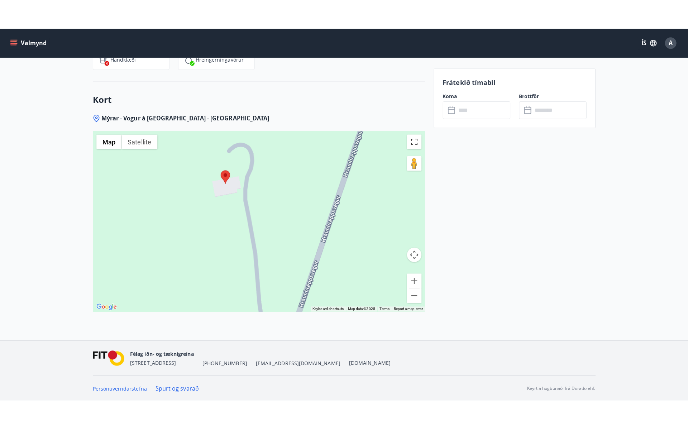
scroll to position [908, 0]
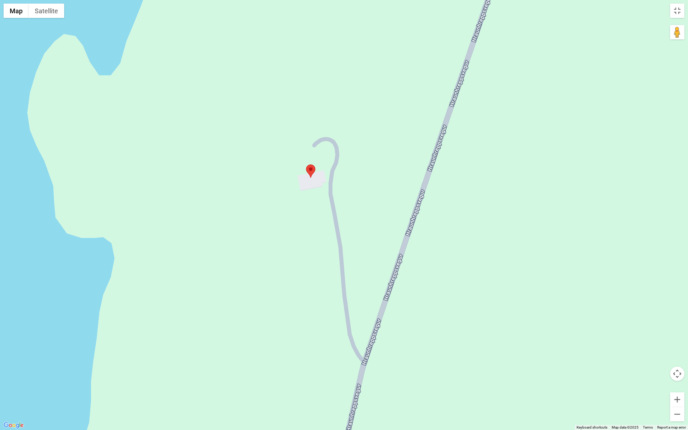
drag, startPoint x: 485, startPoint y: 237, endPoint x: 435, endPoint y: 160, distance: 92.5
click at [436, 160] on div "No data available." at bounding box center [344, 215] width 688 height 430
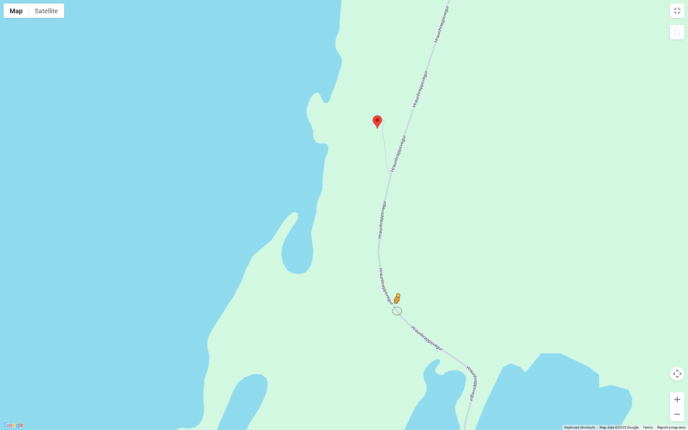
drag, startPoint x: 682, startPoint y: 36, endPoint x: 395, endPoint y: 308, distance: 395.0
click at [395, 308] on div "To activate drag with keyboard, press Alt + Enter. Once in keyboard drag state,…" at bounding box center [344, 215] width 688 height 430
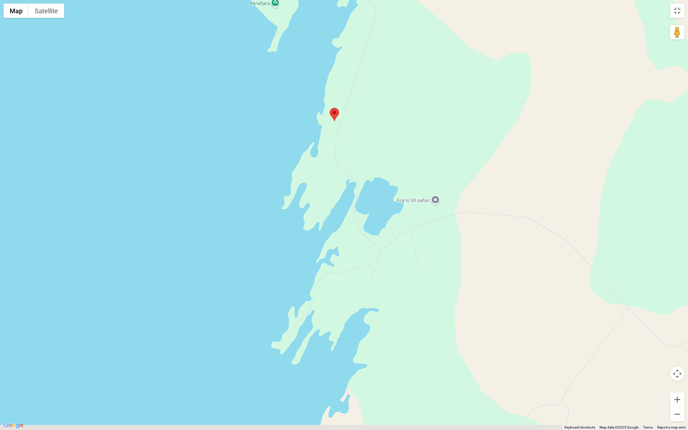
drag, startPoint x: 407, startPoint y: 277, endPoint x: 384, endPoint y: 230, distance: 51.6
click at [384, 230] on div "No data available." at bounding box center [344, 215] width 688 height 430
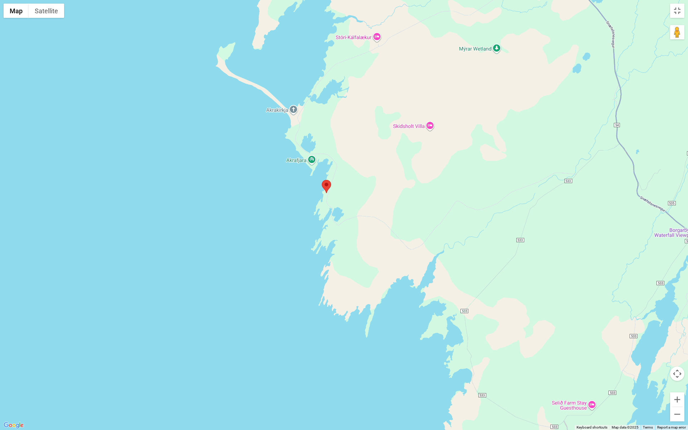
drag, startPoint x: 445, startPoint y: 235, endPoint x: 397, endPoint y: 249, distance: 50.0
click at [397, 249] on div "No data available." at bounding box center [344, 215] width 688 height 430
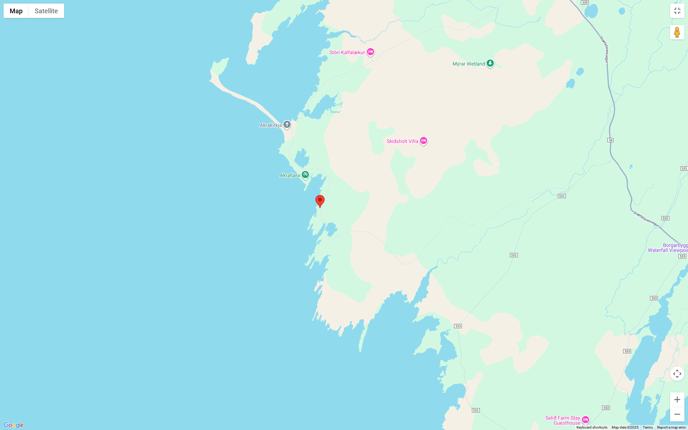
drag, startPoint x: 481, startPoint y: 226, endPoint x: 455, endPoint y: 246, distance: 32.7
click at [455, 246] on div "No data available." at bounding box center [344, 215] width 688 height 430
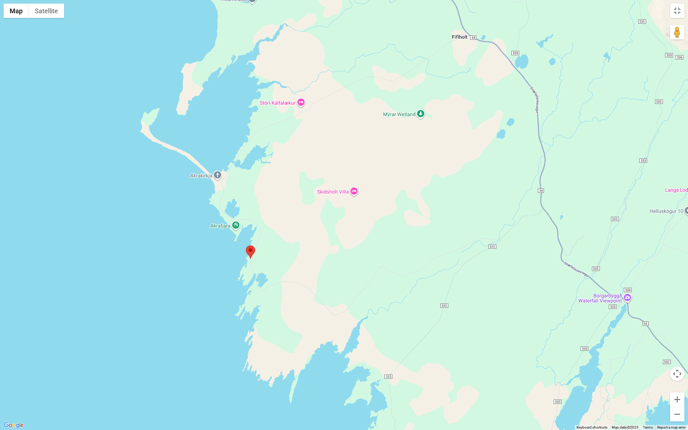
drag, startPoint x: 592, startPoint y: 183, endPoint x: 551, endPoint y: 211, distance: 49.7
click at [551, 211] on div "No data available." at bounding box center [344, 215] width 688 height 430
drag, startPoint x: 346, startPoint y: 230, endPoint x: 419, endPoint y: 212, distance: 75.3
click at [419, 212] on div "No data available." at bounding box center [344, 215] width 688 height 430
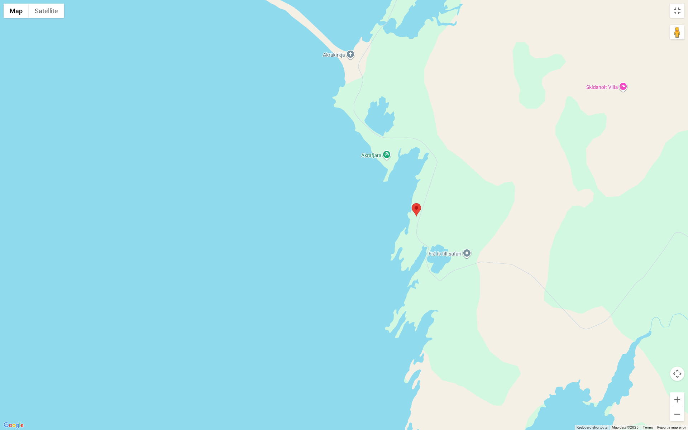
click at [383, 157] on div "No data available." at bounding box center [344, 215] width 688 height 430
click at [384, 155] on div "No data available. Akrafjara Akrafjara 311 Iceland View on Google Maps" at bounding box center [344, 215] width 688 height 430
click at [380, 142] on span "View on Google Maps" at bounding box center [368, 141] width 44 height 5
